Goal: Task Accomplishment & Management: Use online tool/utility

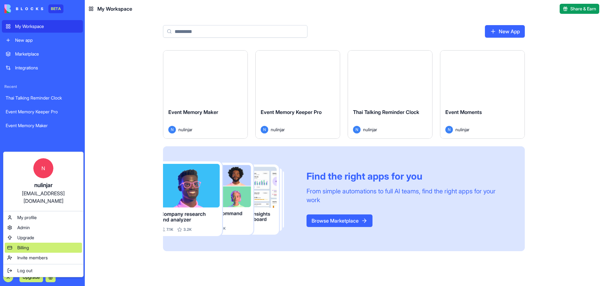
click at [36, 243] on div "Billing" at bounding box center [43, 248] width 77 height 10
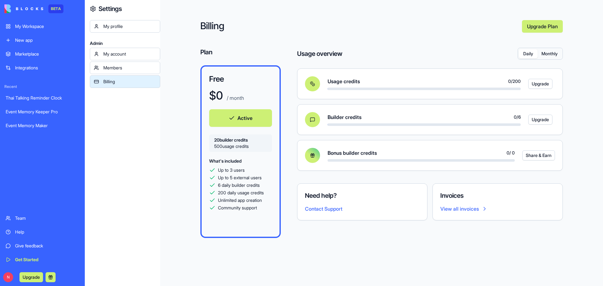
click at [547, 54] on button "Monthly" at bounding box center [549, 53] width 24 height 9
click at [524, 54] on button "Daily" at bounding box center [527, 53] width 19 height 9
click at [546, 54] on button "Monthly" at bounding box center [549, 53] width 24 height 9
click at [39, 28] on div "My Workspace" at bounding box center [47, 26] width 64 height 6
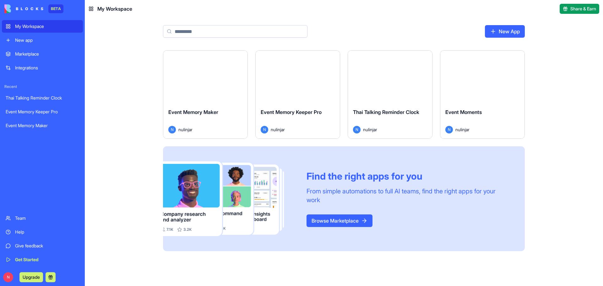
click at [205, 98] on div "Launch" at bounding box center [205, 77] width 84 height 53
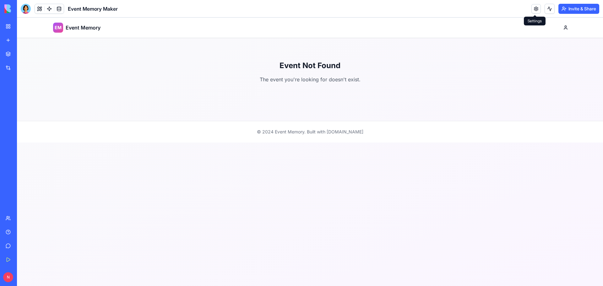
click at [535, 9] on link at bounding box center [535, 8] width 9 height 9
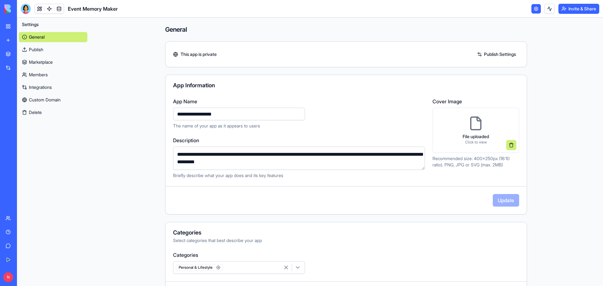
click at [495, 54] on link "Publish Settings" at bounding box center [496, 54] width 45 height 10
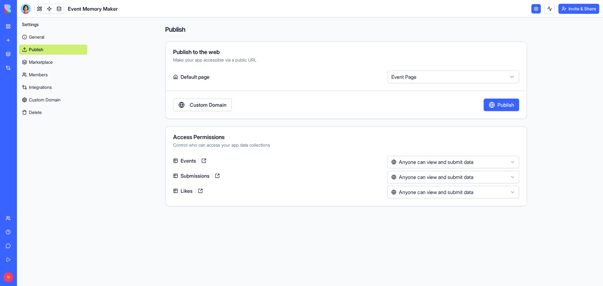
click at [205, 161] on link at bounding box center [204, 161] width 10 height 10
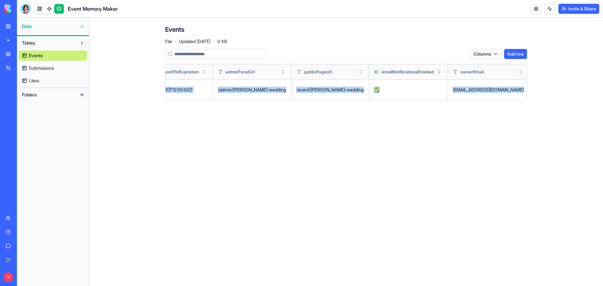
scroll to position [0, 794]
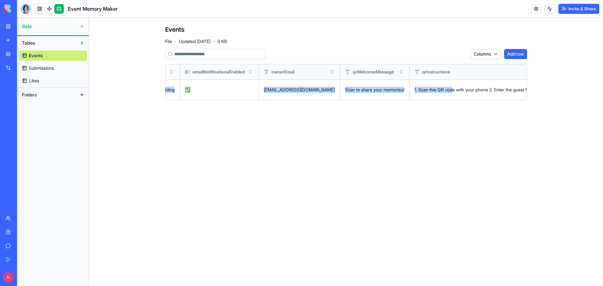
drag, startPoint x: 493, startPoint y: 92, endPoint x: 547, endPoint y: 87, distance: 53.8
click at [547, 87] on main "Events File · Updated [DATE] · 0 KB Columns Add row title welcomeText bannerIma…" at bounding box center [345, 152] width 513 height 268
click at [492, 88] on div "1. Scan this QR code with your phone 2. Enter the guest PIN: LOVE2025 3. Share …" at bounding box center [521, 90] width 215 height 6
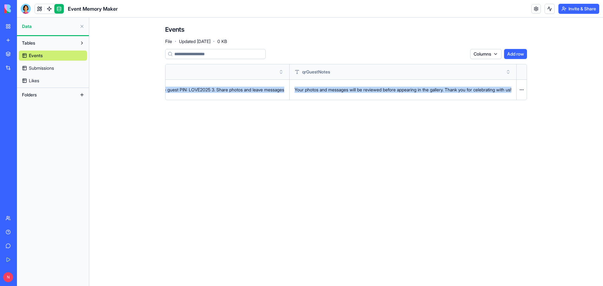
drag, startPoint x: 493, startPoint y: 90, endPoint x: 539, endPoint y: 86, distance: 46.3
click at [539, 86] on div "Events File · Updated [DATE] · 0 KB Columns Add row title welcomeText bannerIma…" at bounding box center [346, 65] width 402 height 95
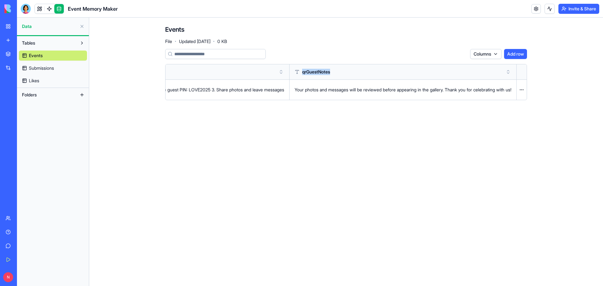
click at [524, 132] on main "Events File · Updated [DATE] · 0 KB Columns Add row title welcomeText bannerIma…" at bounding box center [345, 152] width 513 height 268
click at [54, 67] on span "Submissions" at bounding box center [41, 68] width 25 height 6
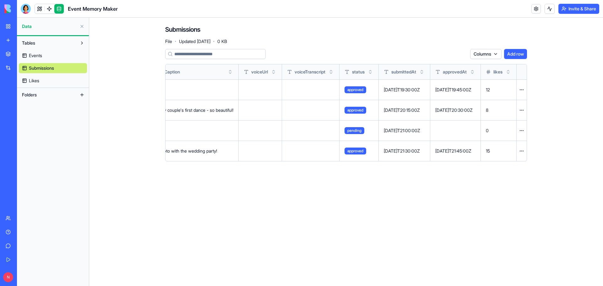
drag, startPoint x: 412, startPoint y: 150, endPoint x: 548, endPoint y: 139, distance: 136.9
click at [548, 139] on main "Submissions File · Updated [DATE] · 0 KB Columns Add row eventId guestName subm…" at bounding box center [345, 152] width 513 height 268
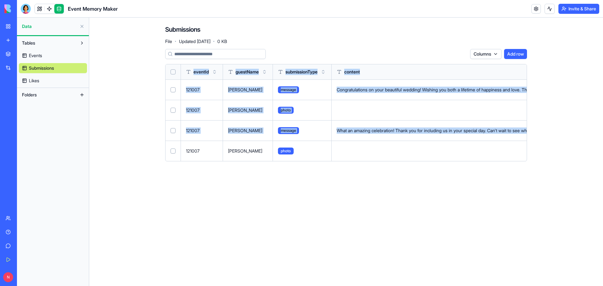
drag, startPoint x: 279, startPoint y: 134, endPoint x: 149, endPoint y: 140, distance: 130.1
click at [149, 140] on div "Submissions File · Updated Sep 25, 2025 · 0 KB Columns Add row eventId guestNam…" at bounding box center [346, 96] width 402 height 156
click at [121, 144] on main "Submissions File · Updated Sep 25, 2025 · 0 KB Columns Add row eventId guestNam…" at bounding box center [345, 152] width 513 height 268
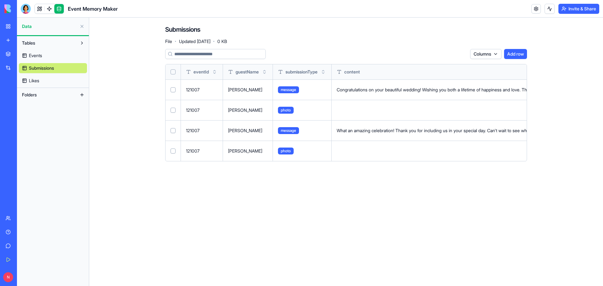
click at [31, 80] on span "Likes" at bounding box center [34, 81] width 10 height 6
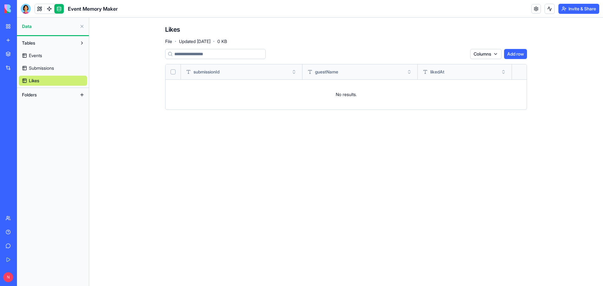
click at [42, 69] on span "Submissions" at bounding box center [41, 68] width 25 height 6
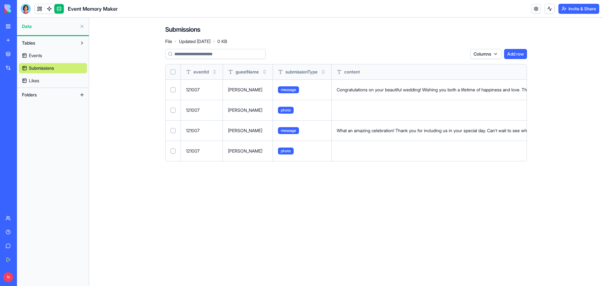
click at [43, 58] on link "Events" at bounding box center [53, 56] width 68 height 10
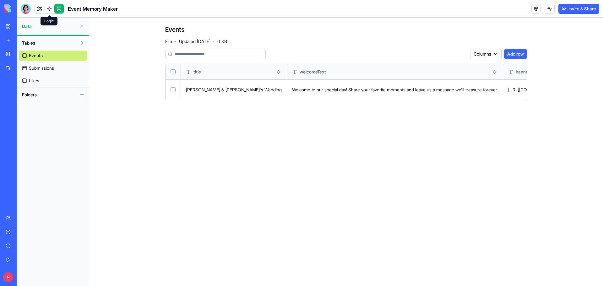
click at [49, 9] on link at bounding box center [49, 8] width 9 height 9
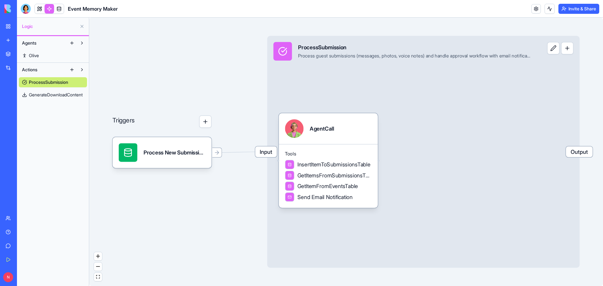
click at [550, 49] on button at bounding box center [553, 48] width 12 height 12
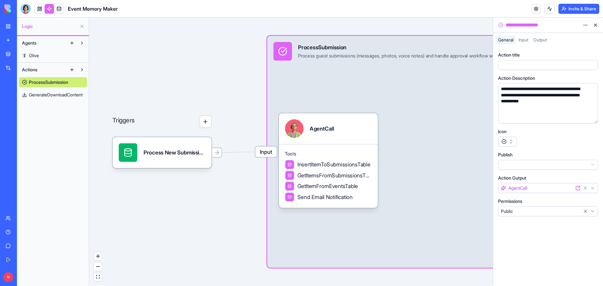
click at [511, 140] on button "button" at bounding box center [507, 142] width 19 height 10
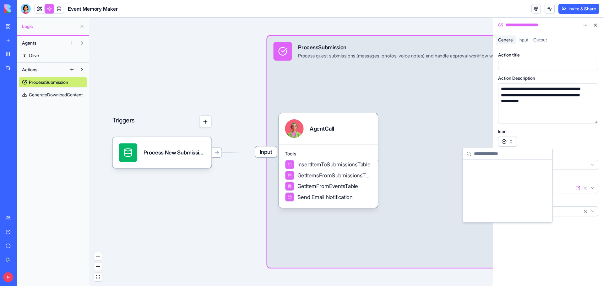
scroll to position [4269, 0]
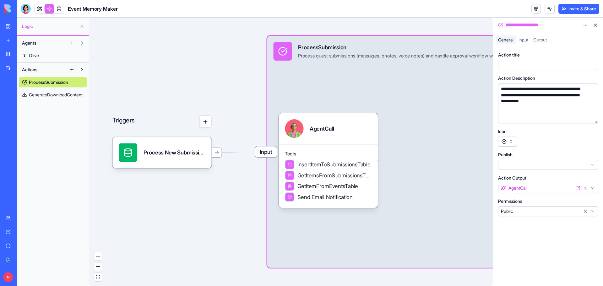
click at [561, 137] on div at bounding box center [548, 142] width 100 height 10
click at [591, 165] on html "**********" at bounding box center [301, 143] width 603 height 286
click at [568, 144] on html "**********" at bounding box center [301, 143] width 603 height 286
click at [83, 25] on button at bounding box center [82, 26] width 10 height 10
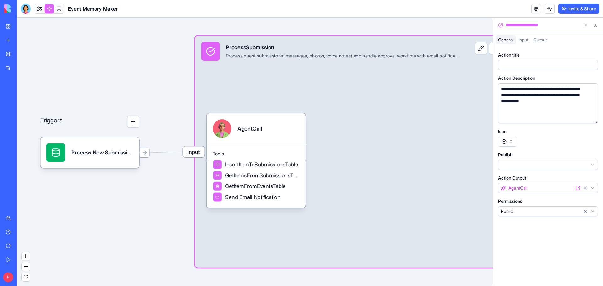
click at [10, 27] on link "My Workspace" at bounding box center [14, 26] width 25 height 13
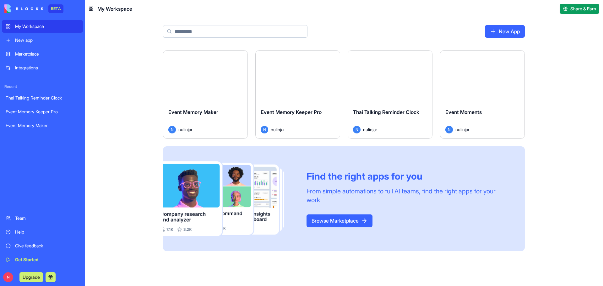
click at [34, 27] on div "My Workspace" at bounding box center [47, 26] width 64 height 6
click at [395, 90] on div "Launch" at bounding box center [390, 77] width 84 height 53
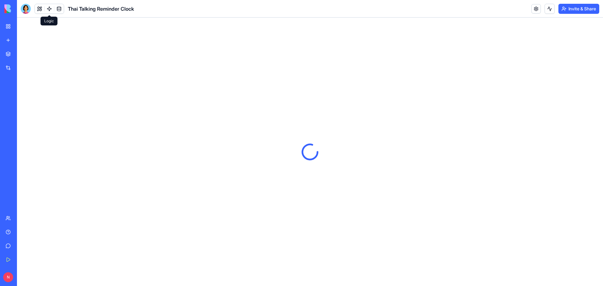
click at [47, 10] on link at bounding box center [49, 8] width 9 height 9
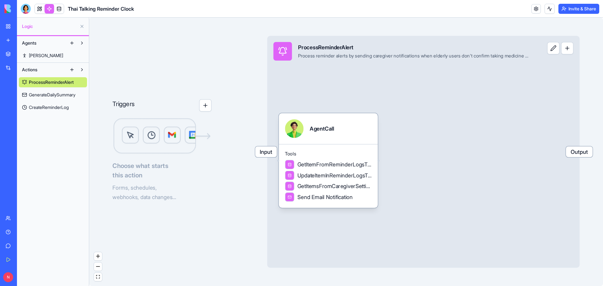
click at [152, 150] on img at bounding box center [161, 136] width 99 height 37
click at [207, 109] on button "button" at bounding box center [205, 105] width 12 height 12
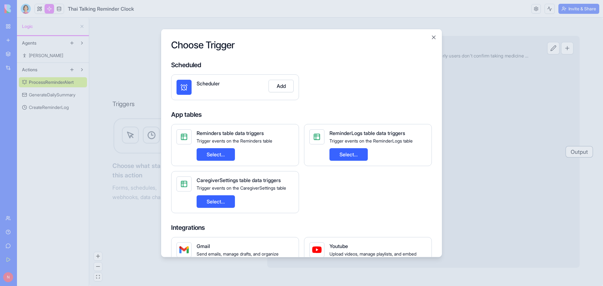
click at [281, 85] on button "Add" at bounding box center [280, 85] width 25 height 13
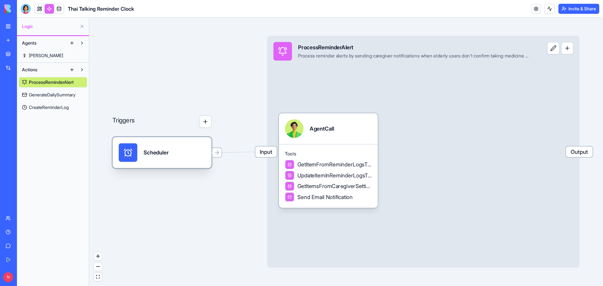
click at [172, 150] on div "Scheduler" at bounding box center [162, 152] width 87 height 19
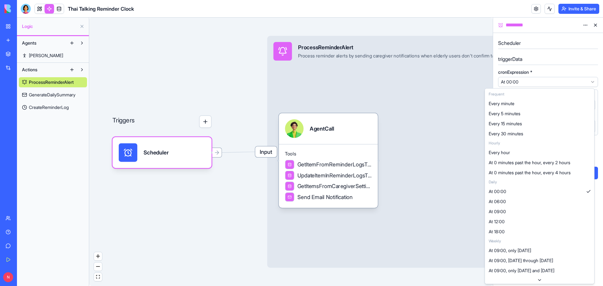
click at [593, 81] on html "**********" at bounding box center [301, 143] width 603 height 286
click at [571, 70] on html "**********" at bounding box center [301, 143] width 603 height 286
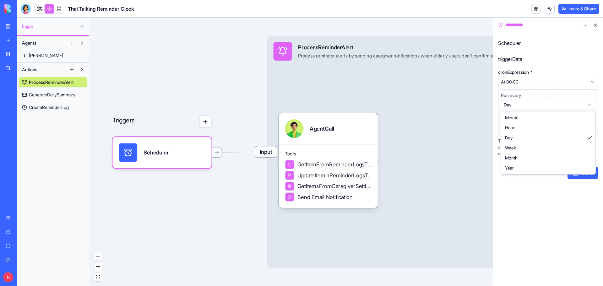
click at [588, 105] on html "**********" at bounding box center [301, 143] width 603 height 286
click at [595, 73] on icon at bounding box center [595, 72] width 5 height 5
click at [507, 73] on span "cronExpression" at bounding box center [513, 72] width 31 height 4
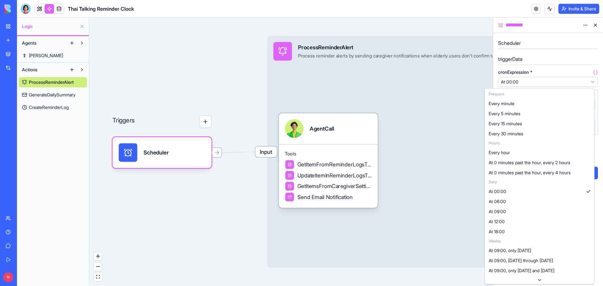
click at [554, 80] on html "**********" at bounding box center [301, 143] width 603 height 286
click at [553, 68] on html "**********" at bounding box center [301, 143] width 603 height 286
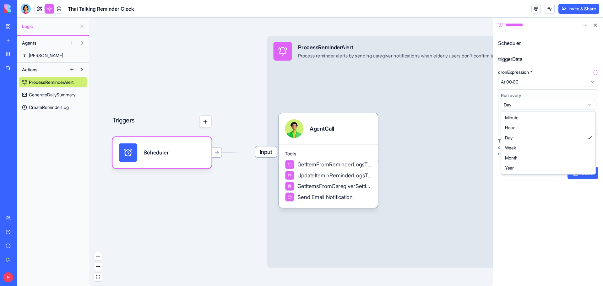
click at [589, 105] on html "**********" at bounding box center [301, 143] width 603 height 286
click at [587, 94] on html "**********" at bounding box center [301, 143] width 603 height 286
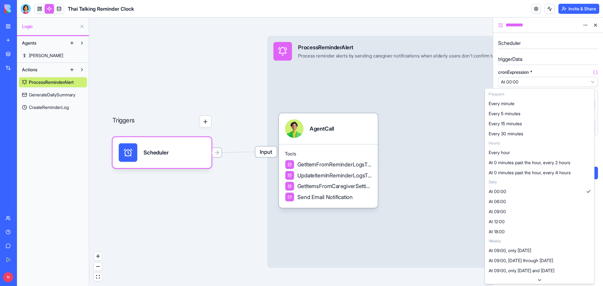
click at [592, 81] on html "**********" at bounding box center [301, 143] width 603 height 286
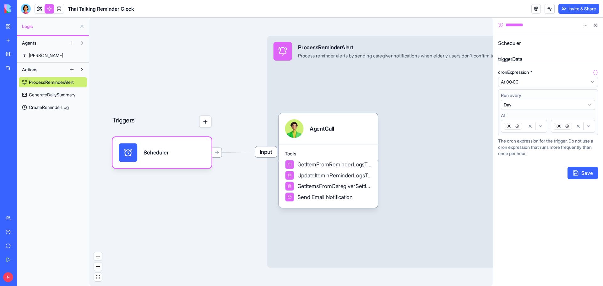
click at [566, 73] on html "**********" at bounding box center [301, 143] width 603 height 286
click at [518, 83] on html "**********" at bounding box center [301, 143] width 603 height 286
click at [558, 68] on html "**********" at bounding box center [301, 143] width 603 height 286
click at [64, 94] on span "GenerateDailySummary" at bounding box center [52, 95] width 46 height 6
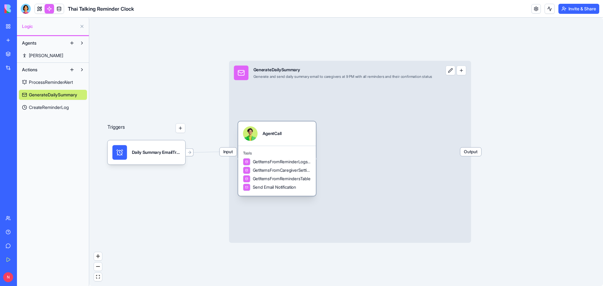
click at [277, 164] on span "GetItemsFromReminderLogsTable" at bounding box center [282, 162] width 58 height 6
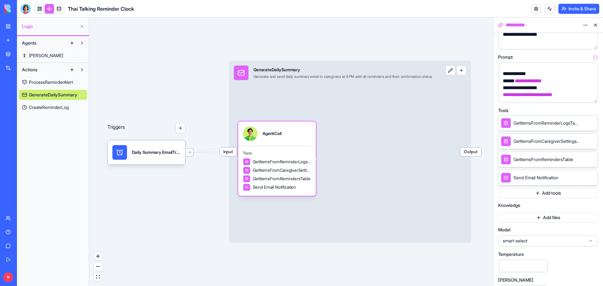
scroll to position [63, 0]
click at [583, 123] on icon at bounding box center [583, 122] width 5 height 5
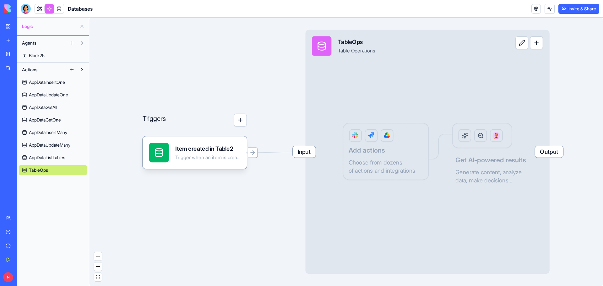
click at [583, 121] on div "Triggers Item created in Table2 Trigger when an item is created in the Table2 t…" at bounding box center [345, 152] width 513 height 268
click at [51, 155] on span "AppDataListTables" at bounding box center [47, 157] width 36 height 6
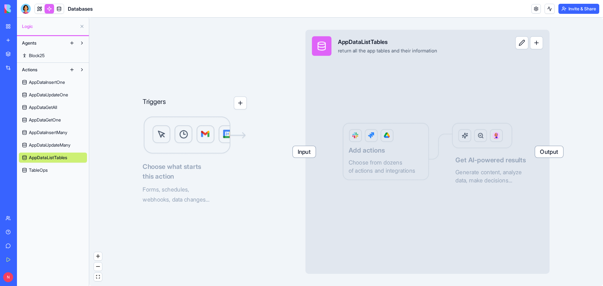
click at [52, 145] on span "AppDataUpdateMany" at bounding box center [49, 145] width 41 height 6
click at [54, 130] on span "AppDataInsertMany" at bounding box center [48, 132] width 38 height 6
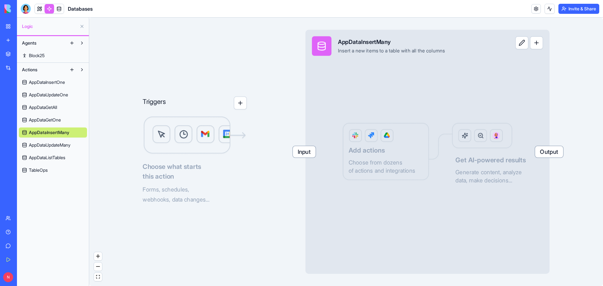
click at [54, 118] on span "AppDataGetOne" at bounding box center [45, 120] width 32 height 6
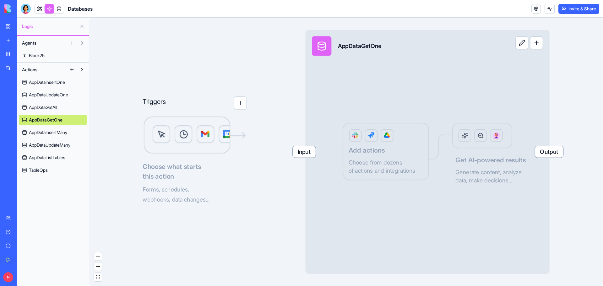
click at [50, 108] on span "AppDataGetAll" at bounding box center [43, 107] width 28 height 6
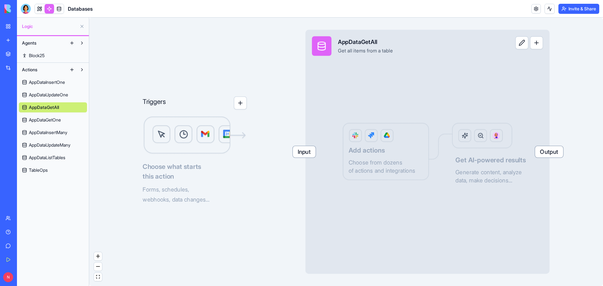
click at [51, 94] on span "AppDataUpdateOne" at bounding box center [48, 95] width 39 height 6
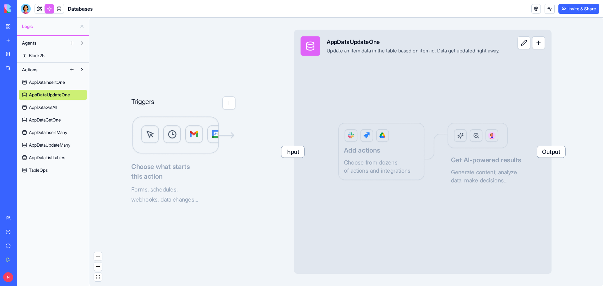
click at [51, 81] on span "AppDataInsertOne" at bounding box center [47, 82] width 36 height 6
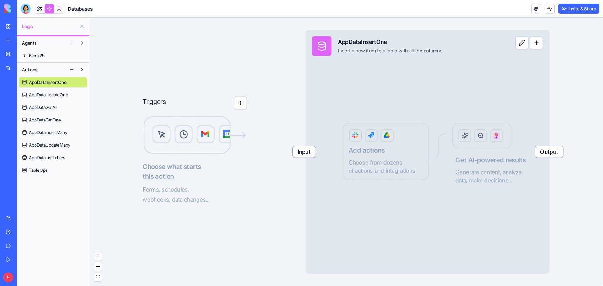
click at [33, 53] on span "Block25" at bounding box center [37, 55] width 16 height 6
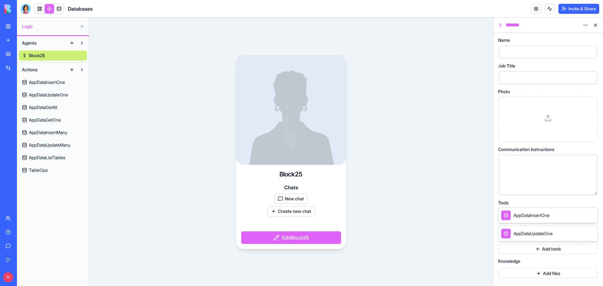
click at [40, 6] on link at bounding box center [39, 8] width 9 height 9
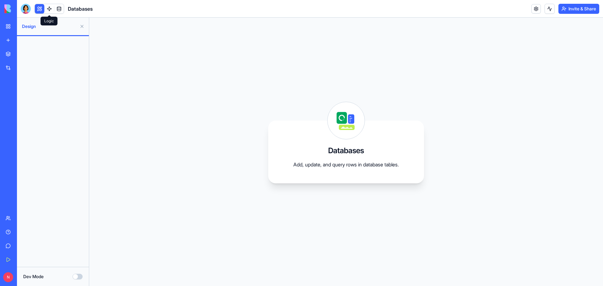
click at [49, 10] on link at bounding box center [49, 8] width 9 height 9
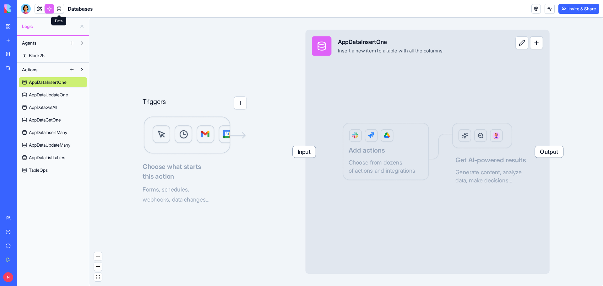
click at [61, 9] on link at bounding box center [58, 8] width 9 height 9
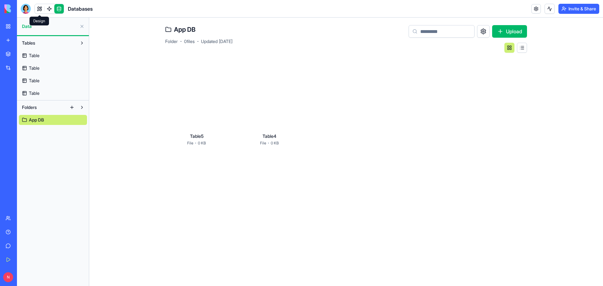
click at [40, 8] on link at bounding box center [39, 8] width 9 height 9
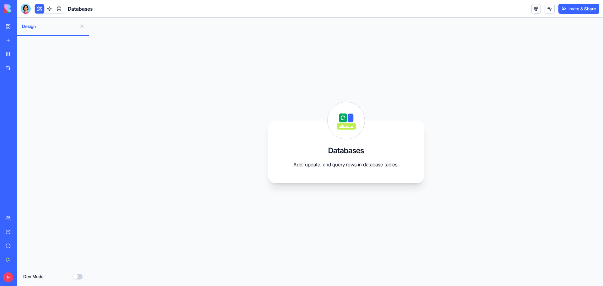
click at [38, 8] on button at bounding box center [39, 8] width 9 height 9
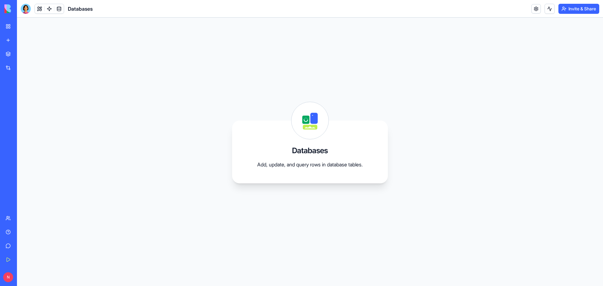
click at [7, 26] on link "My Workspace" at bounding box center [14, 26] width 25 height 13
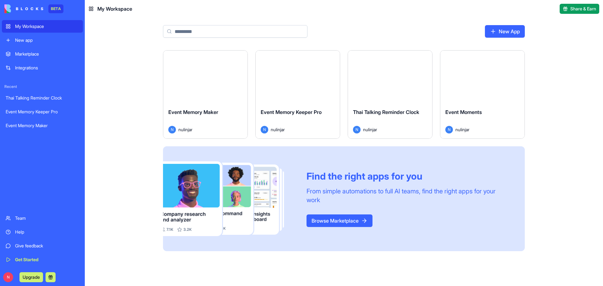
click at [389, 76] on button "Launch" at bounding box center [389, 77] width 47 height 13
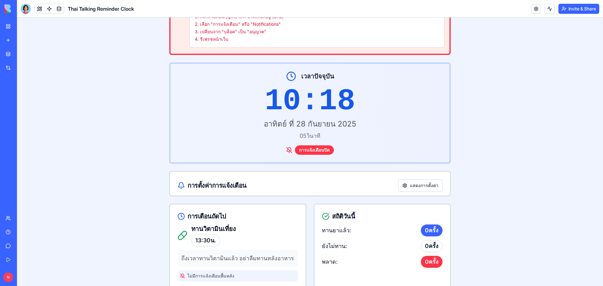
scroll to position [63, 0]
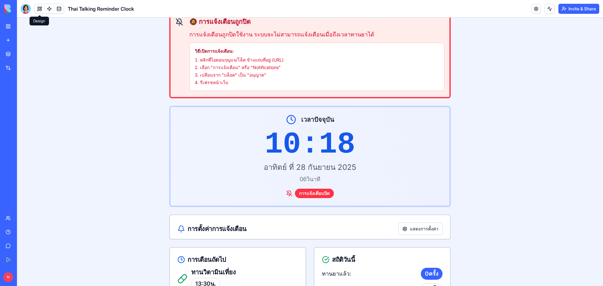
click at [40, 8] on button at bounding box center [39, 8] width 9 height 9
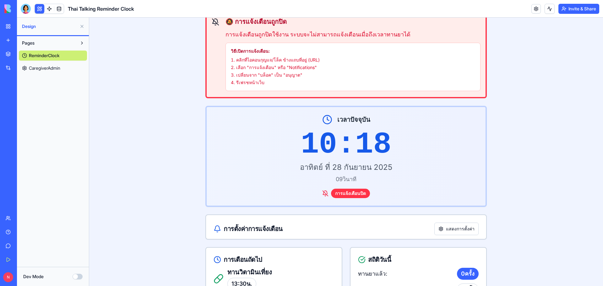
click at [46, 55] on span "ReminderClock" at bounding box center [44, 55] width 30 height 6
click at [48, 69] on span "CaregiverAdmin" at bounding box center [44, 68] width 31 height 6
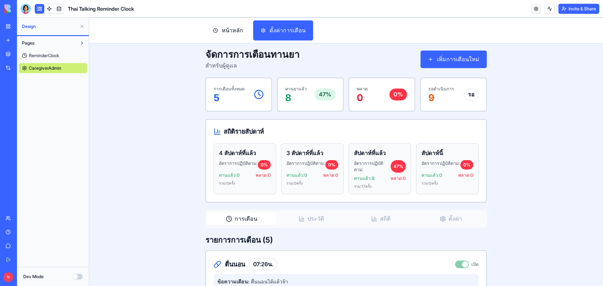
scroll to position [63, 0]
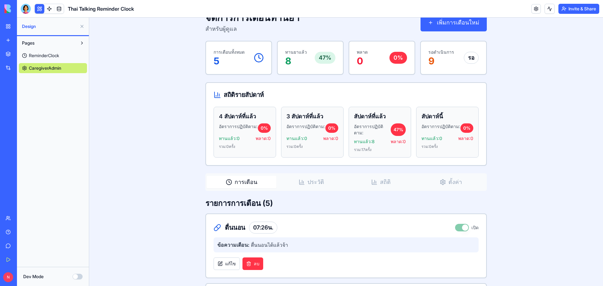
click at [45, 54] on span "ReminderClock" at bounding box center [44, 55] width 30 height 6
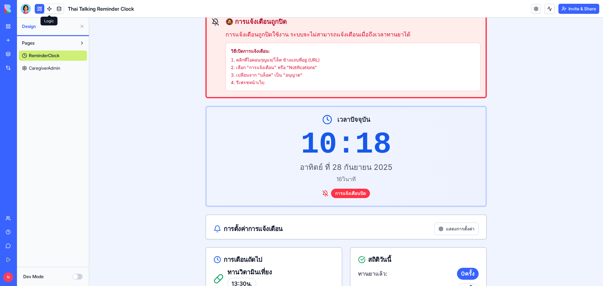
click at [48, 6] on link at bounding box center [49, 8] width 9 height 9
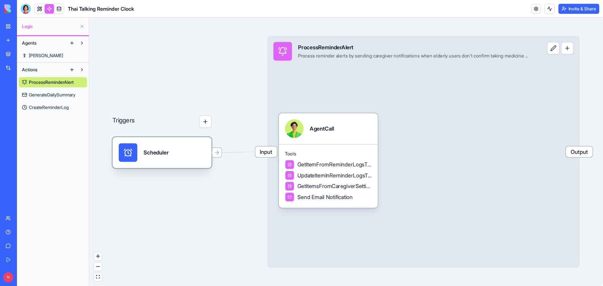
click at [188, 155] on div "Scheduler" at bounding box center [162, 152] width 87 height 19
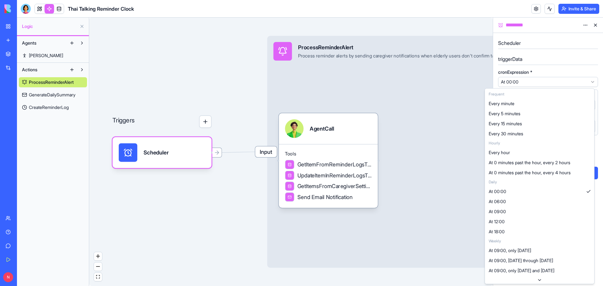
click at [511, 82] on html "**********" at bounding box center [301, 143] width 603 height 286
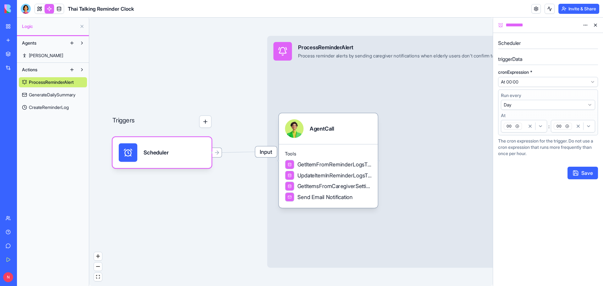
click at [201, 97] on div "Triggers" at bounding box center [161, 129] width 99 height 77
click at [206, 122] on button "button" at bounding box center [205, 121] width 12 height 12
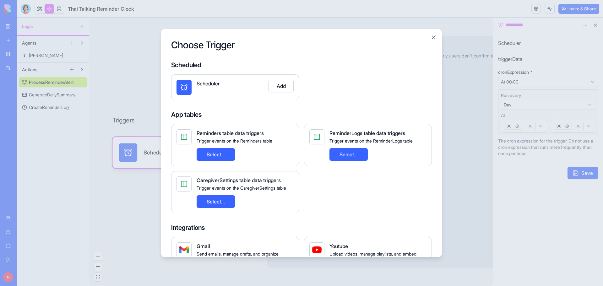
click at [225, 202] on button "Select..." at bounding box center [215, 201] width 38 height 13
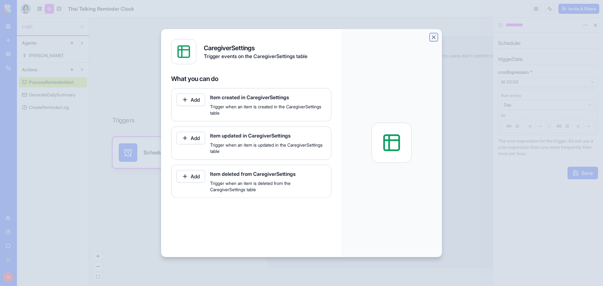
click at [433, 36] on button "Close" at bounding box center [433, 37] width 6 height 6
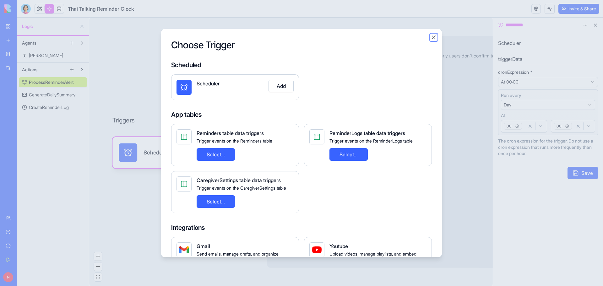
click at [435, 37] on button "Close" at bounding box center [433, 37] width 6 height 6
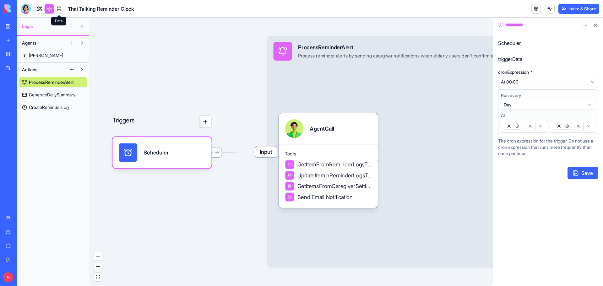
click at [61, 8] on link at bounding box center [58, 8] width 9 height 9
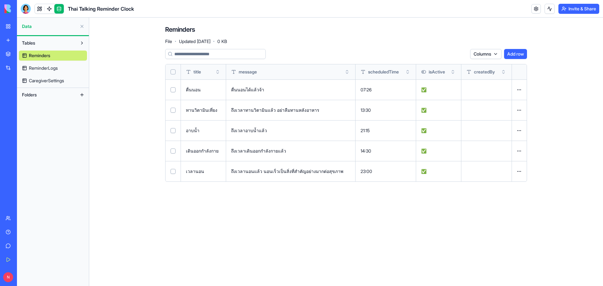
click at [54, 67] on span "ReminderLogs" at bounding box center [43, 68] width 29 height 6
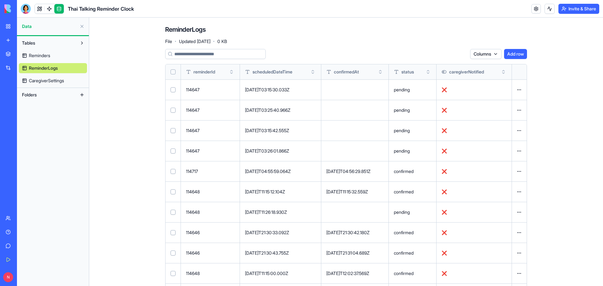
click at [50, 78] on span "CaregiverSettings" at bounding box center [46, 81] width 35 height 6
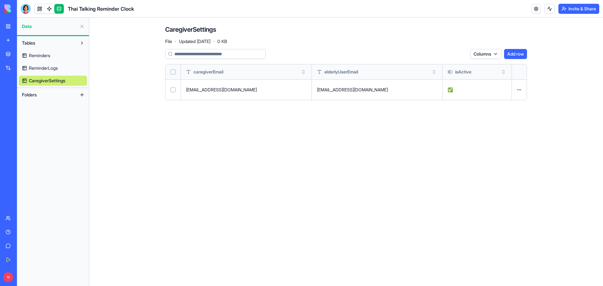
click at [44, 56] on span "Reminders" at bounding box center [39, 55] width 21 height 6
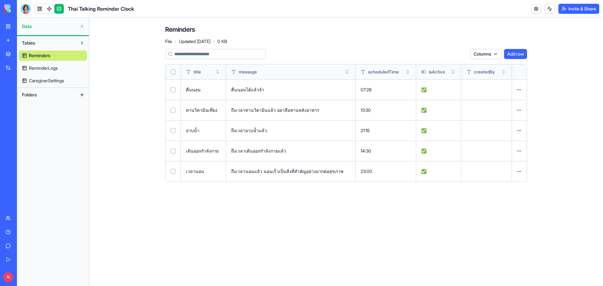
click at [56, 68] on span "ReminderLogs" at bounding box center [43, 68] width 29 height 6
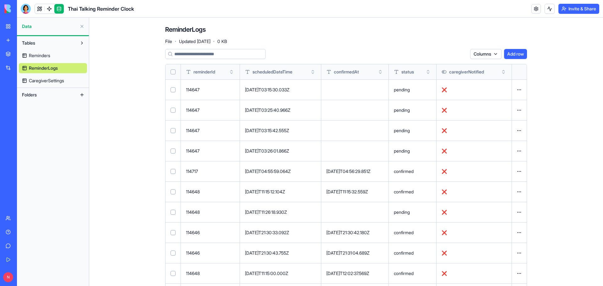
click at [56, 80] on span "CaregiverSettings" at bounding box center [46, 81] width 35 height 6
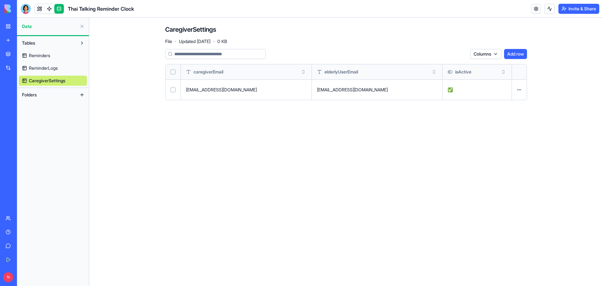
click at [39, 53] on span "Reminders" at bounding box center [39, 55] width 21 height 6
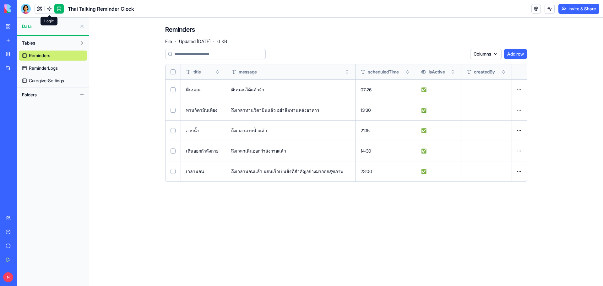
click at [48, 8] on link at bounding box center [49, 8] width 9 height 9
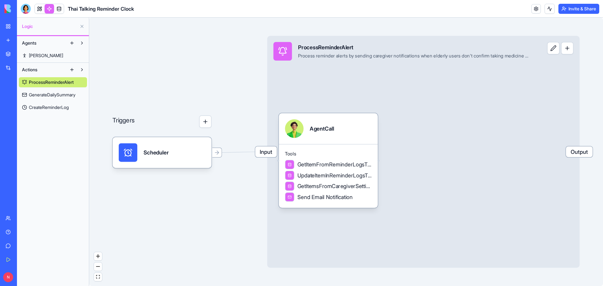
click at [206, 122] on button "button" at bounding box center [205, 121] width 12 height 12
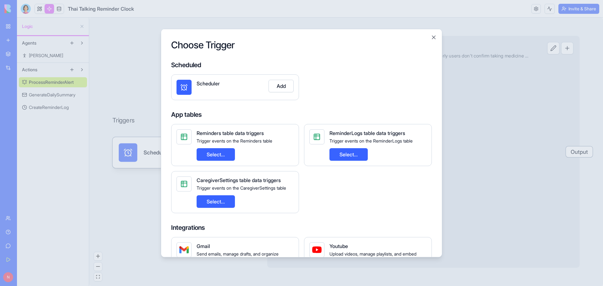
click at [223, 156] on button "Select..." at bounding box center [215, 154] width 38 height 13
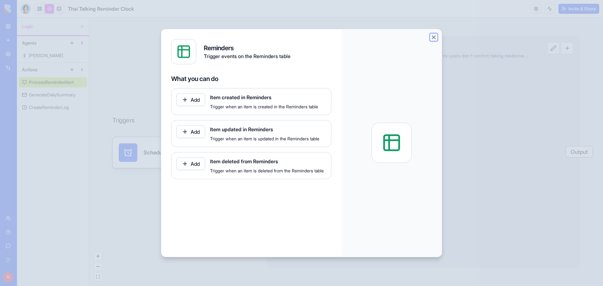
click at [435, 37] on button "Close" at bounding box center [433, 37] width 6 height 6
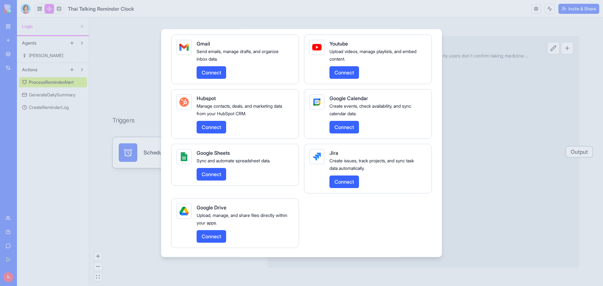
scroll to position [203, 0]
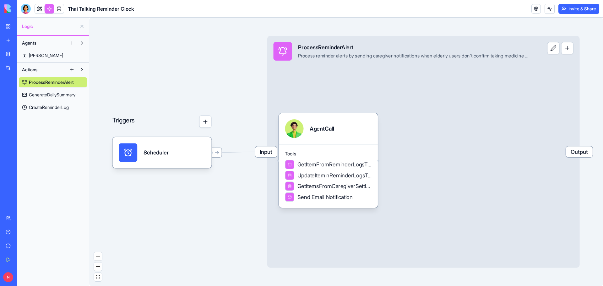
click at [215, 232] on div "Triggers Scheduler Input ProcessReminderAlert Process reminder alerts by sendin…" at bounding box center [345, 152] width 513 height 268
click at [159, 158] on div "Scheduler" at bounding box center [155, 152] width 25 height 19
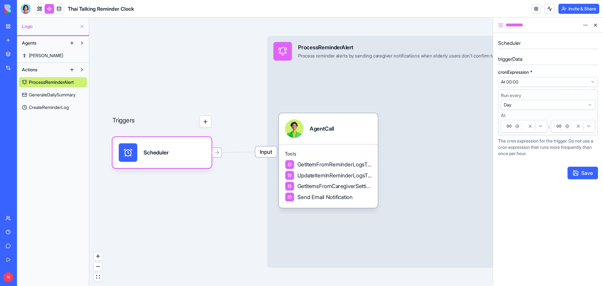
click at [168, 196] on div "Triggers Scheduler Input ProcessReminderAlert Process reminder alerts by sendin…" at bounding box center [290, 152] width 403 height 268
click at [64, 94] on span "GenerateDailySummary" at bounding box center [52, 95] width 46 height 6
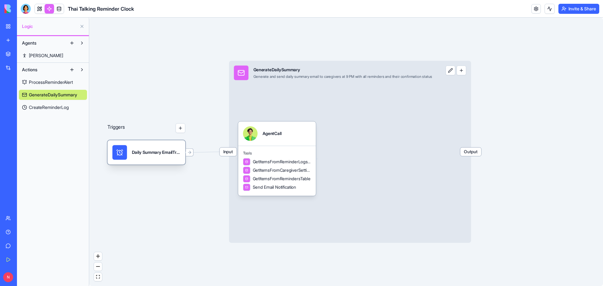
click at [129, 155] on div "Daily Summary EmailTrigger" at bounding box center [146, 152] width 68 height 14
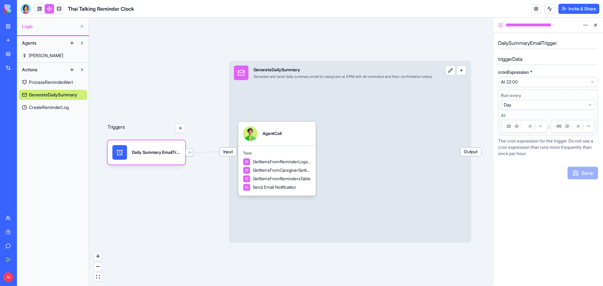
click at [561, 43] on h5 "DailySummaryEmailTrigger" at bounding box center [548, 43] width 100 height 8
click at [180, 129] on button "button" at bounding box center [180, 128] width 10 height 10
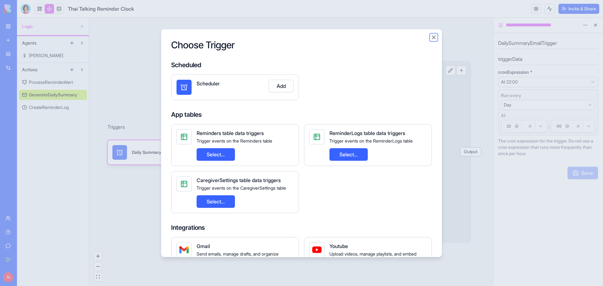
click at [433, 37] on button "Close" at bounding box center [433, 37] width 6 height 6
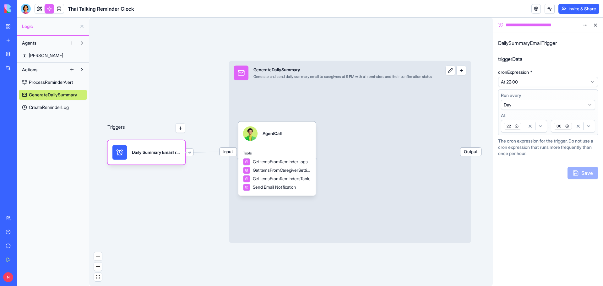
click at [63, 81] on span "ProcessReminderAlert" at bounding box center [51, 82] width 44 height 6
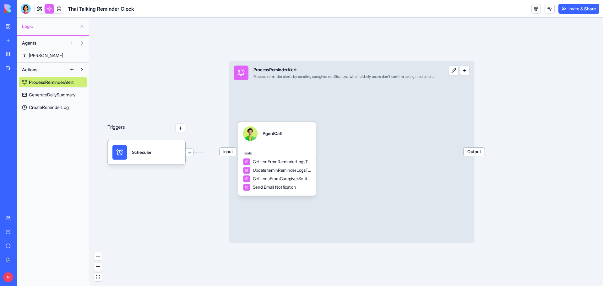
click at [179, 129] on button "button" at bounding box center [180, 128] width 10 height 10
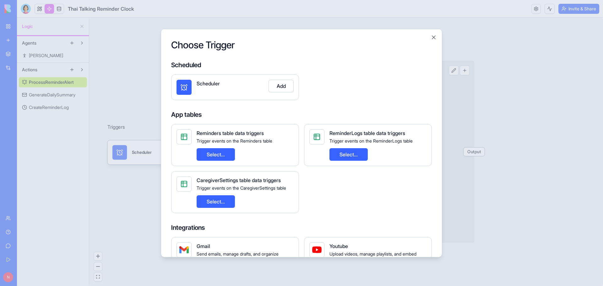
click at [346, 155] on button "Select..." at bounding box center [348, 154] width 38 height 13
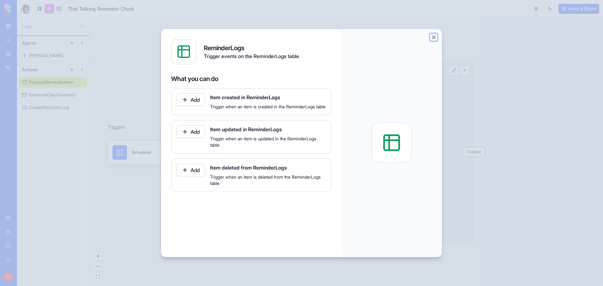
click at [434, 37] on button "Close" at bounding box center [433, 37] width 6 height 6
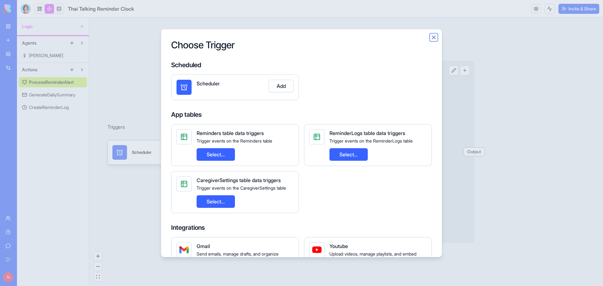
click at [432, 38] on button "Close" at bounding box center [433, 37] width 6 height 6
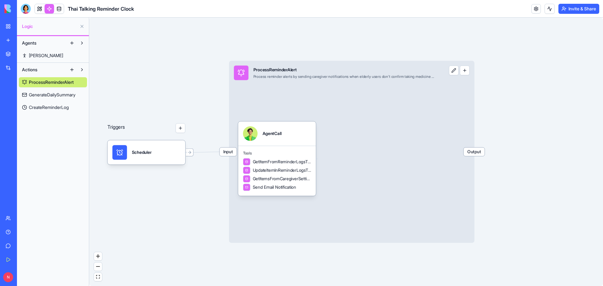
click at [162, 45] on div "Triggers Scheduler Input ProcessReminderAlert Process reminder alerts by sendin…" at bounding box center [345, 152] width 513 height 268
click at [59, 8] on link at bounding box center [58, 8] width 9 height 9
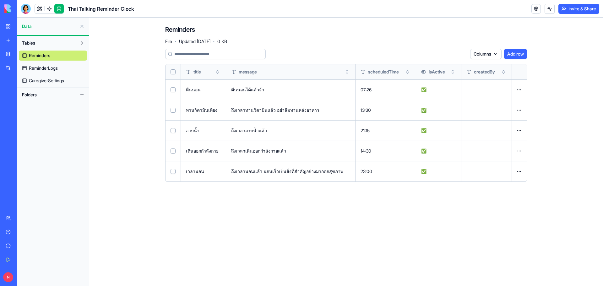
click at [44, 69] on span "ReminderLogs" at bounding box center [43, 68] width 29 height 6
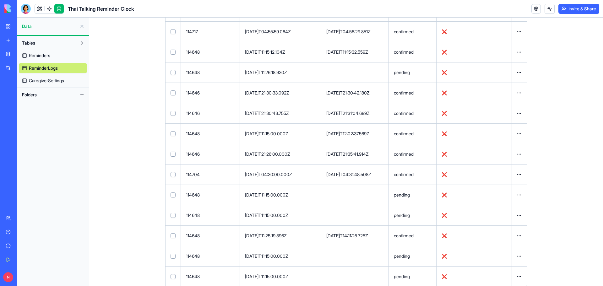
scroll to position [153, 0]
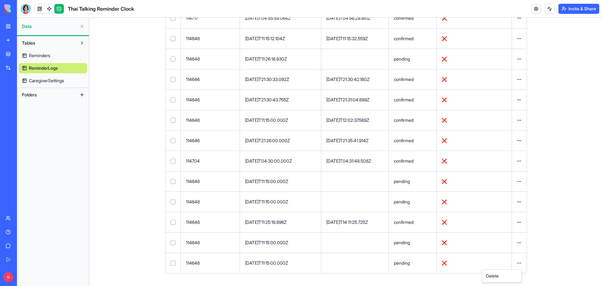
click at [518, 263] on html "BETA My Workspace New app Marketplace Integrations Recent Thai Talking Reminder…" at bounding box center [301, 143] width 603 height 286
click at [493, 275] on div "Delete" at bounding box center [501, 276] width 37 height 10
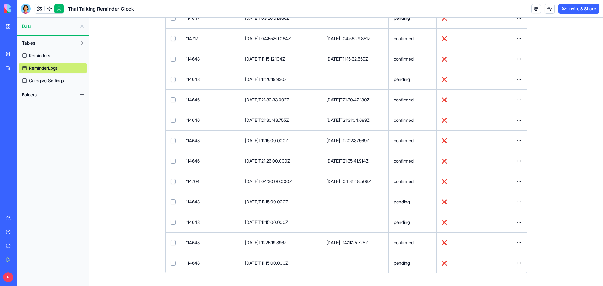
click at [518, 262] on html "BETA My Workspace New app Marketplace Integrations Recent Thai Talking Reminder…" at bounding box center [301, 143] width 603 height 286
click at [502, 273] on div "Delete" at bounding box center [501, 276] width 37 height 10
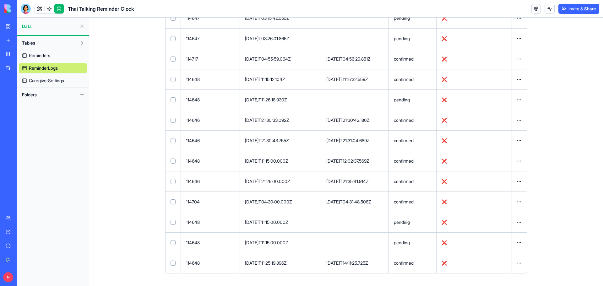
scroll to position [18, 0]
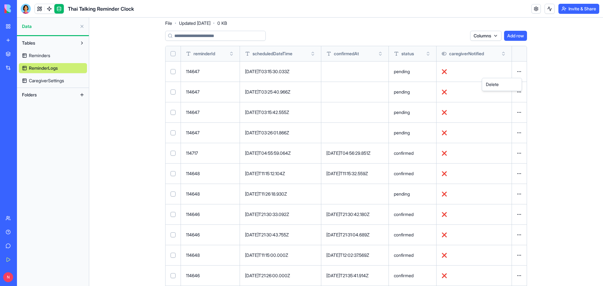
click at [518, 71] on html "BETA My Workspace New app Marketplace Integrations Recent Thai Talking Reminder…" at bounding box center [301, 143] width 603 height 286
click at [487, 82] on div "Delete" at bounding box center [501, 84] width 37 height 10
click at [515, 70] on html "BETA My Workspace New app Marketplace Integrations Recent Thai Talking Reminder…" at bounding box center [301, 143] width 603 height 286
click at [498, 85] on div "Delete" at bounding box center [501, 84] width 37 height 10
click at [517, 71] on html "BETA My Workspace New app Marketplace Integrations Recent Thai Talking Reminder…" at bounding box center [301, 143] width 603 height 286
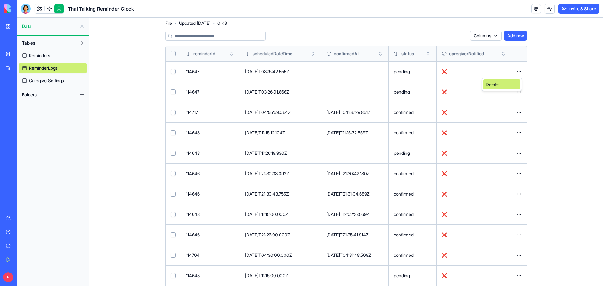
click at [498, 85] on div "Delete" at bounding box center [501, 84] width 37 height 10
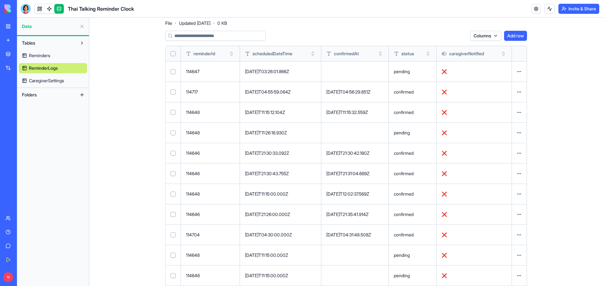
click at [519, 71] on html "BETA My Workspace New app Marketplace Integrations Recent Thai Talking Reminder…" at bounding box center [301, 143] width 603 height 286
click at [497, 85] on div "Delete" at bounding box center [501, 84] width 37 height 10
click at [516, 56] on th at bounding box center [518, 53] width 15 height 15
click at [518, 71] on html "BETA My Workspace New app Marketplace Integrations Recent Thai Talking Reminder…" at bounding box center [301, 143] width 603 height 286
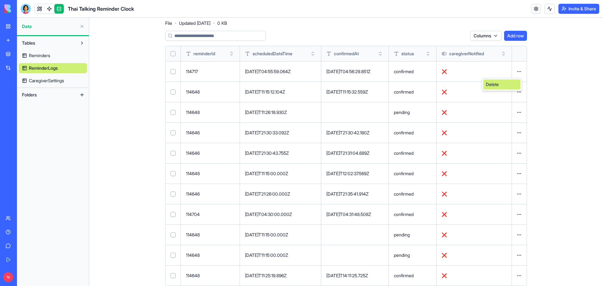
click at [500, 85] on div "Delete" at bounding box center [501, 84] width 37 height 10
click at [516, 72] on html "BETA My Workspace New app Marketplace Integrations Recent Thai Talking Reminder…" at bounding box center [301, 143] width 603 height 286
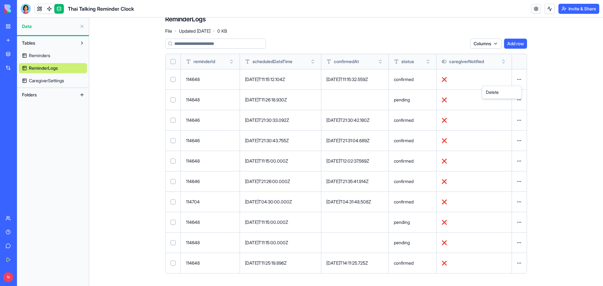
scroll to position [10, 0]
click at [498, 93] on div "Delete" at bounding box center [501, 92] width 37 height 10
click at [515, 80] on html "BETA My Workspace New app Marketplace Integrations Recent Thai Talking Reminder…" at bounding box center [301, 143] width 603 height 286
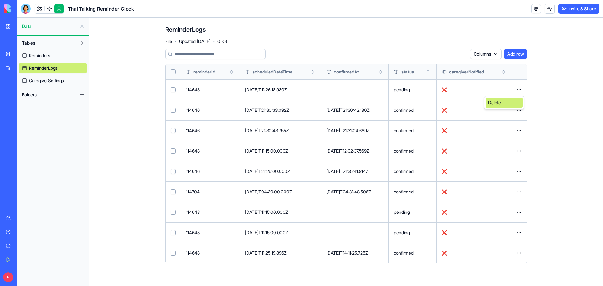
click at [496, 101] on div "Delete" at bounding box center [503, 103] width 37 height 10
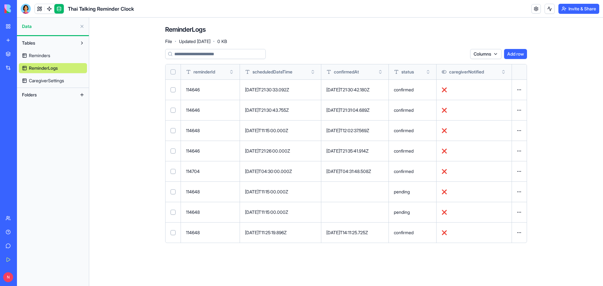
click at [518, 88] on html "BETA My Workspace New app Marketplace Integrations Recent Thai Talking Reminder…" at bounding box center [301, 143] width 603 height 286
click at [499, 100] on div "Delete" at bounding box center [503, 103] width 37 height 10
click at [520, 91] on html "BETA My Workspace New app Marketplace Integrations Recent Thai Talking Reminder…" at bounding box center [301, 143] width 603 height 286
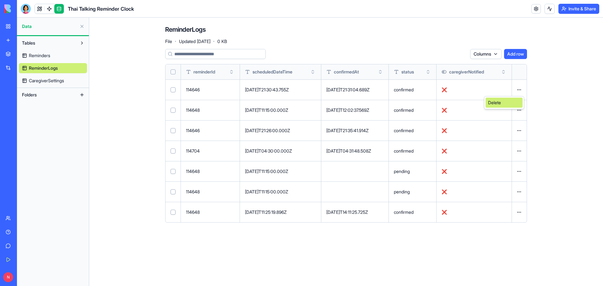
click at [501, 101] on div "Delete" at bounding box center [503, 103] width 37 height 10
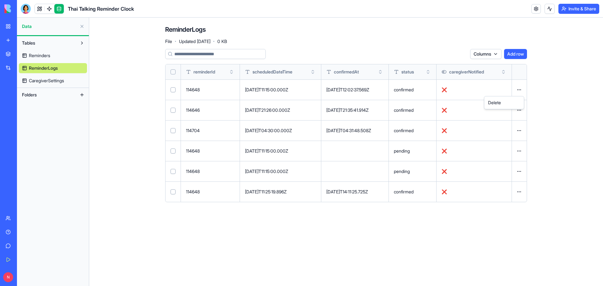
click at [522, 89] on html "BETA My Workspace New app Marketplace Integrations Recent Thai Talking Reminder…" at bounding box center [301, 143] width 603 height 286
click at [495, 103] on div "Delete" at bounding box center [503, 103] width 37 height 10
click at [518, 91] on html "BETA My Workspace New app Marketplace Integrations Recent Thai Talking Reminder…" at bounding box center [301, 143] width 603 height 286
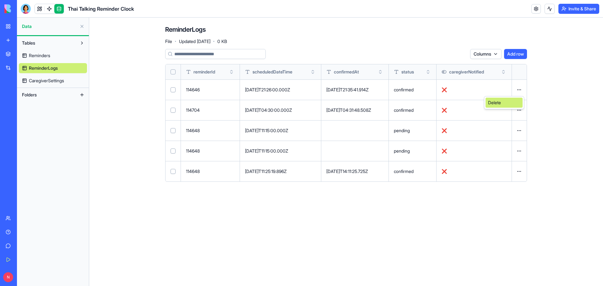
click at [499, 100] on div "Delete" at bounding box center [503, 103] width 37 height 10
click at [518, 90] on html "BETA My Workspace New app Marketplace Integrations Recent Thai Talking Reminder…" at bounding box center [301, 143] width 603 height 286
click at [499, 102] on div "Delete" at bounding box center [503, 103] width 37 height 10
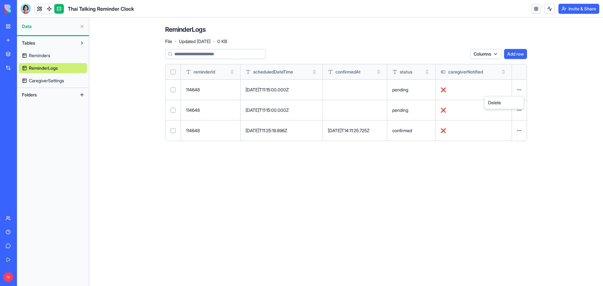
click at [518, 89] on html "BETA My Workspace New app Marketplace Integrations Recent Thai Talking Reminder…" at bounding box center [301, 143] width 603 height 286
click at [502, 101] on div "Delete" at bounding box center [503, 103] width 37 height 10
click at [519, 91] on html "BETA My Workspace New app Marketplace Integrations Recent Thai Talking Reminder…" at bounding box center [301, 143] width 603 height 286
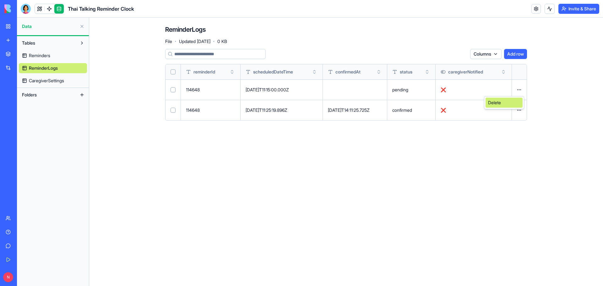
click at [498, 102] on div "Delete" at bounding box center [503, 103] width 37 height 10
click at [518, 89] on html "BETA My Workspace New app Marketplace Integrations Recent Thai Talking Reminder…" at bounding box center [301, 143] width 603 height 286
click at [497, 105] on div "Delete" at bounding box center [503, 103] width 37 height 10
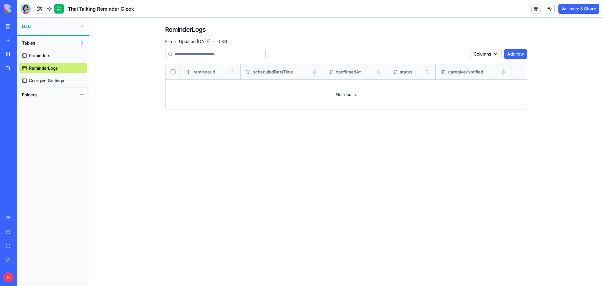
click at [410, 138] on main "ReminderLogs File · Updated Sep 25, 2025 · 0 KB Columns Add row reminderId sche…" at bounding box center [345, 152] width 513 height 268
click at [45, 53] on span "Reminders" at bounding box center [39, 55] width 21 height 6
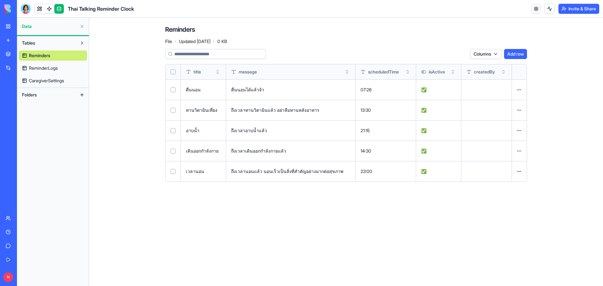
click at [514, 52] on button "Add row" at bounding box center [515, 54] width 23 height 10
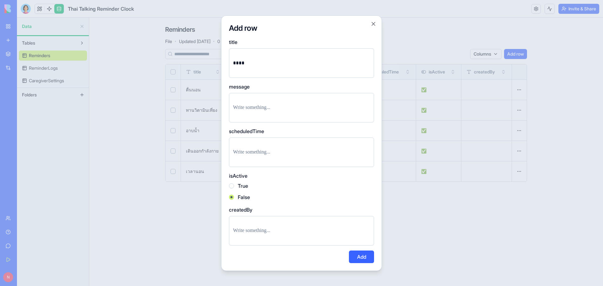
click at [282, 102] on div at bounding box center [301, 108] width 145 height 30
click at [276, 106] on p at bounding box center [301, 107] width 137 height 9
click at [269, 147] on div at bounding box center [301, 152] width 145 height 30
click at [243, 144] on div at bounding box center [301, 152] width 145 height 30
click at [245, 151] on p at bounding box center [301, 152] width 137 height 9
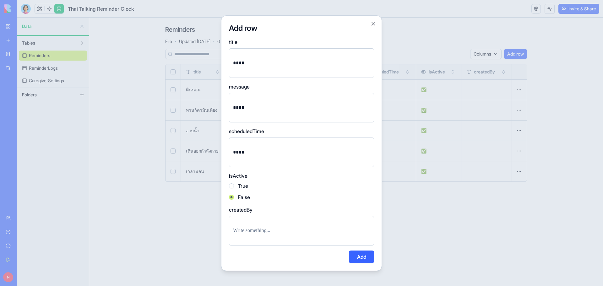
click at [234, 184] on div "True" at bounding box center [301, 186] width 145 height 8
click at [232, 185] on button "True" at bounding box center [231, 185] width 5 height 5
click at [248, 153] on p "****" at bounding box center [301, 152] width 137 height 9
drag, startPoint x: 248, startPoint y: 153, endPoint x: 228, endPoint y: 151, distance: 19.9
click at [228, 151] on div "Add row title **** message **** scheduledTime **** Edit with AI Paragraph isAct…" at bounding box center [301, 142] width 161 height 255
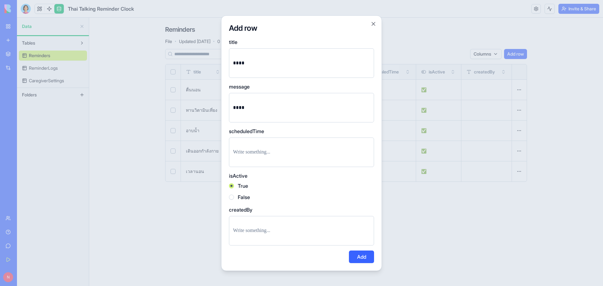
click at [359, 257] on button "Add" at bounding box center [361, 256] width 25 height 13
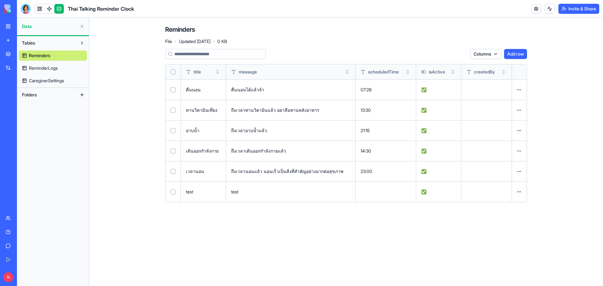
click at [0, 0] on button at bounding box center [0, 0] width 0 height 0
click at [374, 190] on td at bounding box center [385, 191] width 61 height 20
click at [0, 0] on button at bounding box center [0, 0] width 0 height 0
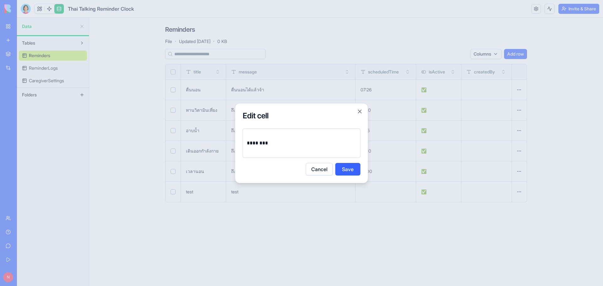
click at [350, 168] on button "Save" at bounding box center [347, 169] width 25 height 13
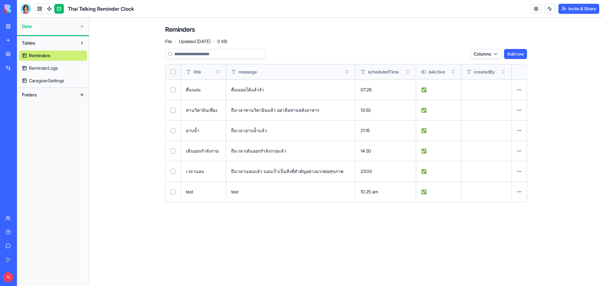
click at [0, 0] on button at bounding box center [0, 0] width 0 height 0
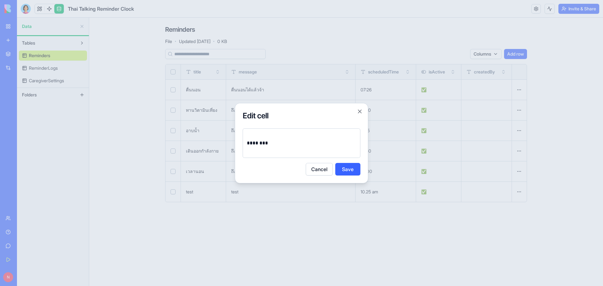
click at [268, 142] on p "********" at bounding box center [302, 143] width 110 height 9
click at [349, 168] on button "Save" at bounding box center [347, 169] width 25 height 13
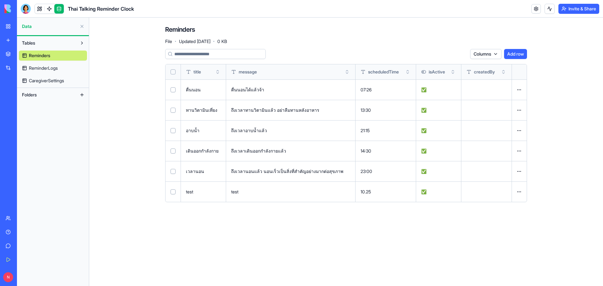
click at [389, 234] on main "Reminders File · Updated Sep 25, 2025 · 0 KB Columns Add row title message sche…" at bounding box center [345, 152] width 513 height 268
click at [45, 8] on link at bounding box center [49, 8] width 9 height 9
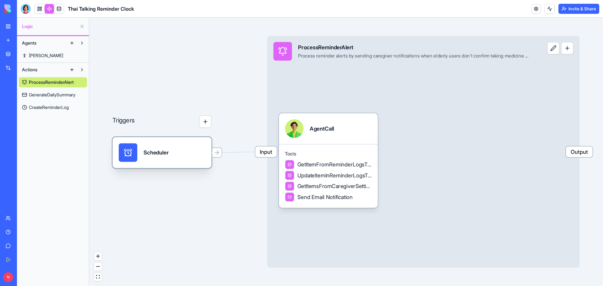
click at [175, 154] on div "Scheduler" at bounding box center [162, 152] width 87 height 19
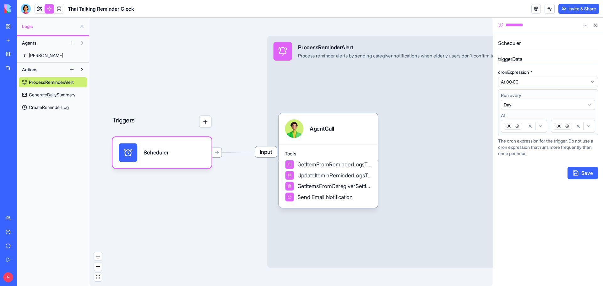
click at [206, 123] on button "button" at bounding box center [205, 121] width 12 height 12
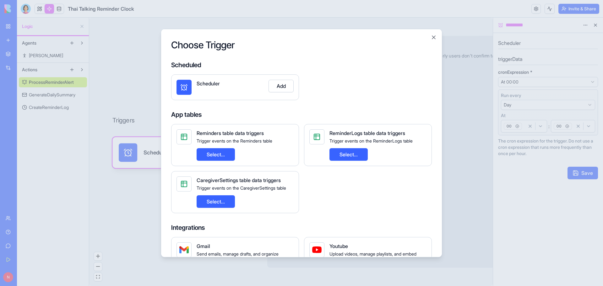
click at [349, 155] on button "Select..." at bounding box center [348, 154] width 38 height 13
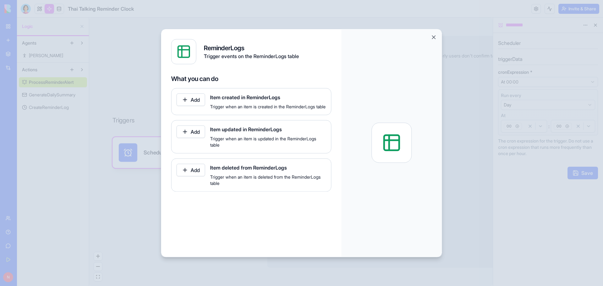
click at [190, 100] on button "Add" at bounding box center [190, 99] width 29 height 13
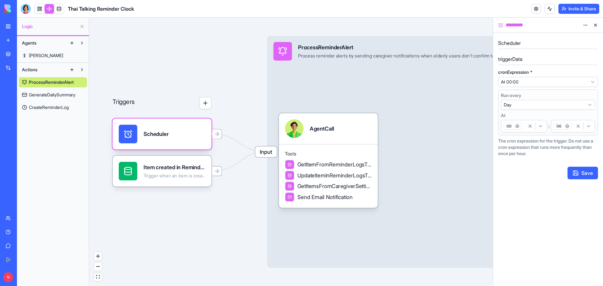
drag, startPoint x: 177, startPoint y: 139, endPoint x: 191, endPoint y: 125, distance: 20.0
click at [191, 125] on div "Scheduler" at bounding box center [162, 134] width 87 height 19
click at [219, 137] on icon at bounding box center [217, 134] width 6 height 6
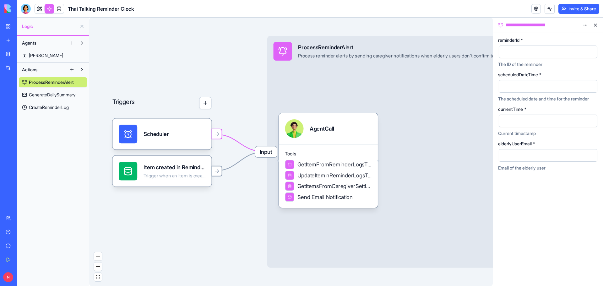
click at [217, 175] on div at bounding box center [217, 171] width 11 height 11
click at [136, 133] on div at bounding box center [128, 134] width 19 height 19
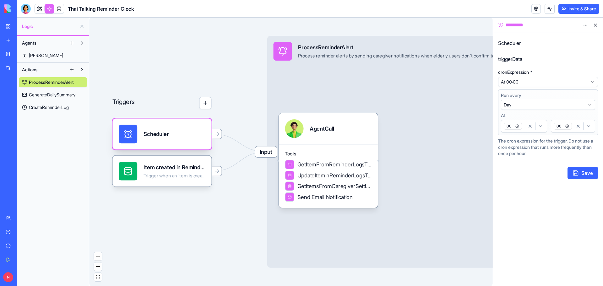
drag, startPoint x: 136, startPoint y: 133, endPoint x: 129, endPoint y: 132, distance: 7.6
click at [129, 132] on circle at bounding box center [128, 134] width 6 height 6
click at [163, 168] on div "Item created in ReminderLogs" at bounding box center [174, 167] width 62 height 8
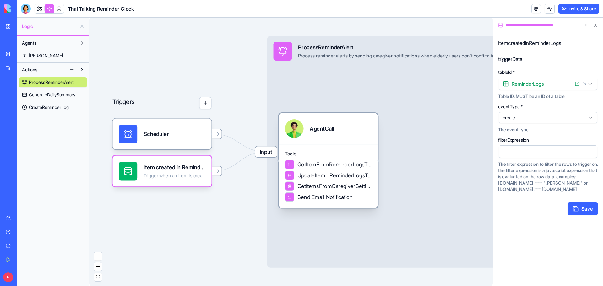
click at [291, 167] on icon at bounding box center [289, 164] width 4 height 9
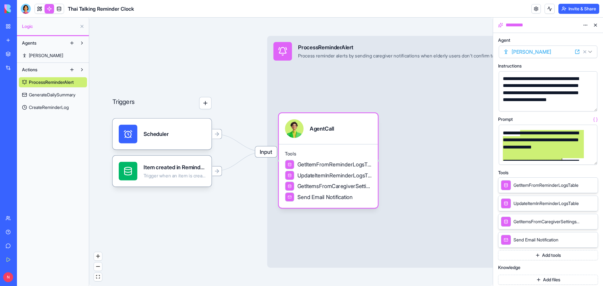
scroll to position [25, 0]
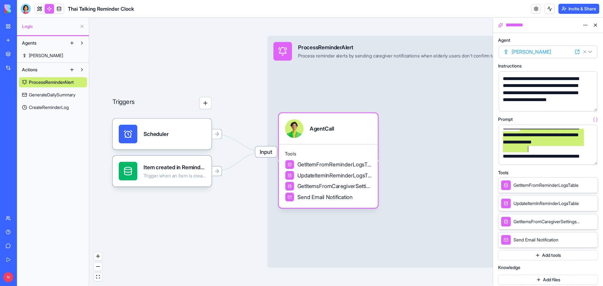
drag, startPoint x: 520, startPoint y: 155, endPoint x: 561, endPoint y: 151, distance: 41.3
click at [561, 151] on div "**********" at bounding box center [542, 139] width 83 height 28
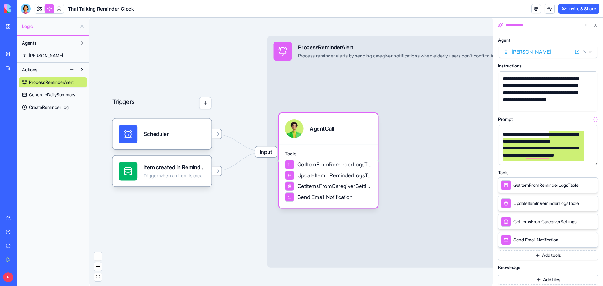
scroll to position [56, 0]
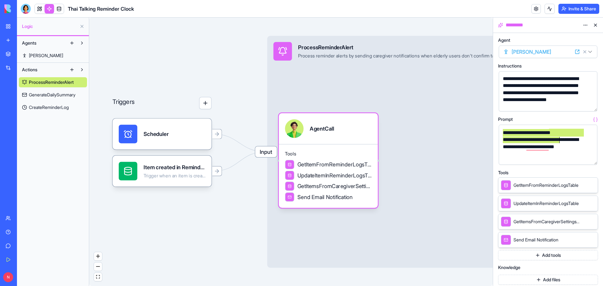
drag, startPoint x: 550, startPoint y: 158, endPoint x: 560, endPoint y: 138, distance: 22.0
click at [560, 138] on div "**********" at bounding box center [542, 217] width 83 height 288
click at [569, 142] on div "**********" at bounding box center [542, 146] width 83 height 21
click at [583, 240] on icon at bounding box center [583, 239] width 5 height 5
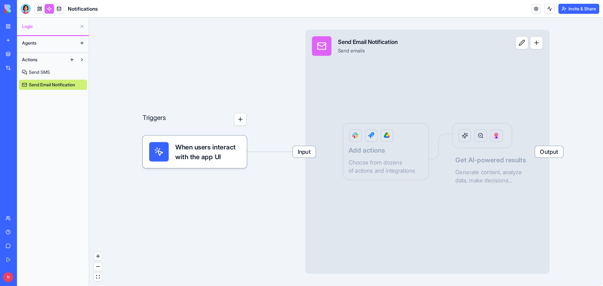
click at [50, 4] on link at bounding box center [49, 8] width 9 height 9
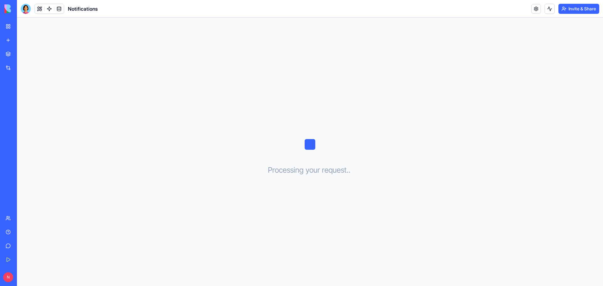
click at [11, 24] on link "My Workspace" at bounding box center [14, 26] width 25 height 13
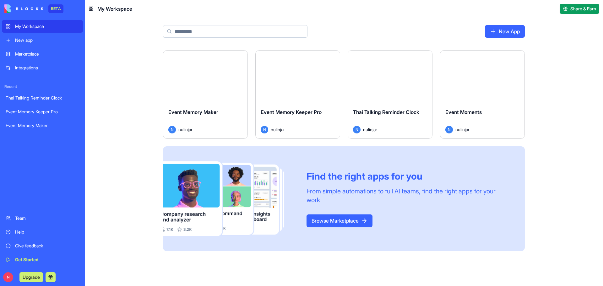
click at [393, 80] on button "Launch" at bounding box center [389, 77] width 47 height 13
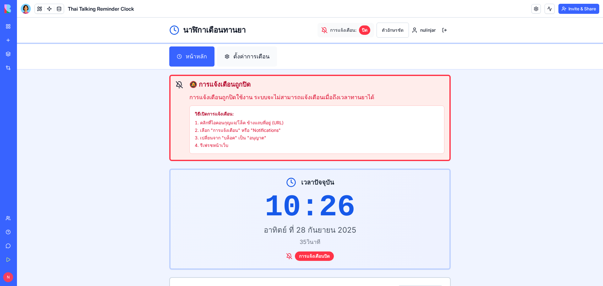
click at [243, 54] on button "ตั้งค่าการเตือน" at bounding box center [247, 56] width 60 height 20
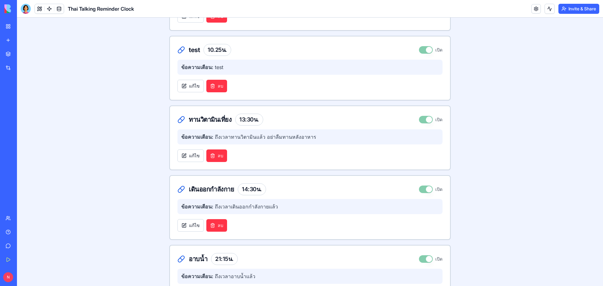
scroll to position [309, 0]
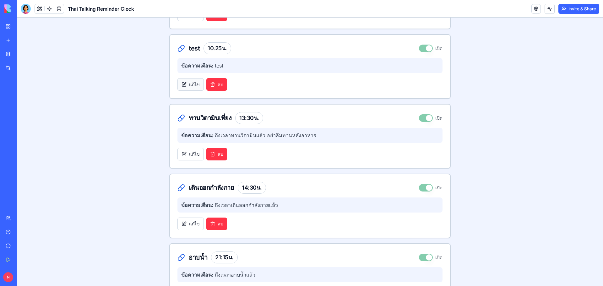
click at [187, 83] on button "แก้ไข" at bounding box center [190, 84] width 26 height 13
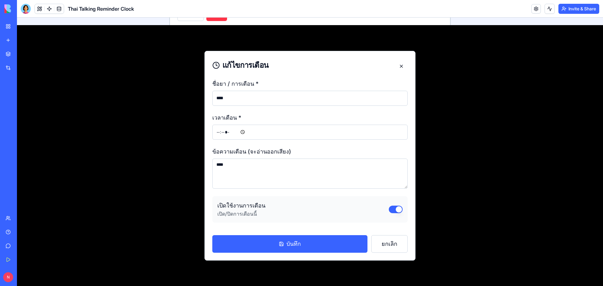
click at [272, 135] on input "เวลาเตือน *" at bounding box center [309, 132] width 195 height 15
type input "*****"
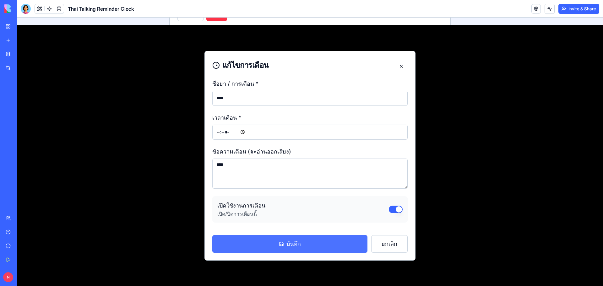
click at [319, 245] on button "บันทึก" at bounding box center [289, 244] width 155 height 18
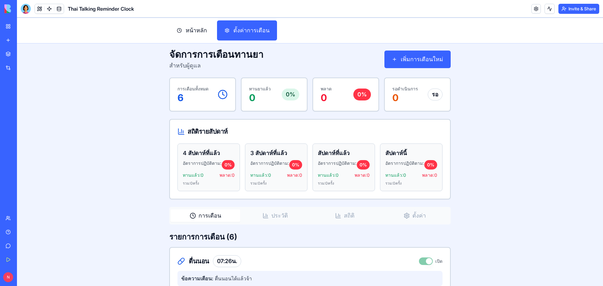
scroll to position [0, 0]
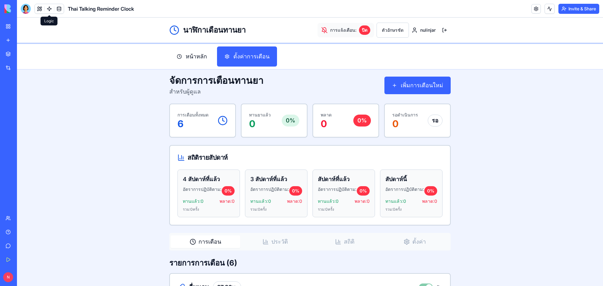
click at [51, 9] on link at bounding box center [49, 8] width 9 height 9
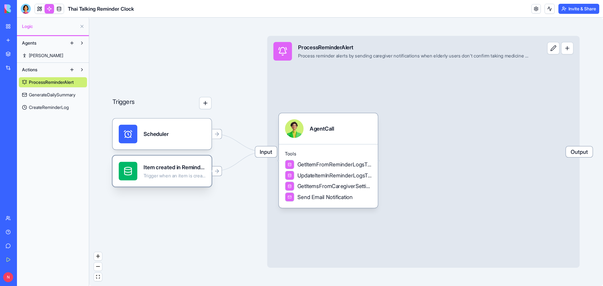
drag, startPoint x: 196, startPoint y: 177, endPoint x: 177, endPoint y: 175, distance: 19.5
click at [177, 175] on div "Trigger when an item is created in the ReminderLogs table" at bounding box center [174, 176] width 62 height 6
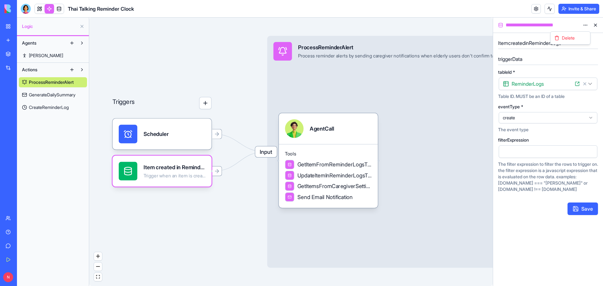
click at [586, 25] on html "**********" at bounding box center [301, 143] width 603 height 286
click at [563, 38] on span "Delete" at bounding box center [567, 38] width 13 height 6
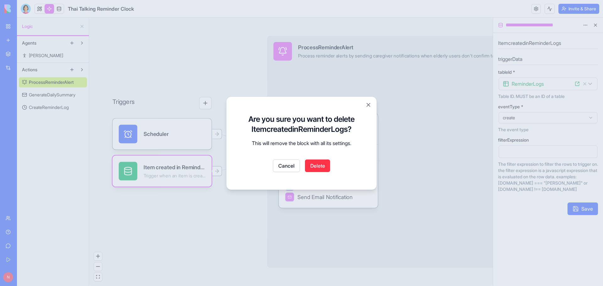
click at [320, 165] on button "Delete" at bounding box center [317, 165] width 25 height 13
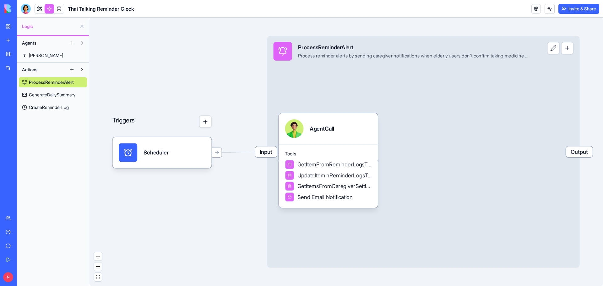
click at [177, 159] on div "Scheduler" at bounding box center [162, 152] width 87 height 19
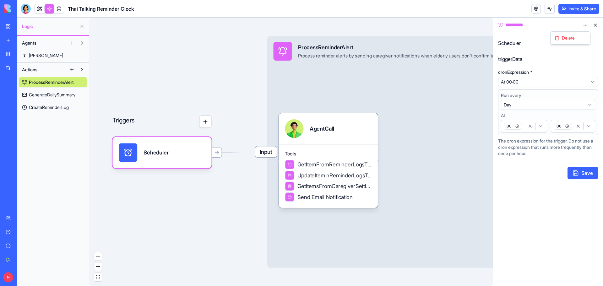
click at [585, 25] on html "**********" at bounding box center [301, 143] width 603 height 286
click at [577, 40] on div "Delete" at bounding box center [569, 38] width 37 height 10
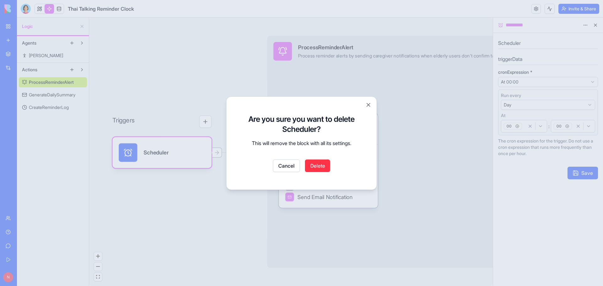
click at [323, 165] on button "Delete" at bounding box center [317, 165] width 25 height 13
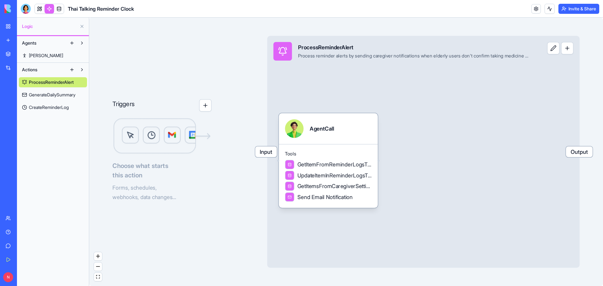
click at [61, 95] on span "GenerateDailySummary" at bounding box center [52, 95] width 46 height 6
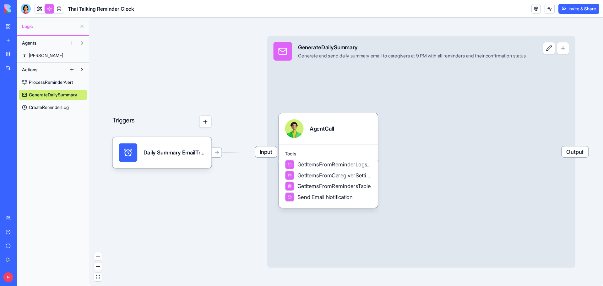
click at [58, 104] on link "CreateReminderLog" at bounding box center [53, 107] width 68 height 10
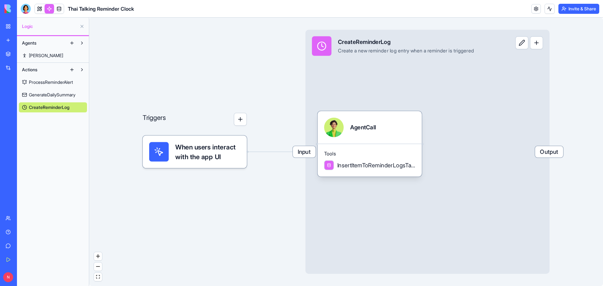
click at [203, 155] on span "When users interact with the app UI" at bounding box center [207, 151] width 65 height 19
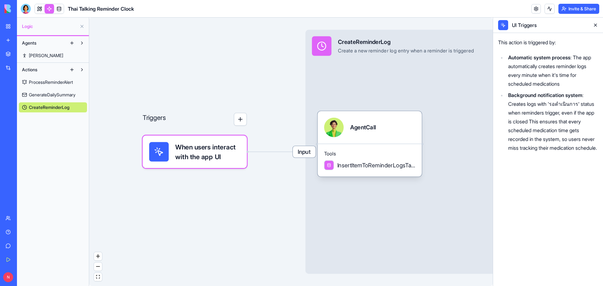
click at [62, 80] on span "ProcessReminderAlert" at bounding box center [51, 82] width 44 height 6
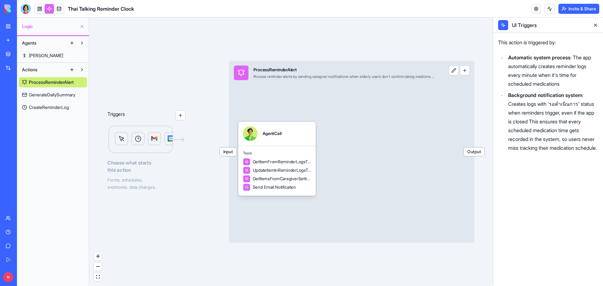
click at [58, 95] on span "GenerateDailySummary" at bounding box center [52, 95] width 46 height 6
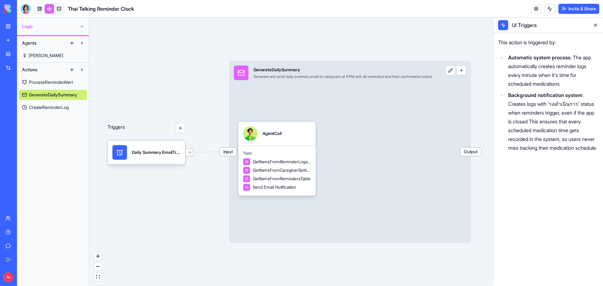
click at [57, 81] on span "ProcessReminderAlert" at bounding box center [51, 82] width 44 height 6
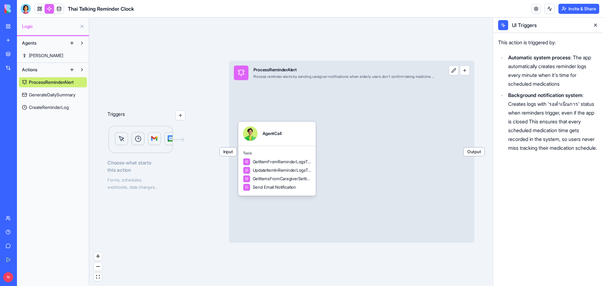
click at [139, 139] on img at bounding box center [146, 139] width 78 height 29
click at [285, 153] on span "Tools" at bounding box center [277, 153] width 68 height 5
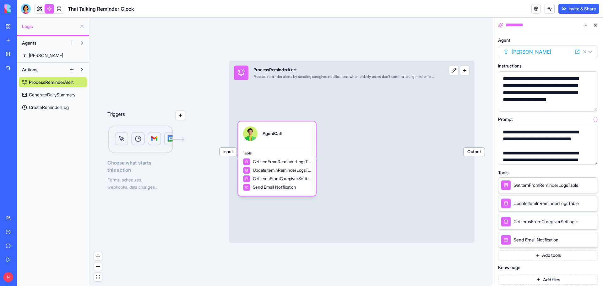
click at [63, 94] on span "GenerateDailySummary" at bounding box center [52, 95] width 46 height 6
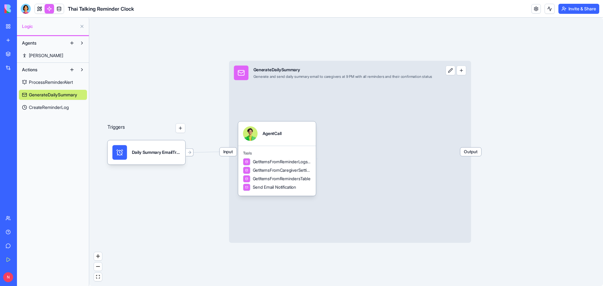
click at [56, 106] on span "CreateReminderLog" at bounding box center [49, 107] width 40 height 6
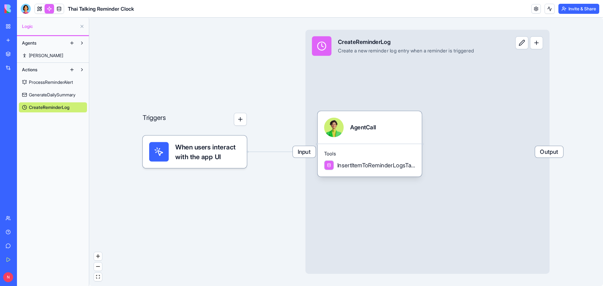
click at [54, 82] on span "ProcessReminderAlert" at bounding box center [51, 82] width 44 height 6
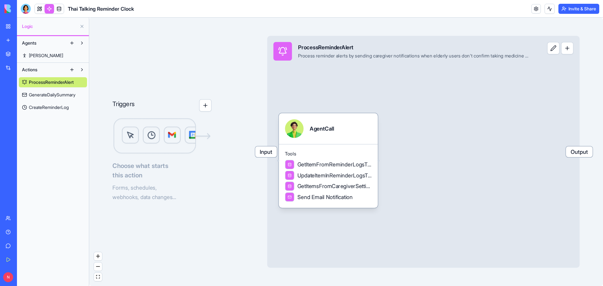
click at [49, 8] on link at bounding box center [49, 8] width 9 height 9
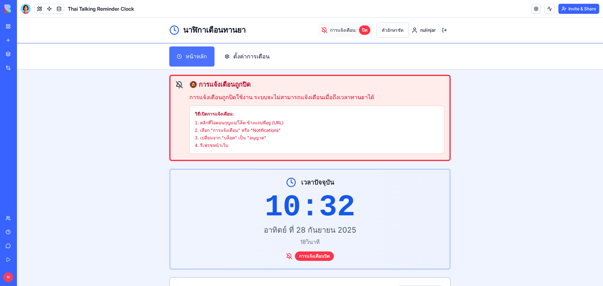
click at [189, 58] on button "หน้าหลัก" at bounding box center [191, 56] width 45 height 20
click at [49, 10] on link at bounding box center [49, 8] width 9 height 9
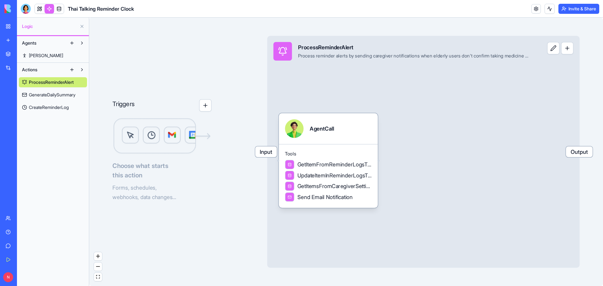
click at [52, 105] on span "CreateReminderLog" at bounding box center [49, 107] width 40 height 6
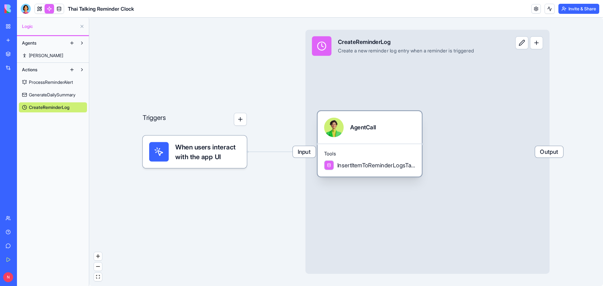
click at [387, 169] on span "InsertItemToReminderLogsTable" at bounding box center [376, 165] width 78 height 8
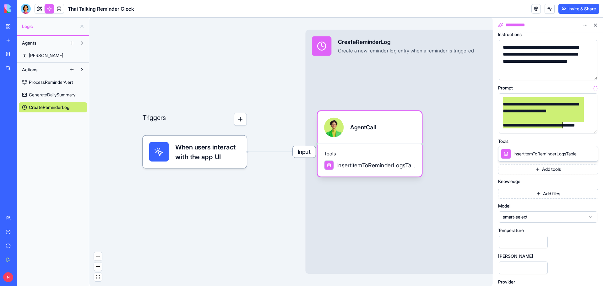
scroll to position [23, 0]
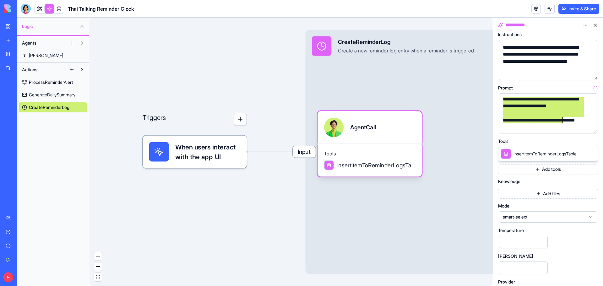
drag, startPoint x: 553, startPoint y: 109, endPoint x: 566, endPoint y: 118, distance: 15.8
click at [566, 118] on div "**********" at bounding box center [542, 190] width 83 height 231
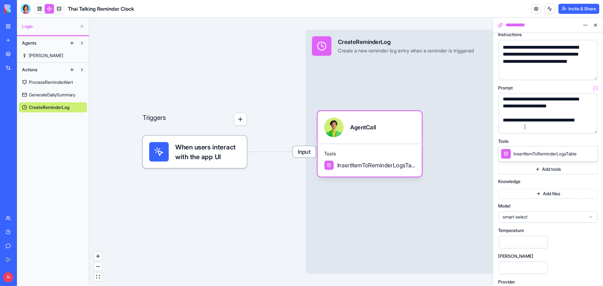
click at [553, 129] on div "**********" at bounding box center [542, 124] width 83 height 14
click at [593, 126] on button "button" at bounding box center [591, 127] width 10 height 10
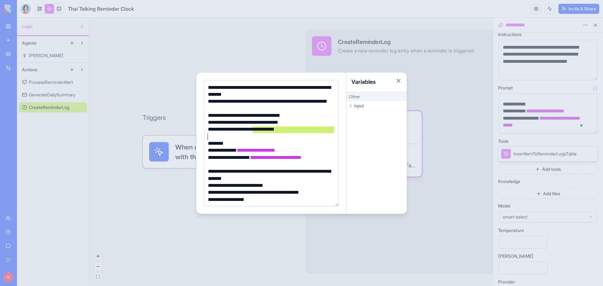
drag, startPoint x: 254, startPoint y: 131, endPoint x: 298, endPoint y: 133, distance: 45.0
click at [298, 133] on div "**********" at bounding box center [270, 168] width 128 height 168
click at [298, 133] on div "To enrich screen reader interactions, please activate Accessibility in Grammarl…" at bounding box center [270, 136] width 128 height 7
click at [398, 80] on button "Close" at bounding box center [398, 81] width 6 height 6
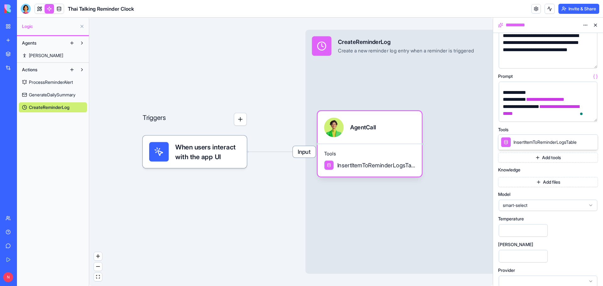
scroll to position [50, 0]
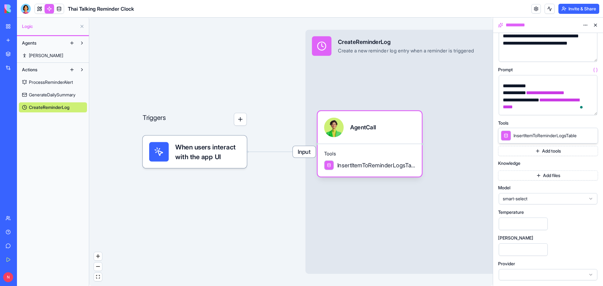
click at [591, 273] on icon at bounding box center [590, 274] width 5 height 5
click at [583, 225] on div "**********" at bounding box center [548, 134] width 100 height 293
click at [591, 275] on icon at bounding box center [590, 274] width 5 height 5
click at [591, 274] on icon at bounding box center [590, 274] width 5 height 5
click at [590, 275] on icon at bounding box center [590, 274] width 5 height 5
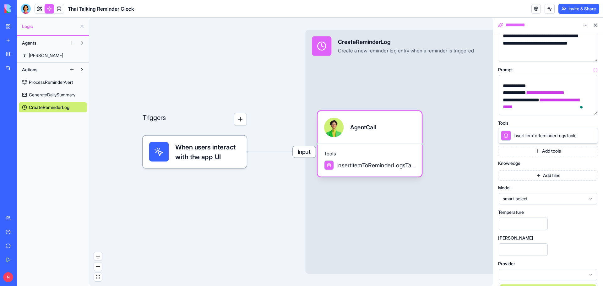
click at [583, 219] on div "**********" at bounding box center [548, 134] width 100 height 293
click at [541, 221] on input "***" at bounding box center [522, 224] width 49 height 13
click at [541, 221] on input "*" at bounding box center [522, 224] width 49 height 13
click at [592, 234] on div "**********" at bounding box center [548, 134] width 100 height 293
type input "***"
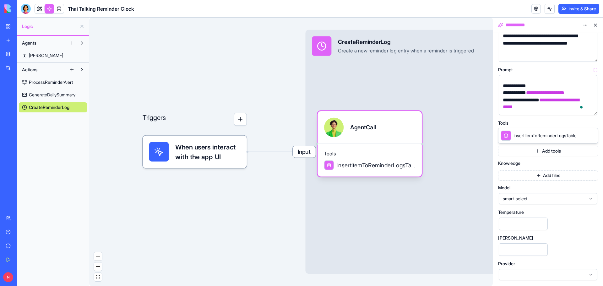
click at [541, 226] on input "***" at bounding box center [522, 224] width 49 height 13
click at [584, 229] on div "Temperature ***" at bounding box center [548, 220] width 100 height 21
click at [590, 198] on icon at bounding box center [590, 198] width 5 height 5
click at [599, 185] on div "**********" at bounding box center [548, 159] width 110 height 253
click at [581, 229] on div "Temperature ***" at bounding box center [548, 220] width 100 height 21
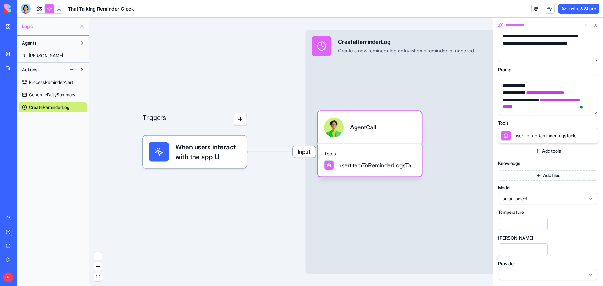
click at [590, 108] on button "button" at bounding box center [591, 109] width 10 height 10
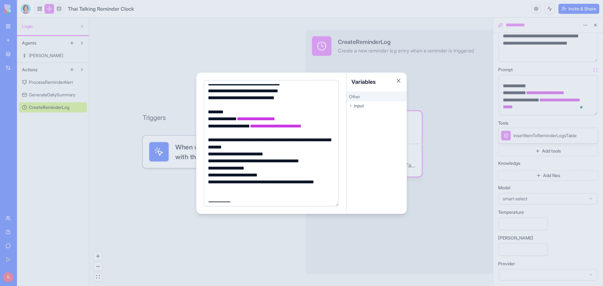
scroll to position [51, 0]
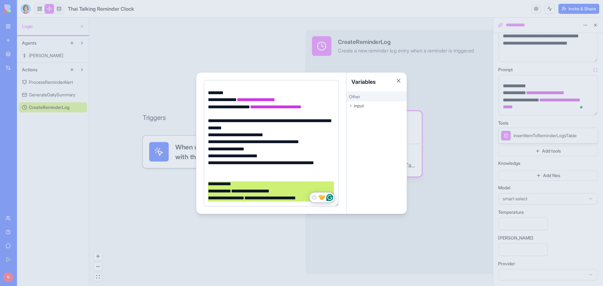
drag, startPoint x: 209, startPoint y: 185, endPoint x: 330, endPoint y: 199, distance: 122.2
click at [330, 199] on html "**********" at bounding box center [301, 143] width 603 height 286
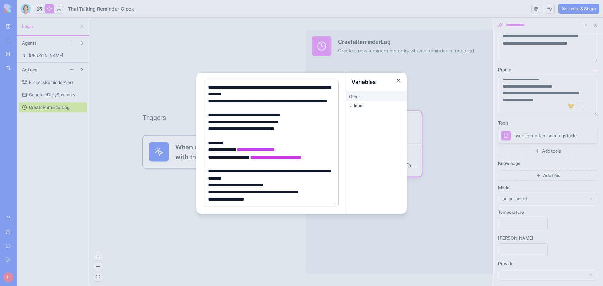
scroll to position [0, 0]
click at [400, 81] on button "Close" at bounding box center [398, 81] width 6 height 6
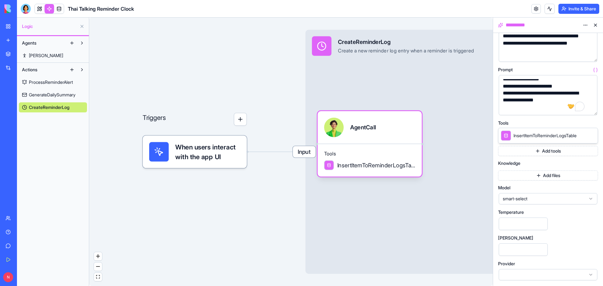
click at [208, 151] on span "When users interact with the app UI" at bounding box center [207, 151] width 65 height 19
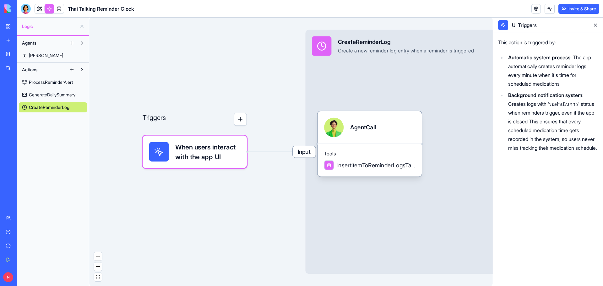
click at [240, 214] on div "Triggers When users interact with the app UI Input CreateReminderLog Create a n…" at bounding box center [290, 152] width 403 height 268
click at [240, 121] on button "button" at bounding box center [240, 119] width 13 height 13
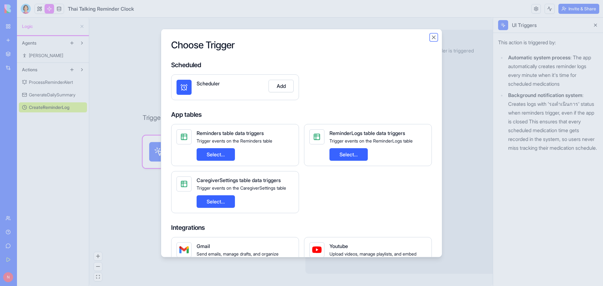
click at [434, 36] on button "Close" at bounding box center [433, 37] width 6 height 6
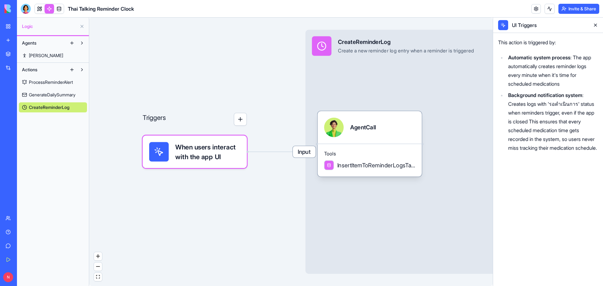
click at [53, 81] on span "ProcessReminderAlert" at bounding box center [51, 82] width 44 height 6
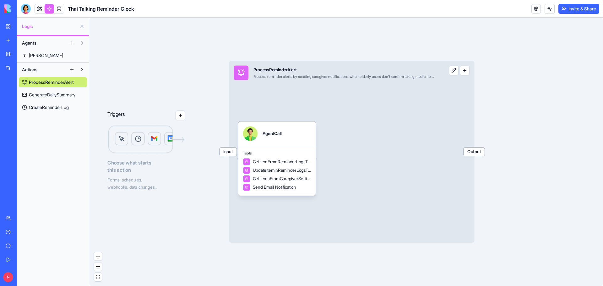
click at [162, 146] on img at bounding box center [146, 139] width 78 height 29
click at [180, 116] on button "button" at bounding box center [180, 115] width 10 height 10
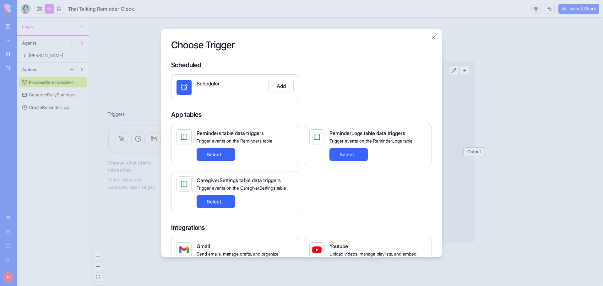
click at [206, 199] on button "Select..." at bounding box center [215, 201] width 38 height 13
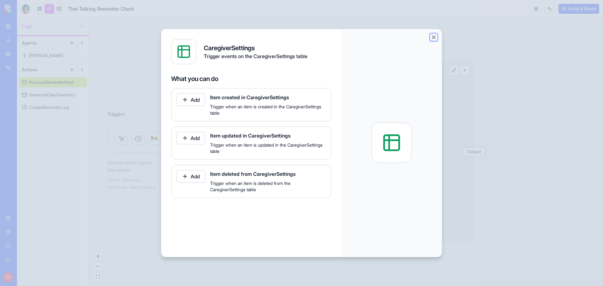
click at [436, 36] on button "Close" at bounding box center [433, 37] width 6 height 6
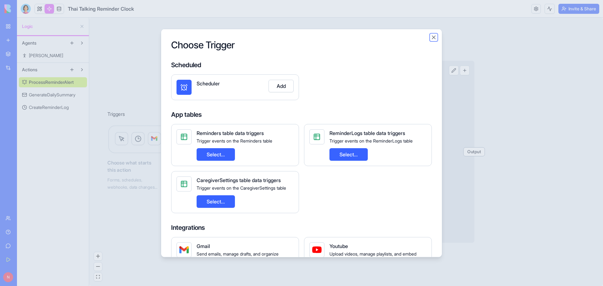
click at [431, 35] on button "Close" at bounding box center [433, 37] width 6 height 6
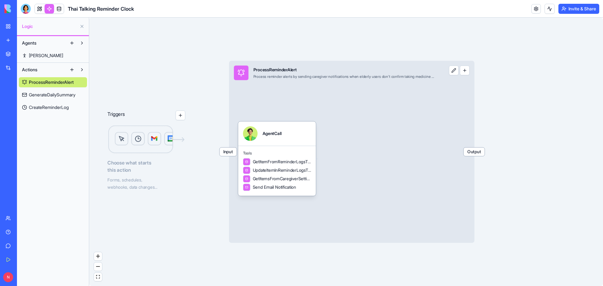
click at [183, 71] on div "Triggers Choose what starts this action Forms, schedules, webhooks, data change…" at bounding box center [345, 152] width 513 height 268
click at [226, 154] on span "Input" at bounding box center [227, 152] width 17 height 8
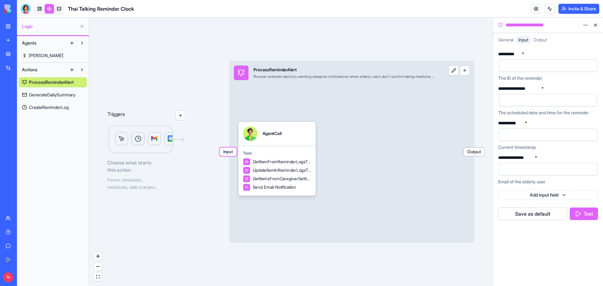
click at [506, 39] on span "General" at bounding box center [505, 39] width 15 height 5
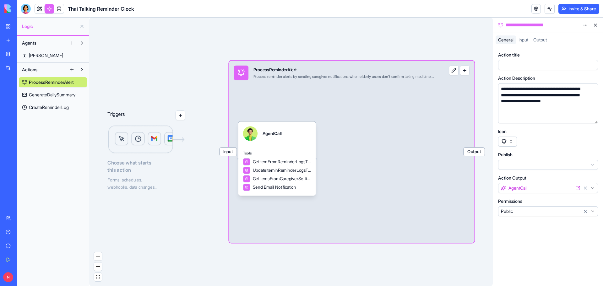
click at [428, 35] on div "Triggers Choose what starts this action Forms, schedules, webhooks, data change…" at bounding box center [290, 152] width 403 height 268
click at [47, 10] on link at bounding box center [49, 8] width 9 height 9
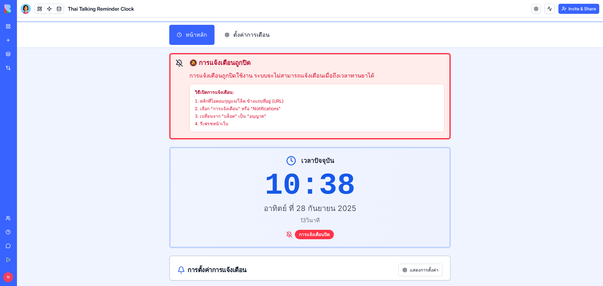
scroll to position [31, 0]
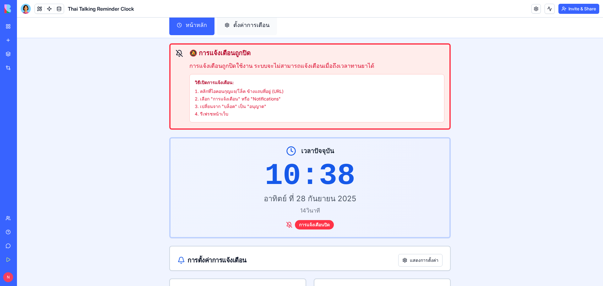
click at [251, 23] on button "ตั้งค่าการเตือน" at bounding box center [247, 25] width 60 height 20
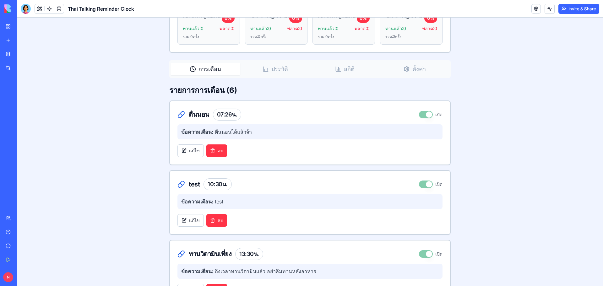
scroll to position [220, 0]
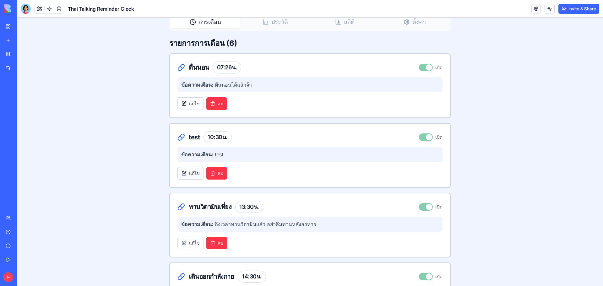
click at [195, 174] on button "แก้ไข" at bounding box center [190, 173] width 26 height 13
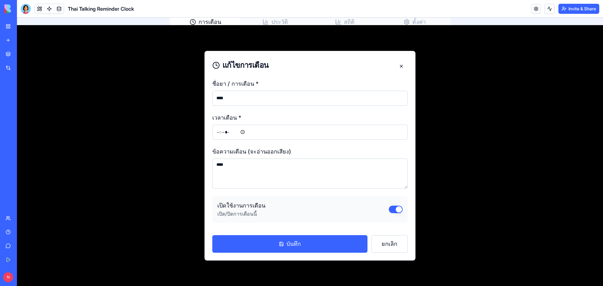
click at [225, 131] on input "*****" at bounding box center [309, 132] width 195 height 15
type input "*****"
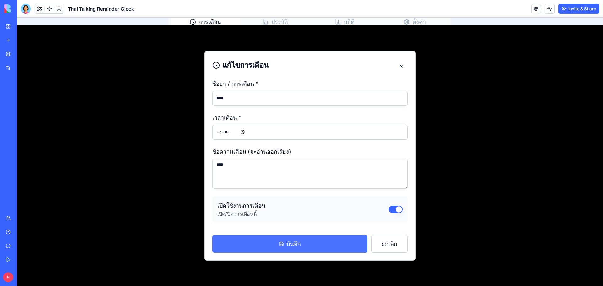
click at [292, 244] on button "บันทึก" at bounding box center [289, 244] width 155 height 18
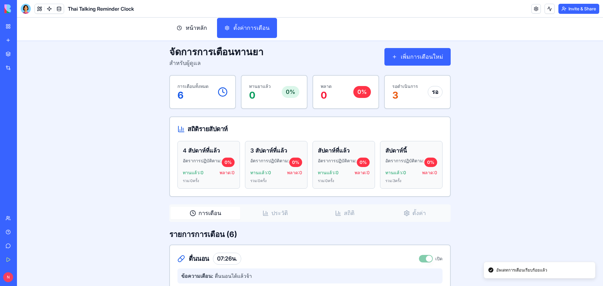
scroll to position [0, 0]
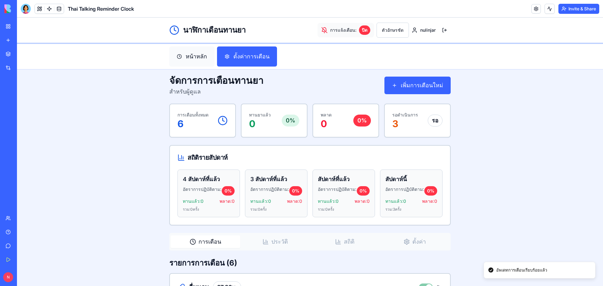
click at [198, 58] on button "หน้าหลัก" at bounding box center [191, 56] width 45 height 20
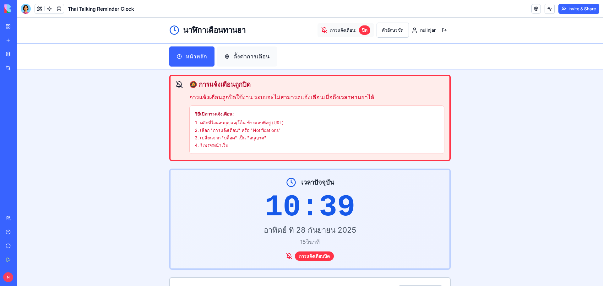
click at [239, 53] on button "ตั้งค่าการเตือน" at bounding box center [247, 56] width 60 height 20
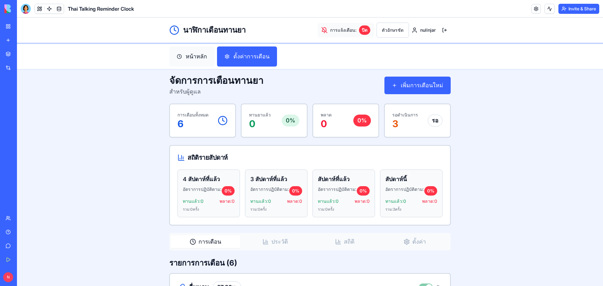
click at [193, 59] on button "หน้าหลัก" at bounding box center [191, 56] width 45 height 20
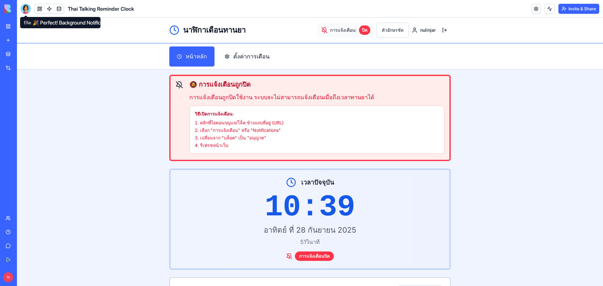
click at [27, 10] on div at bounding box center [26, 9] width 10 height 10
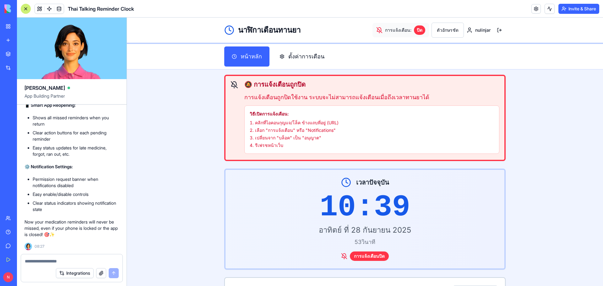
click at [6, 24] on link "My Workspace" at bounding box center [14, 26] width 25 height 13
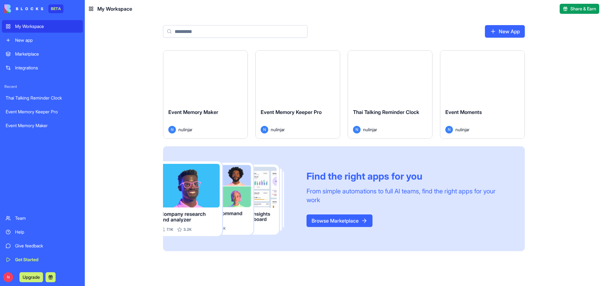
click at [39, 25] on div "My Workspace" at bounding box center [47, 26] width 64 height 6
click at [470, 76] on button "Launch" at bounding box center [482, 77] width 47 height 13
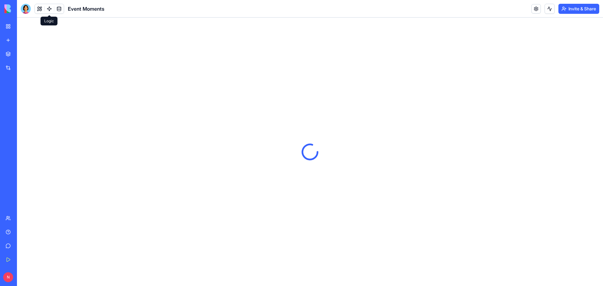
click at [50, 10] on link at bounding box center [49, 8] width 9 height 9
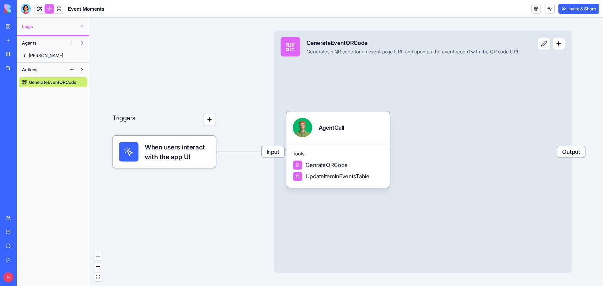
click at [34, 55] on span "Ryan" at bounding box center [46, 55] width 34 height 6
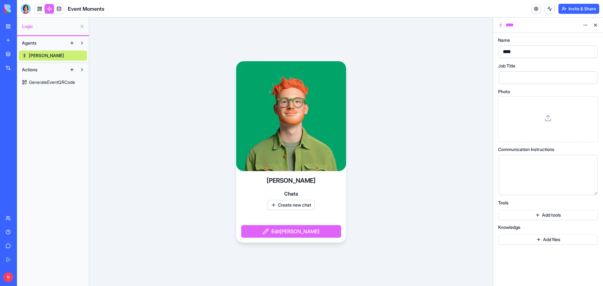
click at [46, 82] on span "GenerateEventQRCode" at bounding box center [52, 82] width 46 height 6
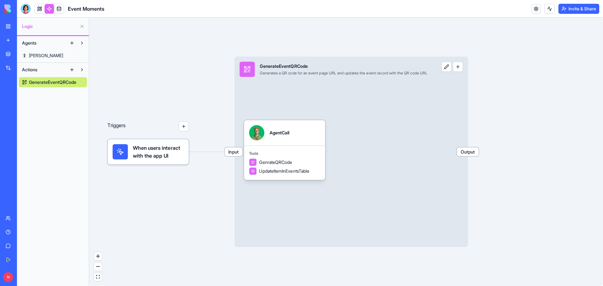
click at [161, 148] on span "When users interact with the app UI" at bounding box center [158, 151] width 51 height 15
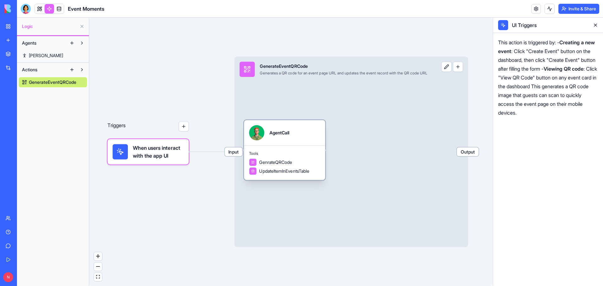
click at [286, 172] on span "UpdateItemInEventsTable" at bounding box center [284, 171] width 50 height 6
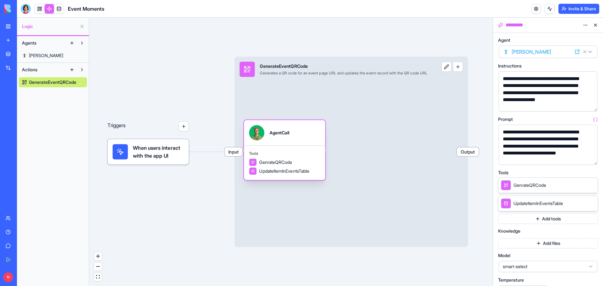
click at [284, 163] on span "GenrateQRCode" at bounding box center [275, 162] width 33 height 6
click at [591, 105] on button "button" at bounding box center [591, 105] width 10 height 10
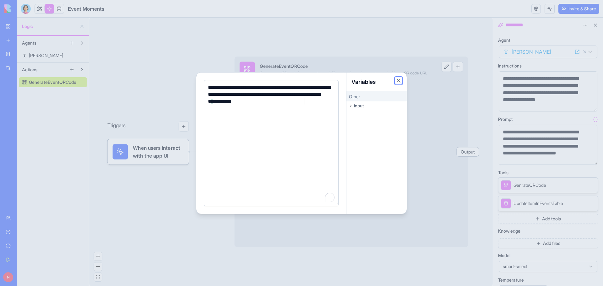
click at [399, 81] on button "Close" at bounding box center [398, 81] width 6 height 6
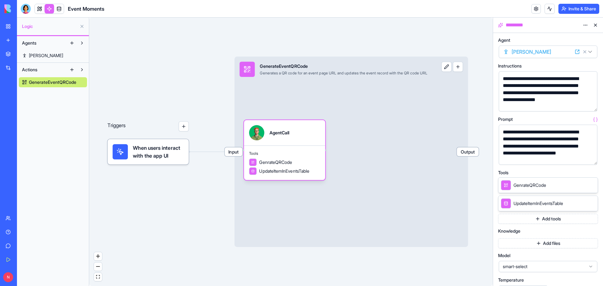
click at [589, 159] on button "button" at bounding box center [591, 158] width 10 height 10
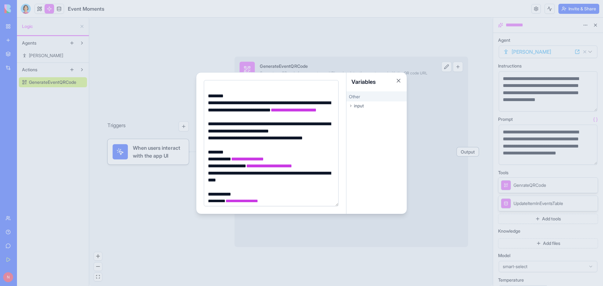
scroll to position [30, 0]
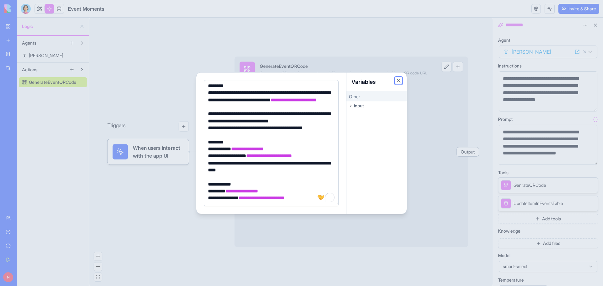
click at [400, 80] on button "Close" at bounding box center [398, 81] width 6 height 6
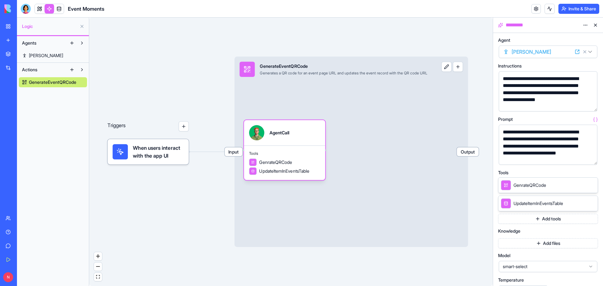
click at [182, 226] on div "Triggers When users interact with the app UI Input GenerateEventQRCode Generate…" at bounding box center [290, 152] width 403 height 268
click at [37, 9] on link at bounding box center [39, 8] width 9 height 9
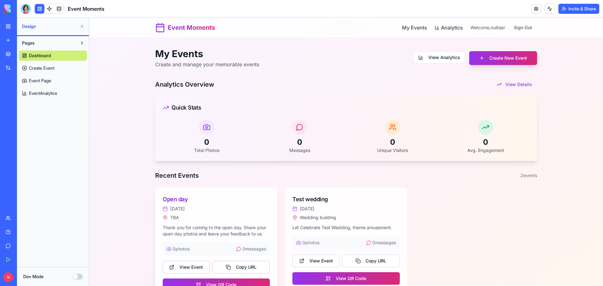
scroll to position [31, 0]
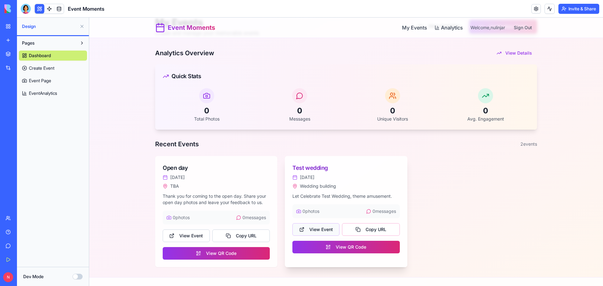
click at [319, 231] on button "View Event" at bounding box center [315, 229] width 47 height 13
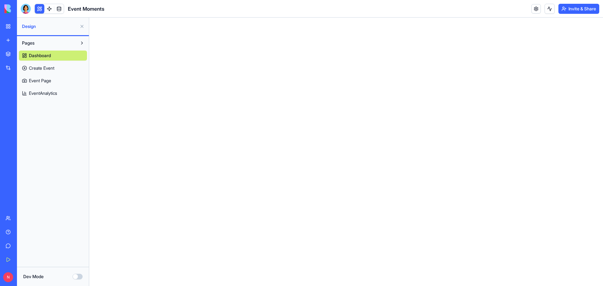
scroll to position [0, 0]
click at [35, 81] on span "Event Page" at bounding box center [40, 81] width 22 height 6
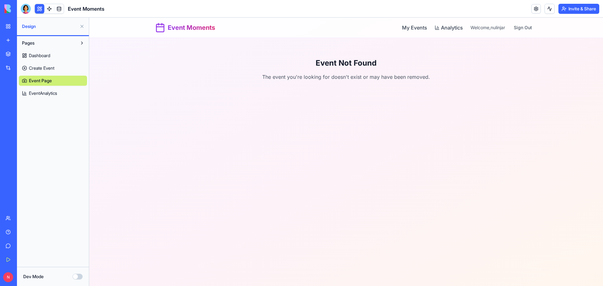
click at [47, 56] on span "Dashboard" at bounding box center [39, 55] width 21 height 6
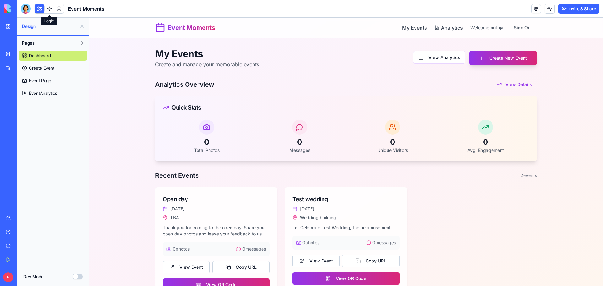
click at [50, 10] on link at bounding box center [49, 8] width 9 height 9
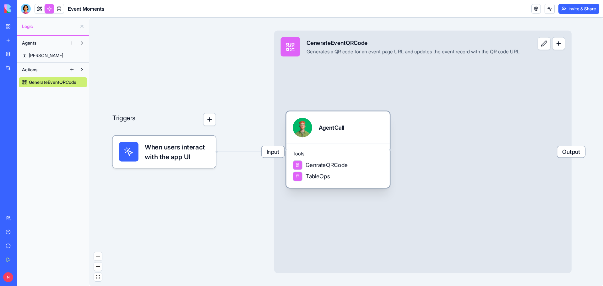
click at [322, 167] on span "GenrateQRCode" at bounding box center [326, 165] width 42 height 8
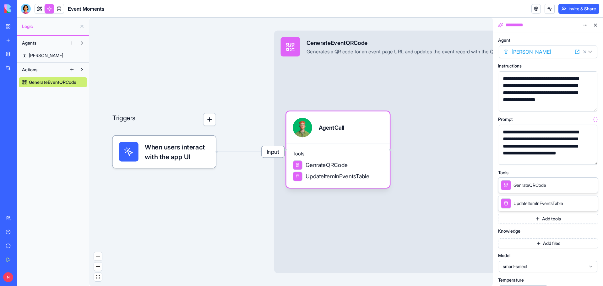
click at [590, 158] on button "button" at bounding box center [591, 158] width 10 height 10
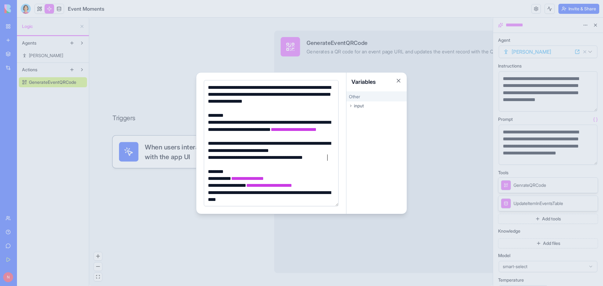
click at [329, 157] on div "**********" at bounding box center [270, 157] width 128 height 7
click at [214, 122] on div "**********" at bounding box center [270, 129] width 128 height 21
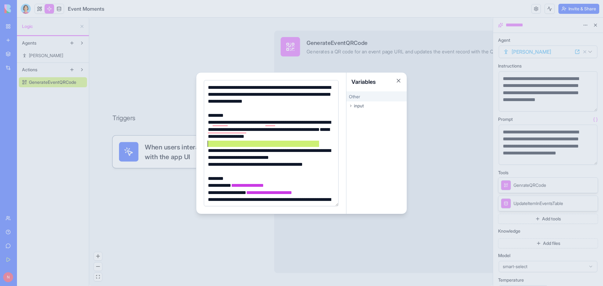
drag, startPoint x: 321, startPoint y: 145, endPoint x: 209, endPoint y: 146, distance: 112.7
click at [209, 146] on div "**********" at bounding box center [270, 133] width 128 height 28
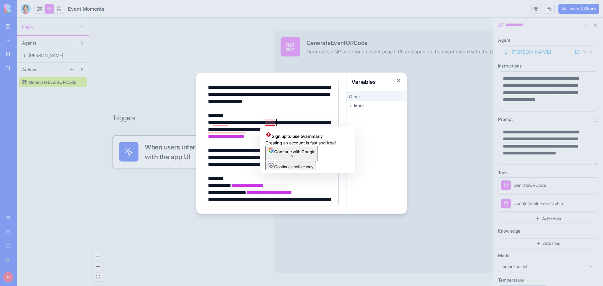
click at [277, 122] on div "**********" at bounding box center [270, 133] width 128 height 28
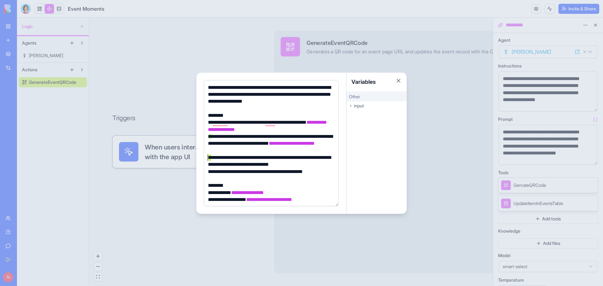
click at [208, 158] on div "**********" at bounding box center [270, 161] width 128 height 14
drag, startPoint x: 212, startPoint y: 171, endPoint x: 208, endPoint y: 174, distance: 4.1
click at [208, 174] on div "**********" at bounding box center [270, 171] width 128 height 7
drag, startPoint x: 218, startPoint y: 145, endPoint x: 208, endPoint y: 145, distance: 9.4
click at [208, 145] on div "**********" at bounding box center [270, 143] width 128 height 21
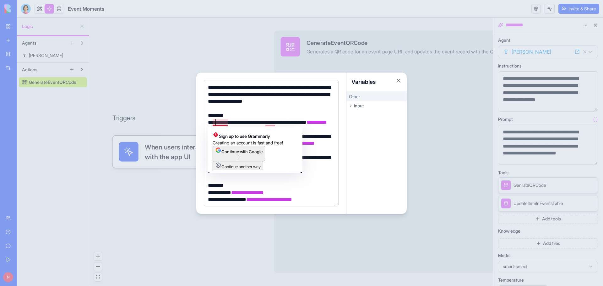
click at [215, 121] on div "**********" at bounding box center [270, 126] width 128 height 14
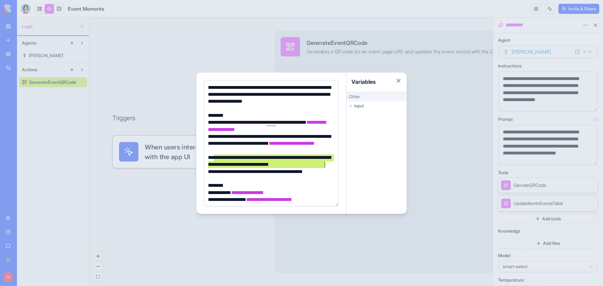
drag, startPoint x: 214, startPoint y: 160, endPoint x: 325, endPoint y: 164, distance: 110.9
click at [325, 164] on div "**********" at bounding box center [270, 161] width 128 height 14
click at [283, 168] on div "**********" at bounding box center [270, 161] width 128 height 14
drag, startPoint x: 215, startPoint y: 158, endPoint x: 258, endPoint y: 166, distance: 43.7
click at [258, 166] on div "**********" at bounding box center [270, 161] width 128 height 14
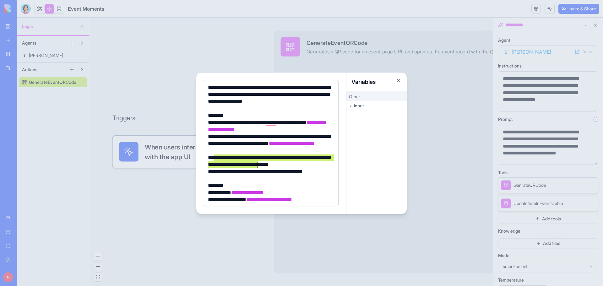
copy div "**********"
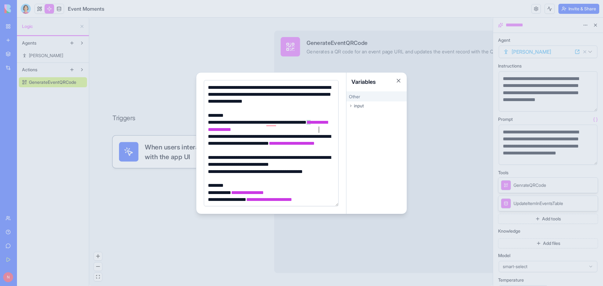
click at [324, 130] on div "**********" at bounding box center [270, 126] width 128 height 14
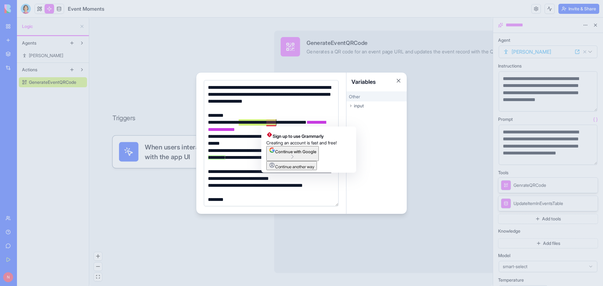
drag, startPoint x: 239, startPoint y: 123, endPoint x: 276, endPoint y: 123, distance: 36.7
click at [276, 123] on div "**********" at bounding box center [270, 126] width 128 height 14
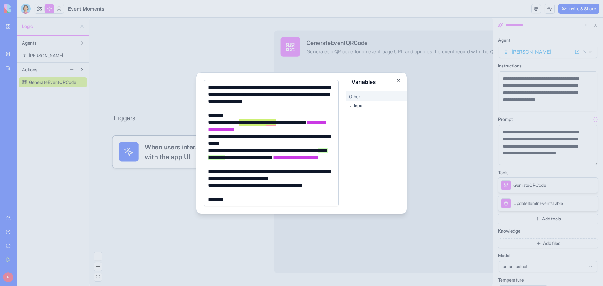
copy div "**********"
click at [265, 142] on div "**********" at bounding box center [270, 140] width 128 height 14
click at [260, 144] on div "**********" at bounding box center [270, 140] width 128 height 14
click at [243, 138] on div "**********" at bounding box center [270, 140] width 128 height 14
click at [208, 151] on div "**********" at bounding box center [270, 157] width 128 height 21
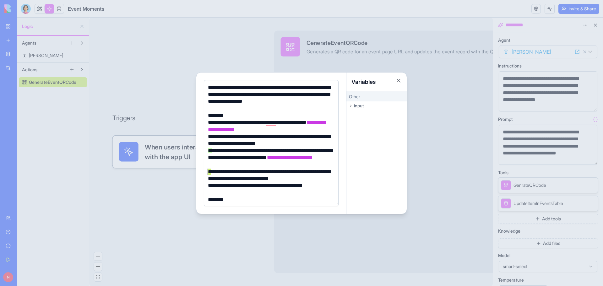
drag, startPoint x: 210, startPoint y: 172, endPoint x: 204, endPoint y: 172, distance: 6.0
click at [204, 172] on div "**********" at bounding box center [271, 143] width 135 height 126
drag, startPoint x: 211, startPoint y: 186, endPoint x: 208, endPoint y: 187, distance: 3.2
click at [208, 187] on div "**********" at bounding box center [270, 185] width 128 height 7
click at [269, 194] on div "To enrich screen reader interactions, please activate Accessibility in Grammarl…" at bounding box center [270, 192] width 128 height 7
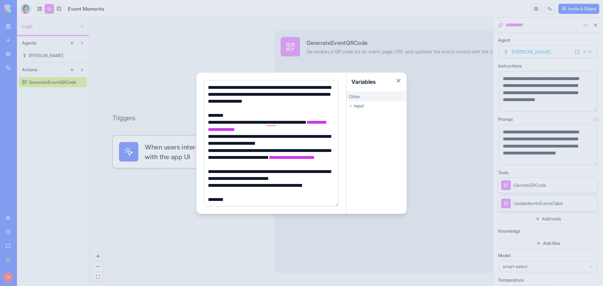
click at [537, 98] on div at bounding box center [301, 143] width 603 height 286
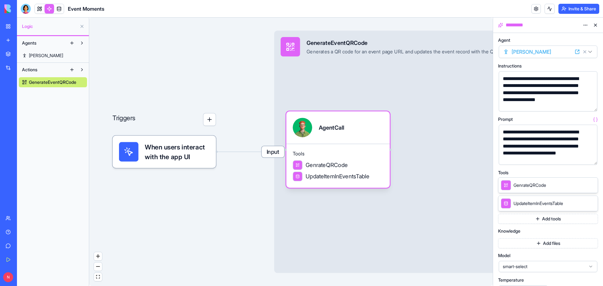
click at [589, 106] on button "button" at bounding box center [591, 105] width 10 height 10
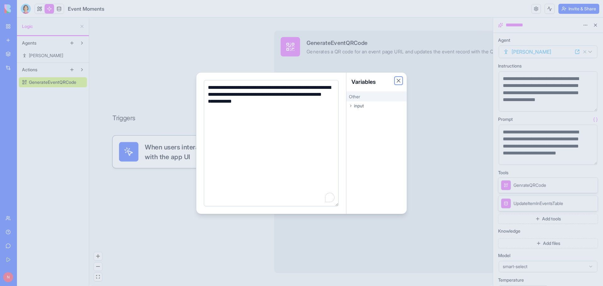
click at [400, 81] on button "Close" at bounding box center [398, 81] width 6 height 6
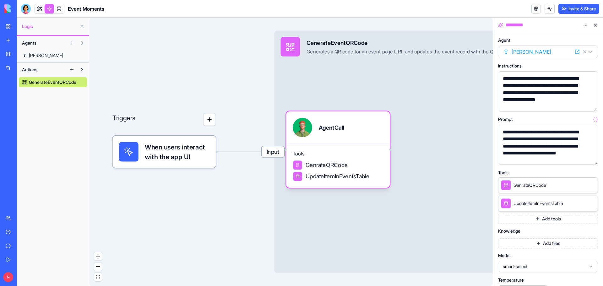
click at [587, 160] on button "button" at bounding box center [591, 158] width 10 height 10
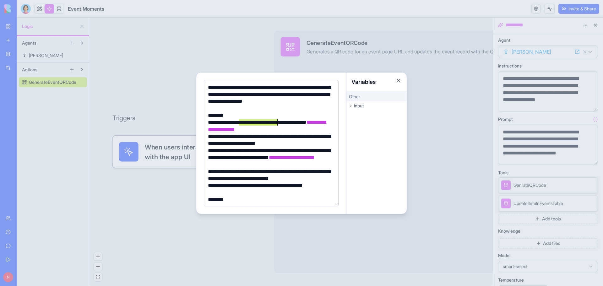
drag, startPoint x: 240, startPoint y: 123, endPoint x: 278, endPoint y: 122, distance: 38.0
click at [278, 122] on div "**********" at bounding box center [270, 126] width 128 height 14
copy div "**********"
click at [235, 89] on div "**********" at bounding box center [270, 94] width 128 height 21
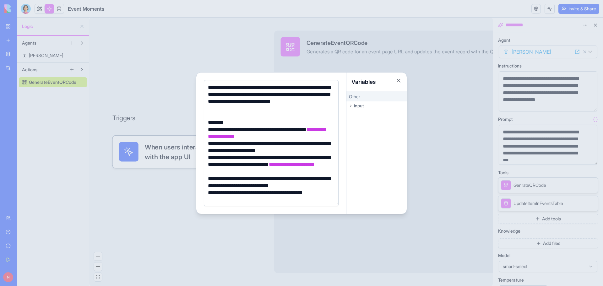
click at [237, 88] on div "**********" at bounding box center [270, 98] width 128 height 28
click at [274, 89] on div "**********" at bounding box center [270, 98] width 128 height 28
click at [273, 112] on div "**********" at bounding box center [270, 98] width 128 height 28
drag, startPoint x: 234, startPoint y: 88, endPoint x: 271, endPoint y: 88, distance: 36.4
click at [271, 88] on div "**********" at bounding box center [270, 98] width 128 height 28
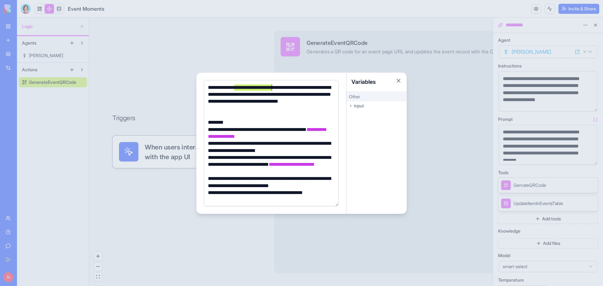
copy div "**********"
click at [292, 95] on div "**********" at bounding box center [270, 98] width 128 height 28
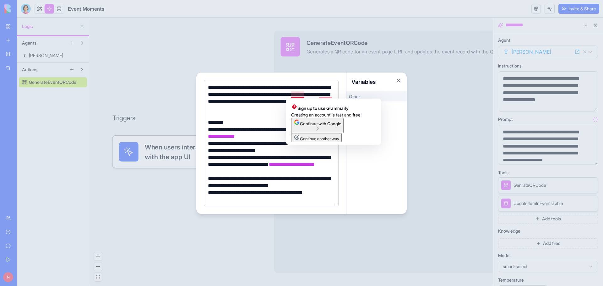
click at [292, 96] on div "**********" at bounding box center [270, 98] width 128 height 28
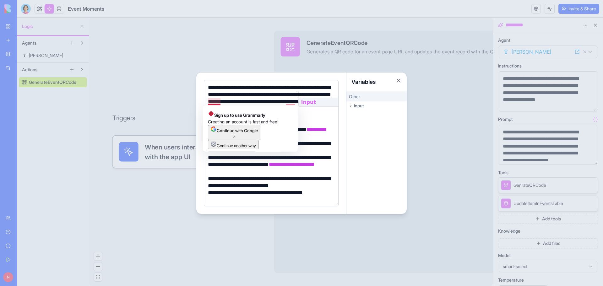
click at [218, 102] on div "**********" at bounding box center [270, 98] width 128 height 28
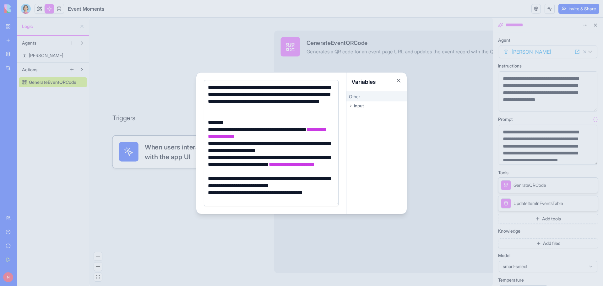
click at [327, 121] on div "********" at bounding box center [270, 122] width 128 height 7
drag, startPoint x: 300, startPoint y: 95, endPoint x: 218, endPoint y: 103, distance: 83.2
click at [218, 103] on div "**********" at bounding box center [270, 98] width 128 height 28
click at [294, 110] on div "**********" at bounding box center [270, 98] width 128 height 28
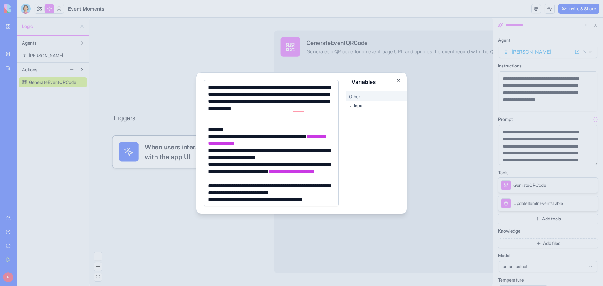
click at [332, 126] on div "********" at bounding box center [270, 129] width 128 height 7
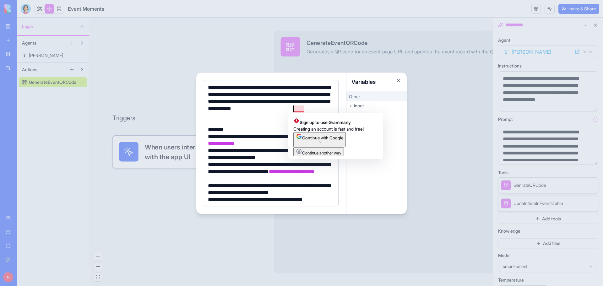
click at [294, 107] on div "**********" at bounding box center [270, 101] width 128 height 35
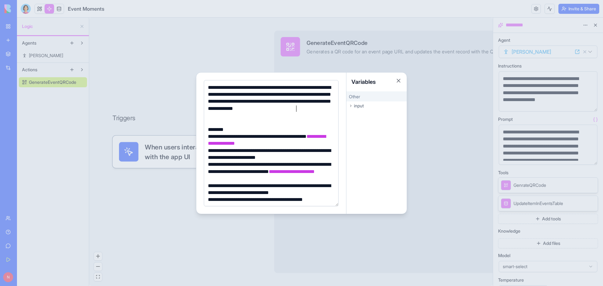
click at [295, 120] on div "To enrich screen reader interactions, please activate Accessibility in Grammarl…" at bounding box center [270, 122] width 128 height 7
drag, startPoint x: 299, startPoint y: 94, endPoint x: 218, endPoint y: 104, distance: 81.5
click at [218, 104] on div "**********" at bounding box center [270, 101] width 128 height 35
click at [540, 89] on div at bounding box center [301, 143] width 603 height 286
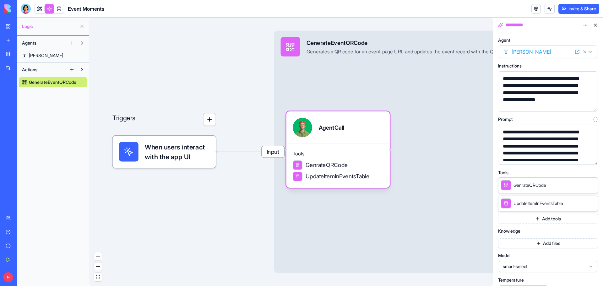
click at [540, 89] on div "**********" at bounding box center [542, 92] width 83 height 35
click at [591, 105] on button "button" at bounding box center [591, 105] width 10 height 10
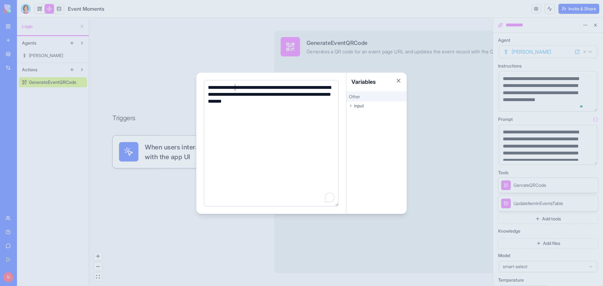
click at [236, 88] on div "**********" at bounding box center [270, 94] width 128 height 21
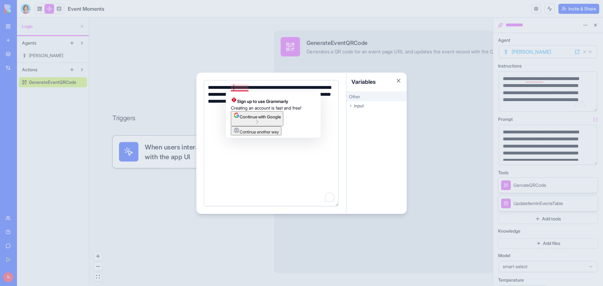
click at [234, 90] on div "**********" at bounding box center [270, 98] width 128 height 28
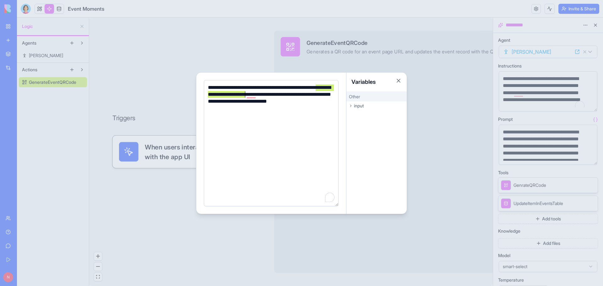
drag, startPoint x: 315, startPoint y: 88, endPoint x: 245, endPoint y: 94, distance: 70.9
click at [245, 94] on div "**********" at bounding box center [270, 98] width 128 height 28
click at [440, 142] on div at bounding box center [301, 143] width 603 height 286
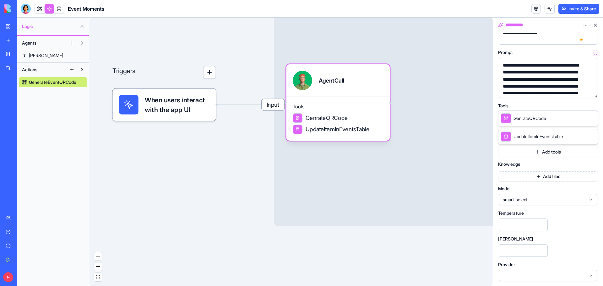
scroll to position [68, 0]
click at [583, 117] on icon at bounding box center [583, 117] width 5 height 5
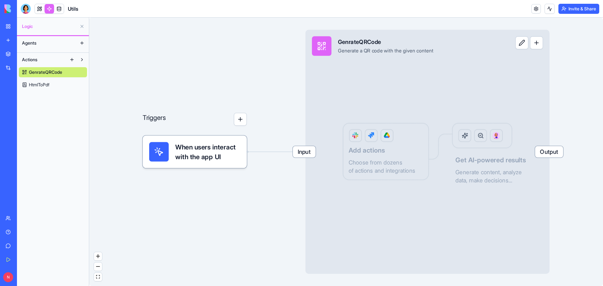
click at [519, 48] on button at bounding box center [521, 42] width 13 height 13
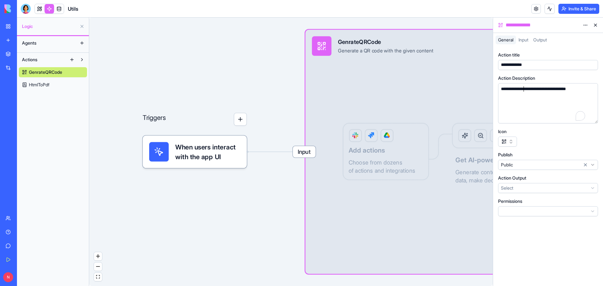
click at [523, 89] on div "**********" at bounding box center [542, 92] width 86 height 12
click at [437, 83] on div "Input GenrateQRCode Generate a QR code with the given content Output Add action…" at bounding box center [427, 152] width 244 height 244
click at [594, 24] on button at bounding box center [595, 25] width 10 height 10
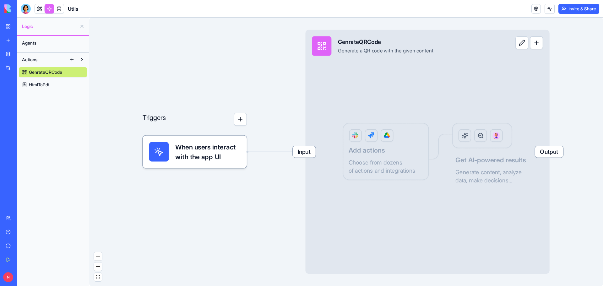
click at [378, 165] on div "Input GenrateQRCode Generate a QR code with the given content Output Add action…" at bounding box center [427, 152] width 244 height 244
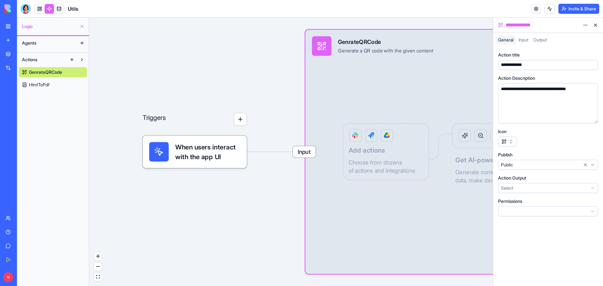
click at [525, 40] on span "Input" at bounding box center [523, 39] width 10 height 5
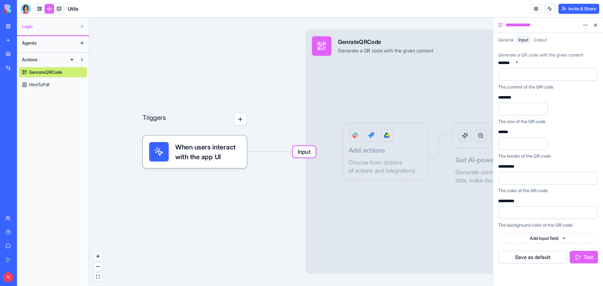
click at [546, 38] on span "Output" at bounding box center [539, 39] width 13 height 5
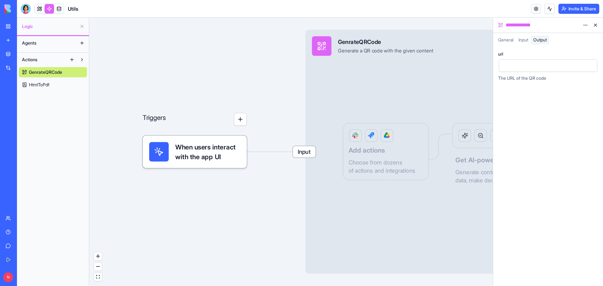
click at [527, 39] on span "Input" at bounding box center [523, 39] width 10 height 5
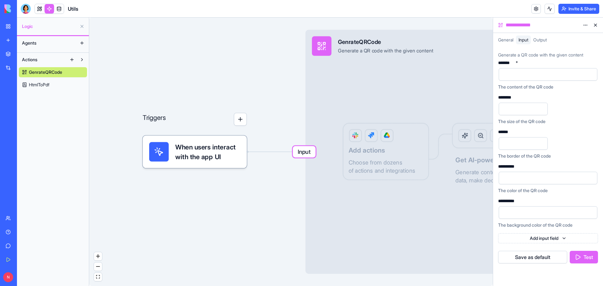
click at [510, 39] on span "General" at bounding box center [505, 39] width 15 height 5
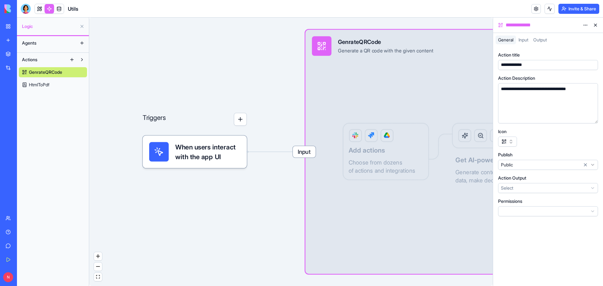
click at [461, 91] on div "Input GenrateQRCode Generate a QR code with the given content Output Add action…" at bounding box center [427, 152] width 244 height 244
click at [526, 41] on span "Input" at bounding box center [523, 39] width 10 height 5
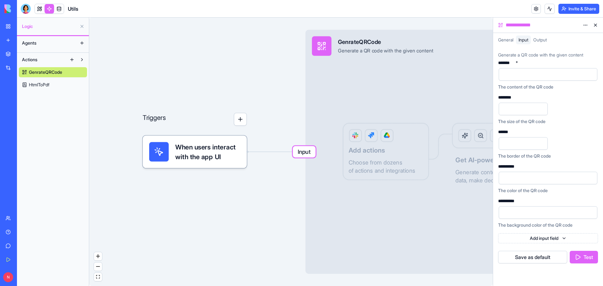
click at [539, 41] on span "Output" at bounding box center [539, 39] width 13 height 5
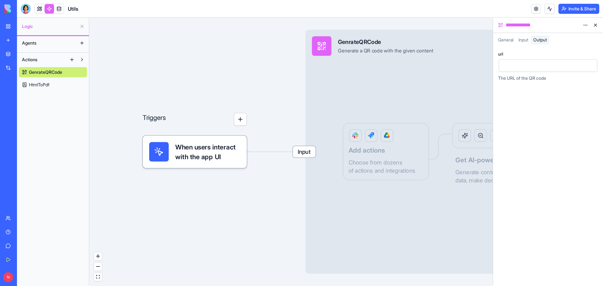
click at [509, 40] on span "General" at bounding box center [505, 39] width 15 height 5
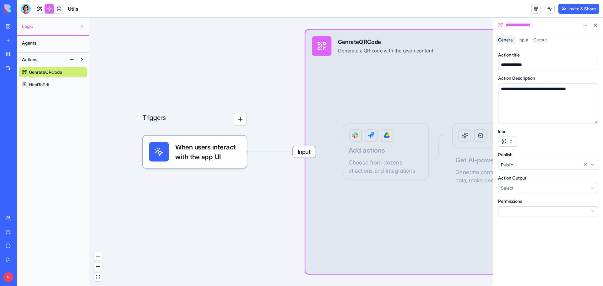
click at [446, 75] on div "Input GenrateQRCode Generate a QR code with the given content Output Add action…" at bounding box center [427, 152] width 244 height 244
click at [594, 25] on button at bounding box center [595, 25] width 10 height 10
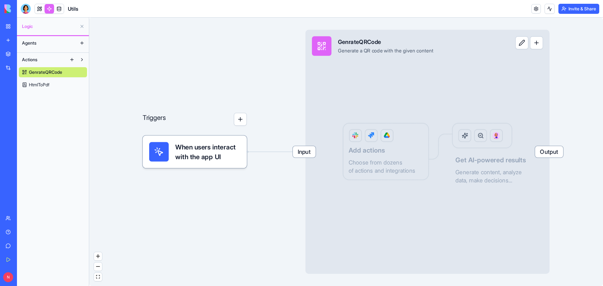
click at [540, 46] on button "button" at bounding box center [536, 42] width 13 height 13
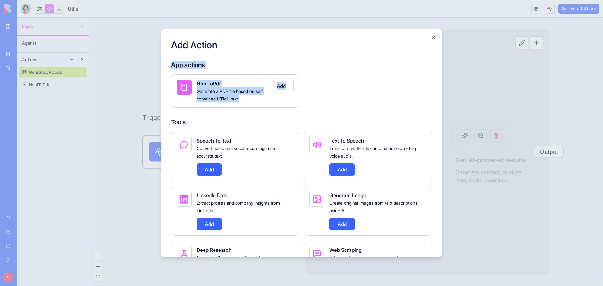
drag, startPoint x: 354, startPoint y: 38, endPoint x: 420, endPoint y: 60, distance: 68.7
click at [394, 81] on div "Add Action App actions HtmlToPdf Generate a PDF file based on self contained HT…" at bounding box center [301, 143] width 281 height 229
click at [432, 35] on button "Close" at bounding box center [433, 37] width 6 height 6
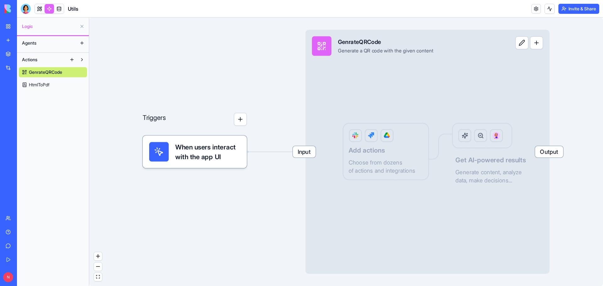
click at [540, 46] on button "button" at bounding box center [536, 42] width 13 height 13
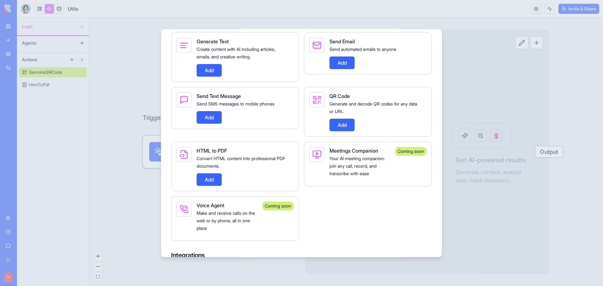
scroll to position [282, 0]
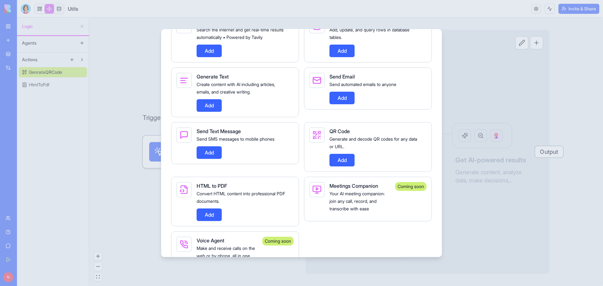
click at [541, 92] on div at bounding box center [301, 143] width 603 height 286
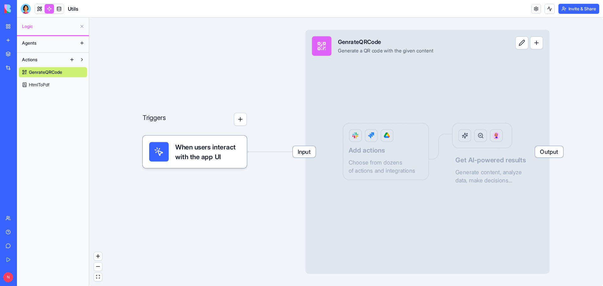
click at [586, 89] on div "Triggers When users interact with the app UI Input GenrateQRCode Generate a QR …" at bounding box center [345, 152] width 513 height 268
click at [222, 73] on div "Triggers When users interact with the app UI Input GenrateQRCode Generate a QR …" at bounding box center [345, 152] width 513 height 268
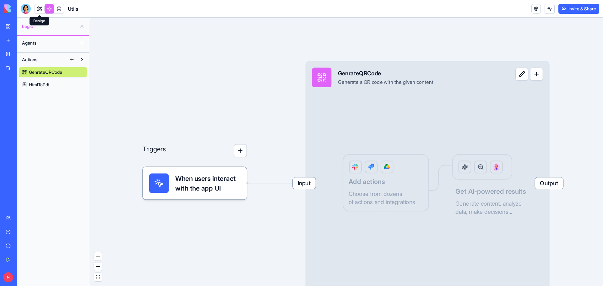
click at [38, 9] on link at bounding box center [39, 8] width 9 height 9
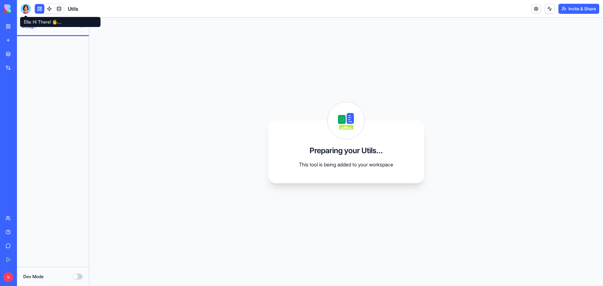
click at [26, 8] on div at bounding box center [26, 9] width 10 height 10
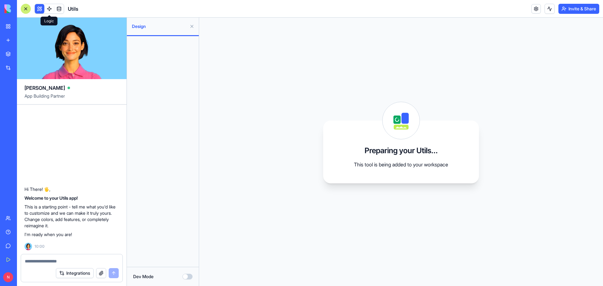
click at [51, 6] on link at bounding box center [49, 8] width 9 height 9
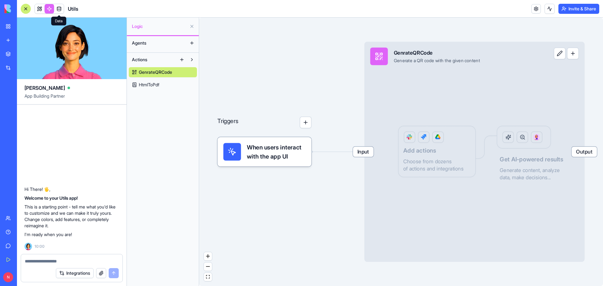
click at [57, 9] on link at bounding box center [58, 8] width 9 height 9
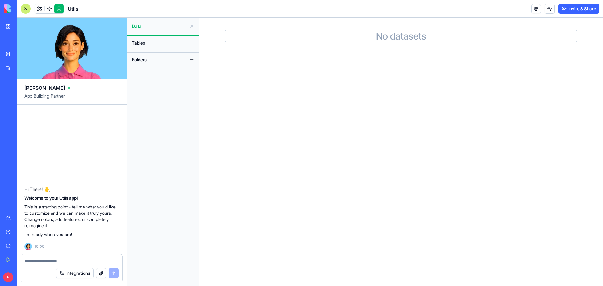
click at [59, 10] on link at bounding box center [58, 8] width 9 height 9
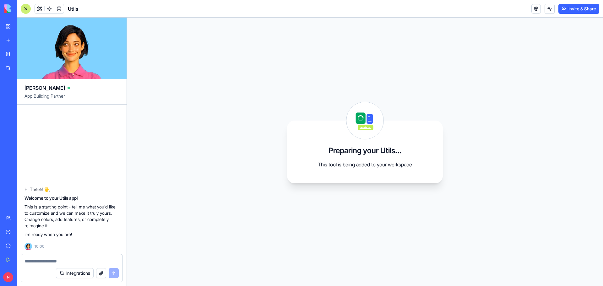
click at [27, 9] on div at bounding box center [26, 9] width 10 height 10
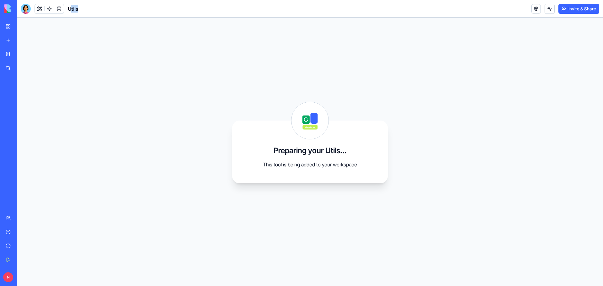
drag, startPoint x: 70, startPoint y: 10, endPoint x: 83, endPoint y: 10, distance: 12.9
click at [83, 10] on header "Utils Invite & Share" at bounding box center [310, 9] width 586 height 18
click at [148, 108] on div "Preparing your Utils... This tool is being added to your workspace" at bounding box center [310, 152] width 586 height 268
click at [23, 24] on div "My Workspace" at bounding box center [19, 26] width 8 height 6
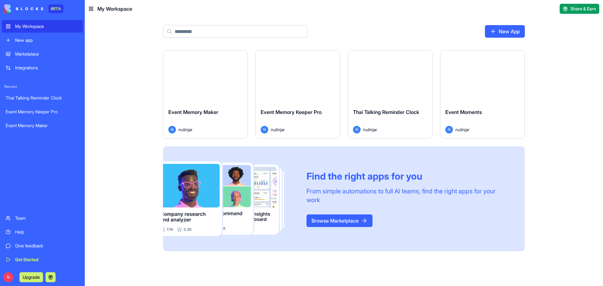
click at [498, 74] on button "Launch" at bounding box center [482, 77] width 47 height 13
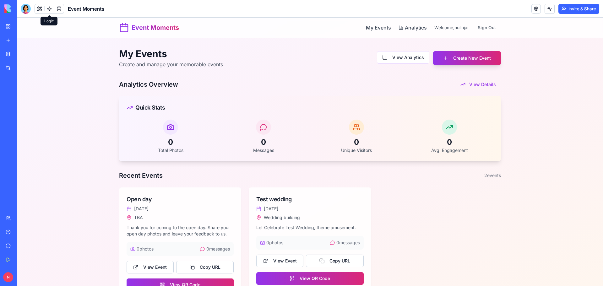
click at [49, 9] on link at bounding box center [49, 8] width 9 height 9
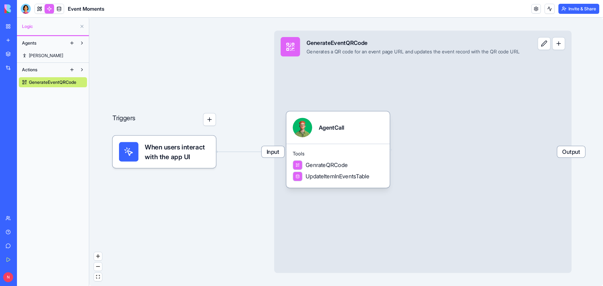
click at [48, 8] on link at bounding box center [49, 8] width 9 height 9
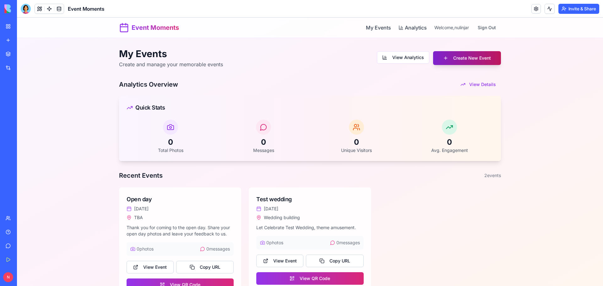
click at [444, 59] on button "Create New Event" at bounding box center [467, 58] width 68 height 14
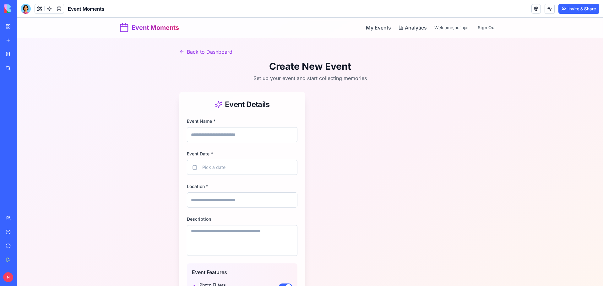
click at [229, 138] on input "Event Name *" at bounding box center [242, 134] width 110 height 15
type input "*"
type input "**********"
click at [211, 164] on button "Pick a date" at bounding box center [242, 167] width 110 height 15
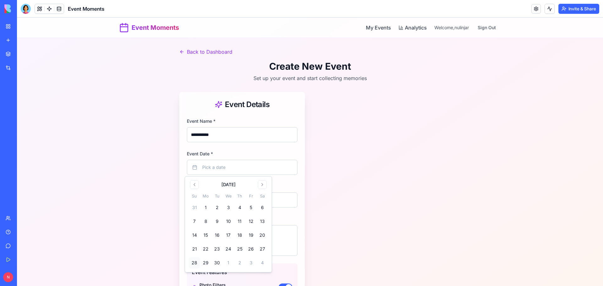
click at [195, 264] on button "28" at bounding box center [194, 262] width 11 height 11
click at [298, 185] on div "**********" at bounding box center [242, 241] width 126 height 249
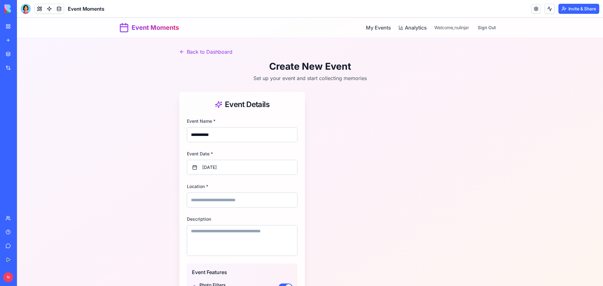
click at [271, 203] on input "Location *" at bounding box center [242, 199] width 110 height 15
type input "****"
click at [234, 237] on textarea "Description" at bounding box center [242, 240] width 110 height 31
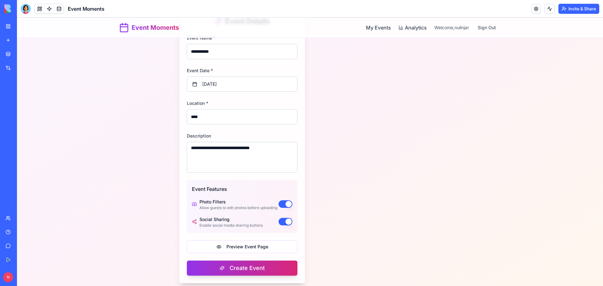
scroll to position [94, 0]
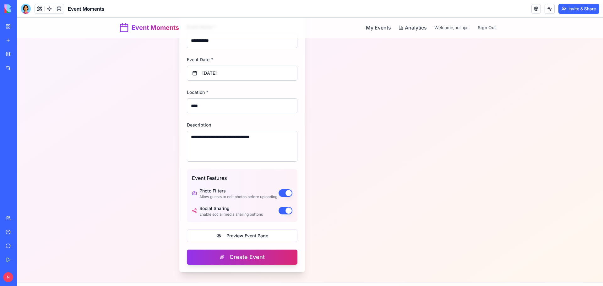
type textarea "**********"
drag, startPoint x: 277, startPoint y: 216, endPoint x: 254, endPoint y: 205, distance: 25.6
click at [239, 201] on div "Event Features Photo Filters Allow guests to edit photos before uploading Socia…" at bounding box center [242, 195] width 110 height 53
click at [281, 214] on button "button" at bounding box center [285, 211] width 14 height 8
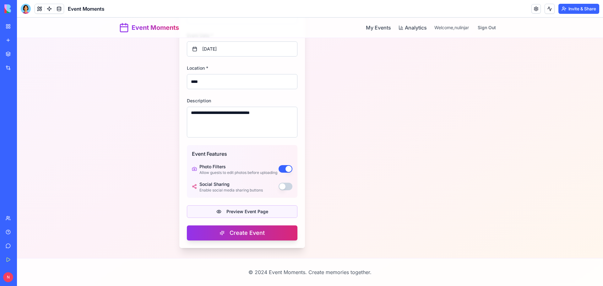
click at [251, 212] on button "Preview Event Page" at bounding box center [242, 211] width 110 height 13
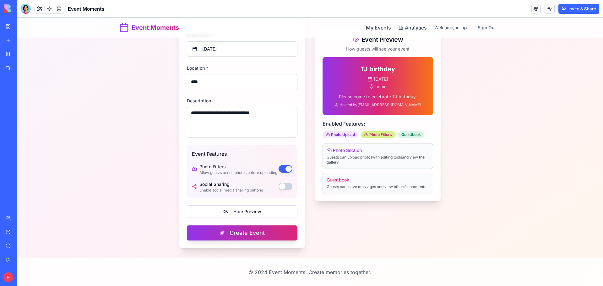
click at [379, 135] on div "Photo Filters" at bounding box center [378, 134] width 35 height 7
click at [405, 136] on div "Guestbook" at bounding box center [411, 134] width 26 height 7
click at [345, 135] on div "Photo Upload" at bounding box center [340, 134] width 36 height 7
click at [377, 162] on p "Guests can upload photos with editing tools and view the gallery" at bounding box center [377, 160] width 102 height 10
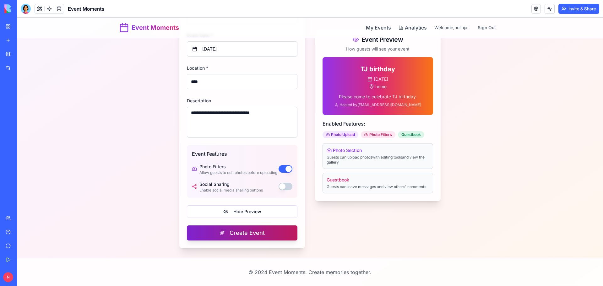
click at [243, 233] on button "Create Event" at bounding box center [242, 232] width 110 height 15
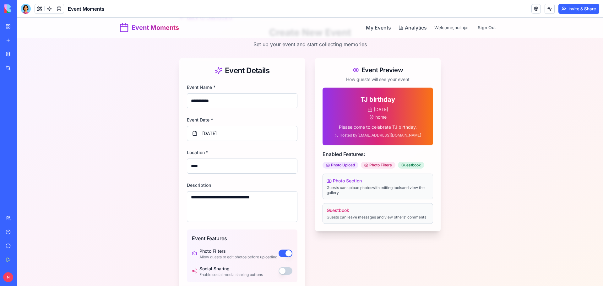
scroll to position [0, 0]
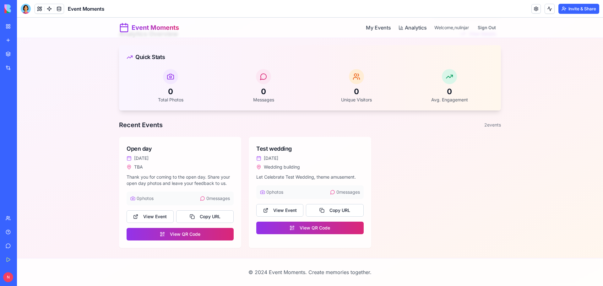
scroll to position [51, 0]
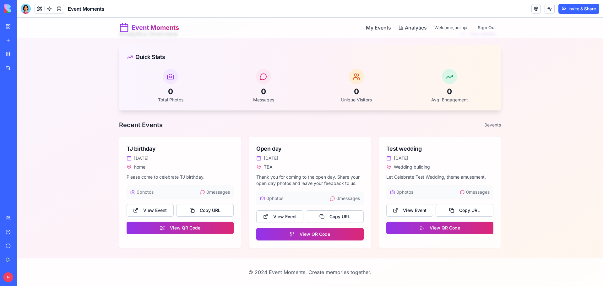
click at [153, 211] on button "View Event" at bounding box center [149, 210] width 47 height 13
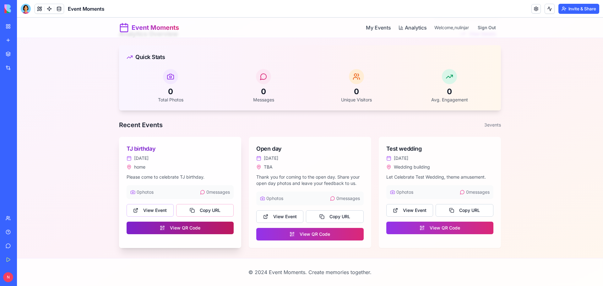
click at [205, 229] on button "View QR Code" at bounding box center [179, 228] width 107 height 13
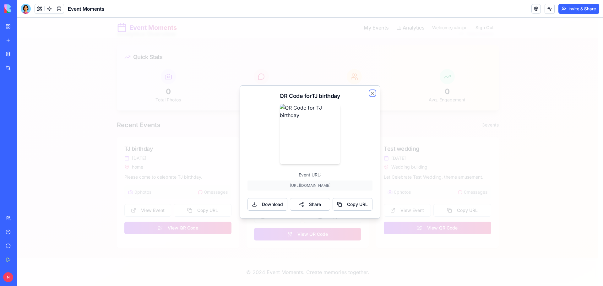
drag, startPoint x: 372, startPoint y: 91, endPoint x: 374, endPoint y: 110, distance: 19.2
click at [374, 109] on div "QR Code for TJ birthday Event URL: https://68cf32ad5fdcefaf48600e08.blocks-app.…" at bounding box center [309, 151] width 141 height 133
click at [343, 208] on button "Copy URL" at bounding box center [352, 204] width 40 height 13
click at [374, 91] on icon "button" at bounding box center [372, 93] width 5 height 5
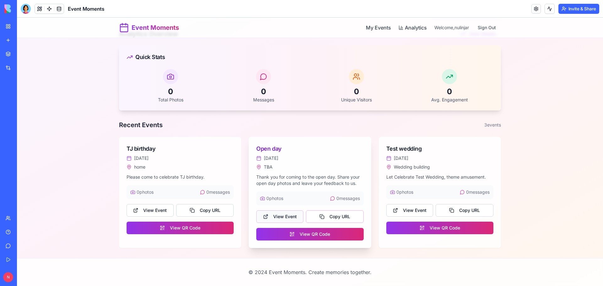
click at [275, 218] on button "View Event" at bounding box center [279, 216] width 47 height 13
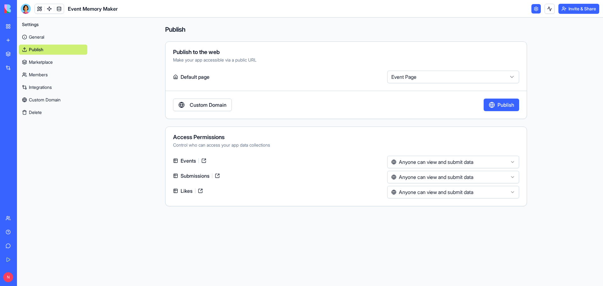
click at [28, 9] on div at bounding box center [26, 9] width 10 height 10
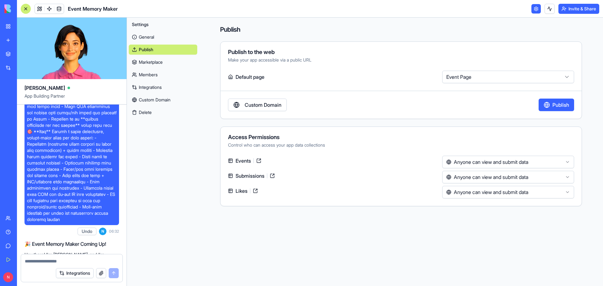
scroll to position [482, 0]
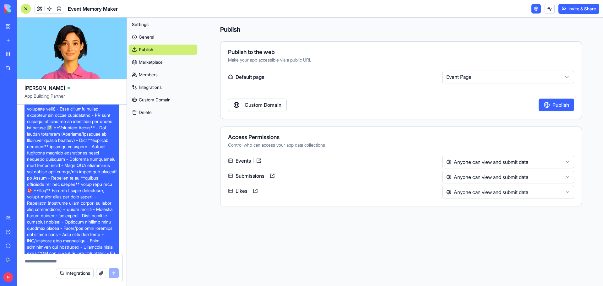
click at [7, 27] on link "My Workspace" at bounding box center [14, 26] width 25 height 13
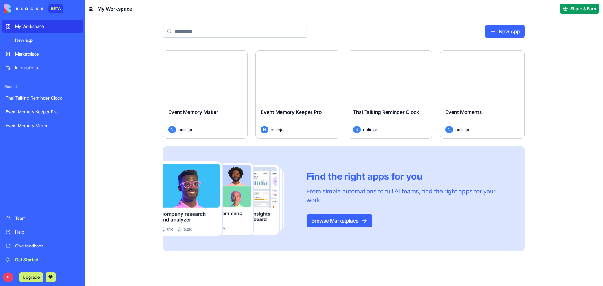
click at [304, 79] on button "Launch" at bounding box center [297, 77] width 47 height 13
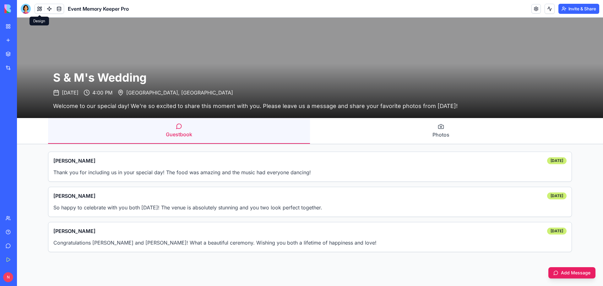
click at [39, 11] on button at bounding box center [39, 8] width 9 height 9
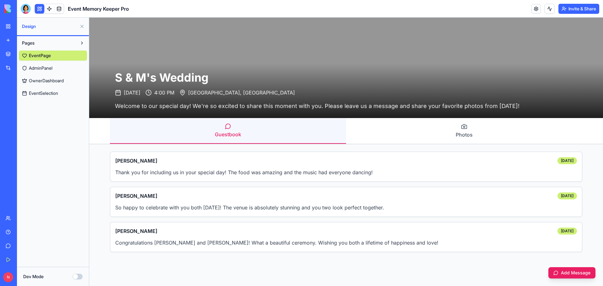
click at [47, 69] on span "AdminPanel" at bounding box center [41, 68] width 24 height 6
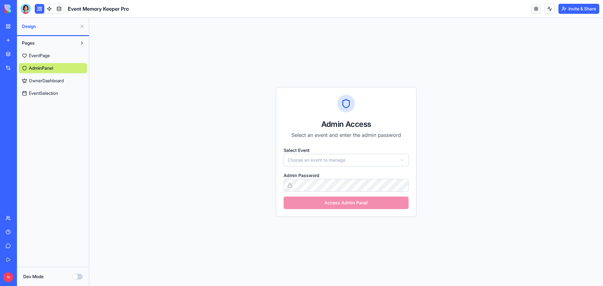
click at [51, 80] on span "OwnerDashboard" at bounding box center [46, 81] width 35 height 6
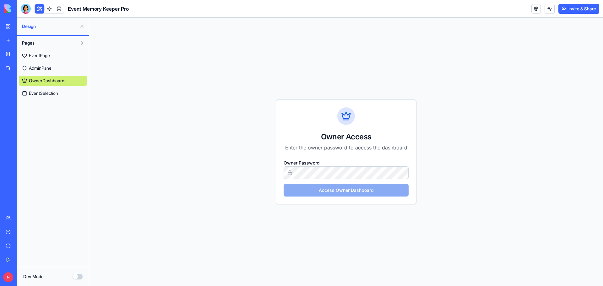
click at [49, 93] on span "EventSelection" at bounding box center [43, 93] width 29 height 6
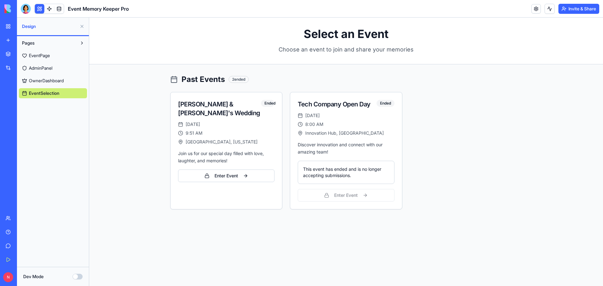
click at [82, 25] on button at bounding box center [82, 26] width 10 height 10
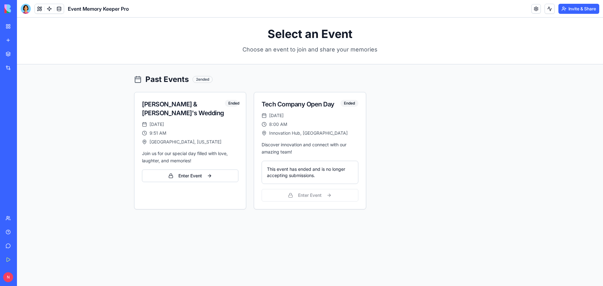
click at [84, 72] on div "Select an Event Choose an event to join and share your memories Past Events 2 e…" at bounding box center [310, 152] width 586 height 268
click at [46, 9] on link at bounding box center [49, 8] width 9 height 9
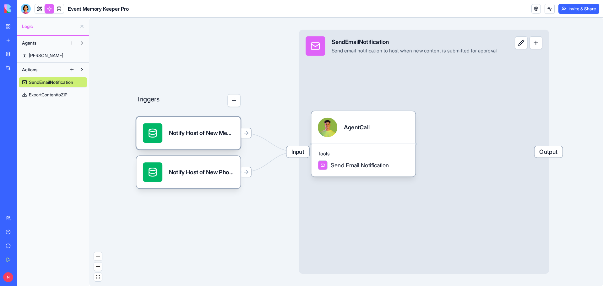
click at [201, 139] on div "Notify Host of New MessageTrigger" at bounding box center [201, 132] width 65 height 19
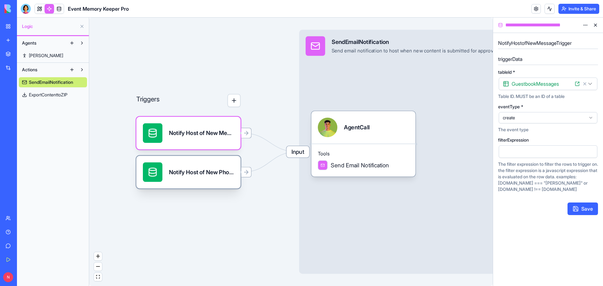
click at [197, 177] on div "Notify Host of New PhotoTrigger" at bounding box center [201, 171] width 65 height 19
click at [381, 168] on span "Send Email Notification" at bounding box center [359, 165] width 58 height 8
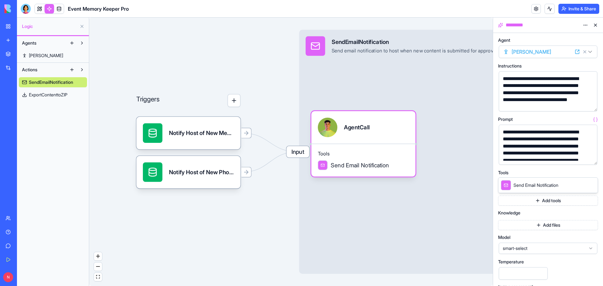
click at [582, 186] on icon at bounding box center [583, 184] width 5 height 5
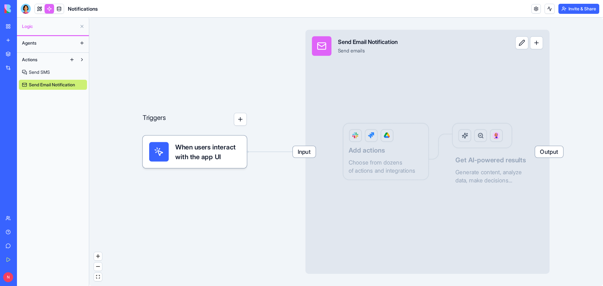
click at [391, 49] on div "Send emails" at bounding box center [368, 51] width 60 height 7
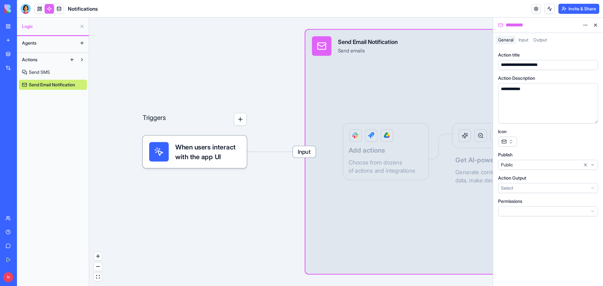
click at [45, 71] on span "Send SMS" at bounding box center [39, 72] width 21 height 6
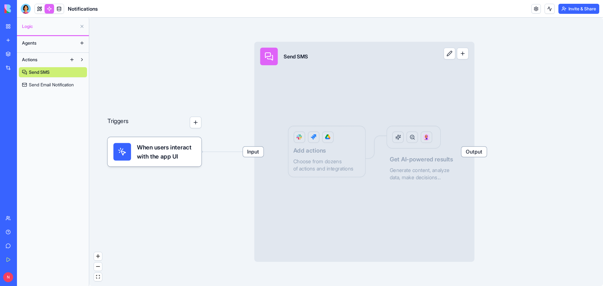
click at [49, 9] on link at bounding box center [49, 8] width 9 height 9
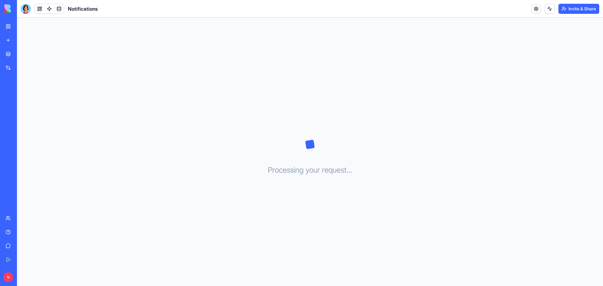
click at [49, 9] on link at bounding box center [49, 8] width 9 height 9
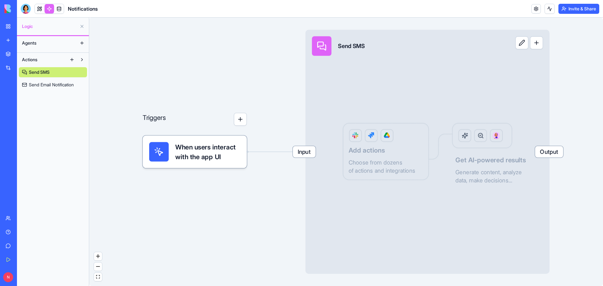
click at [8, 26] on link "My Workspace" at bounding box center [14, 26] width 25 height 13
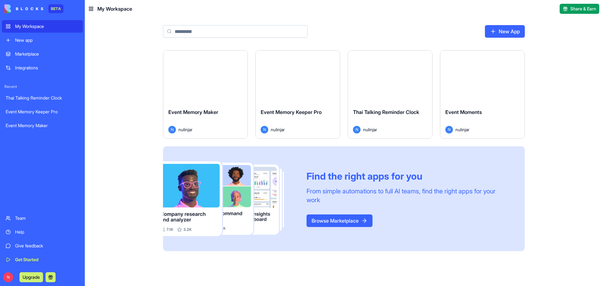
click at [40, 28] on div "My Workspace" at bounding box center [47, 26] width 64 height 6
click at [307, 75] on button "Launch" at bounding box center [297, 77] width 47 height 13
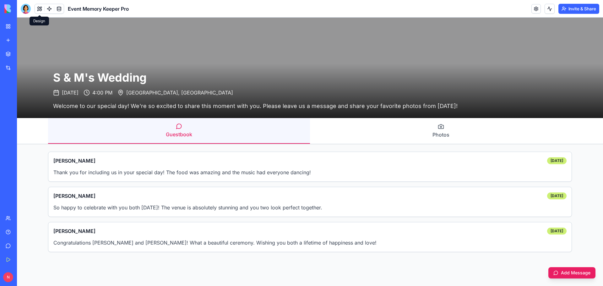
click at [37, 8] on button at bounding box center [39, 8] width 9 height 9
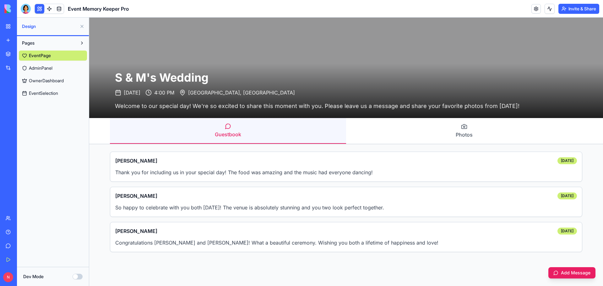
click at [39, 68] on span "AdminPanel" at bounding box center [41, 68] width 24 height 6
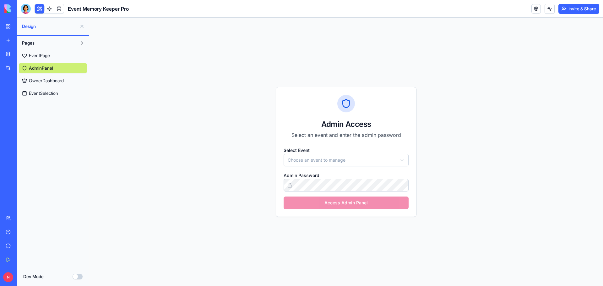
click at [44, 83] on span "OwnerDashboard" at bounding box center [46, 81] width 35 height 6
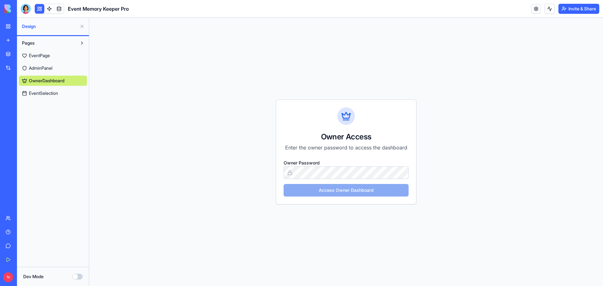
click at [46, 92] on span "EventSelection" at bounding box center [43, 93] width 29 height 6
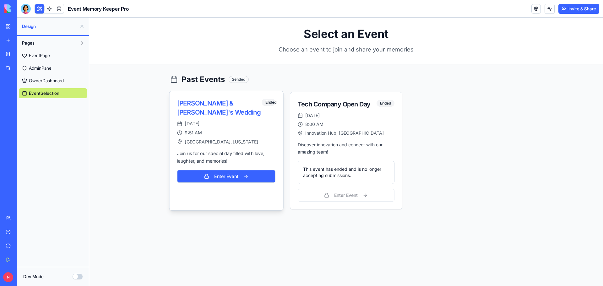
click at [223, 170] on button "Enter Event" at bounding box center [226, 176] width 98 height 13
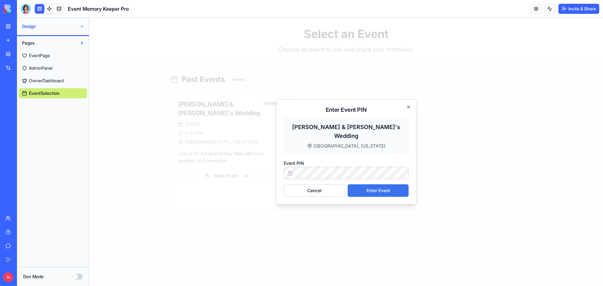
click at [373, 184] on button "Enter Event" at bounding box center [377, 190] width 61 height 13
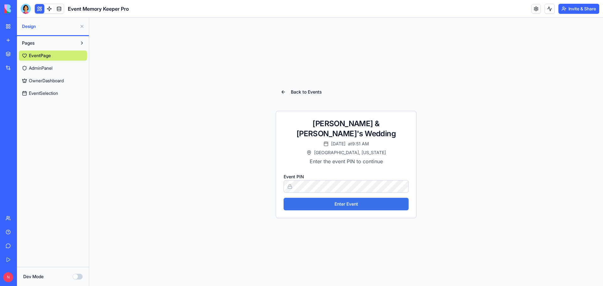
click at [351, 200] on button "Enter Event" at bounding box center [345, 204] width 125 height 13
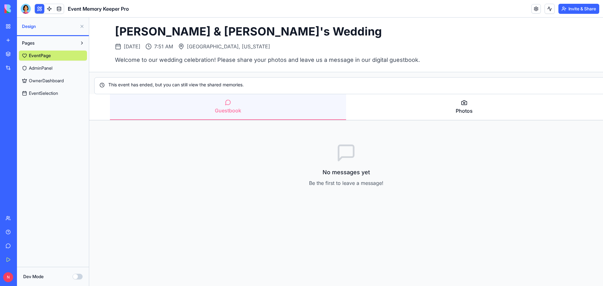
click at [460, 113] on button "Photos" at bounding box center [464, 107] width 236 height 26
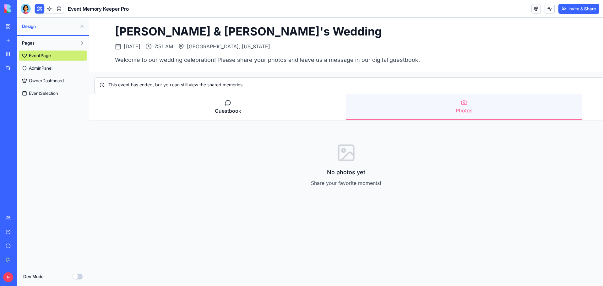
click at [225, 105] on icon at bounding box center [228, 102] width 6 height 6
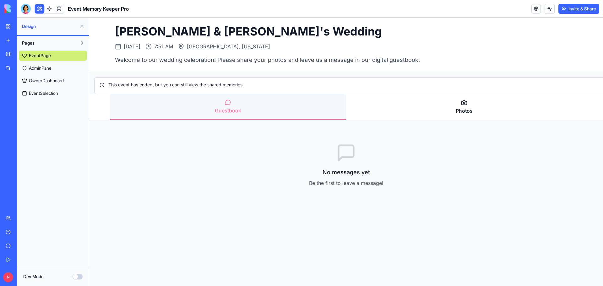
click at [412, 115] on button "Photos" at bounding box center [464, 107] width 236 height 26
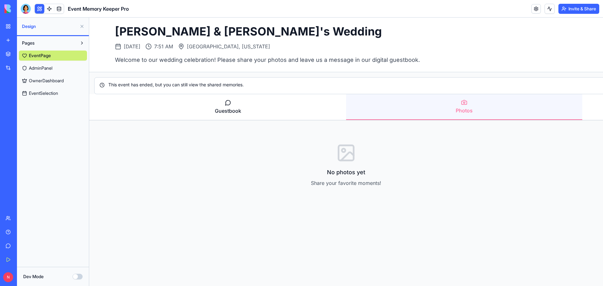
click at [205, 105] on button "Guestbook" at bounding box center [228, 107] width 236 height 26
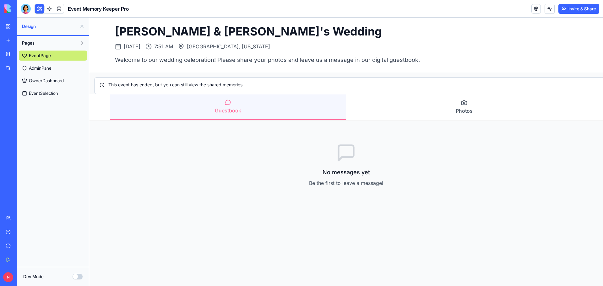
click at [43, 66] on span "AdminPanel" at bounding box center [41, 68] width 24 height 6
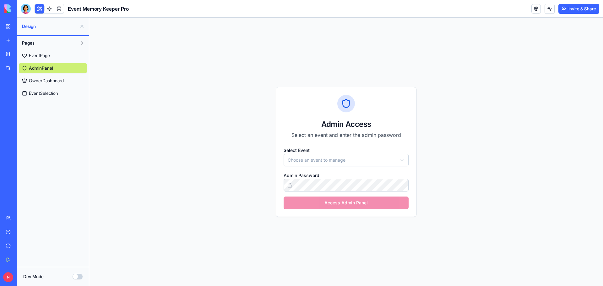
click at [46, 54] on span "EventPage" at bounding box center [39, 55] width 21 height 6
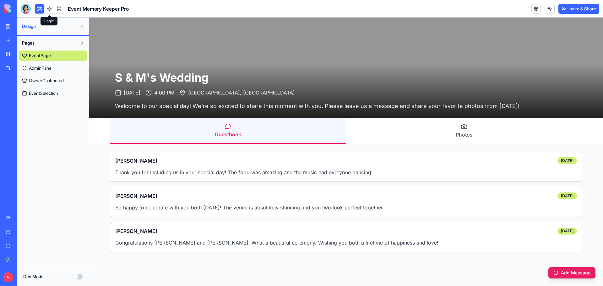
click at [50, 8] on link at bounding box center [49, 8] width 9 height 9
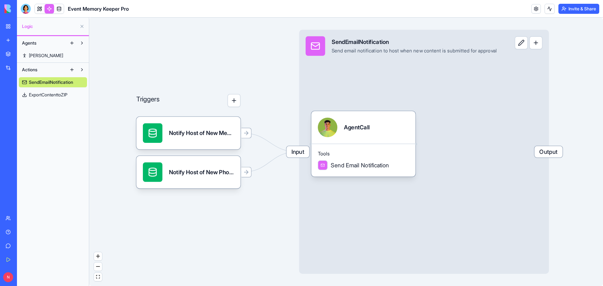
click at [36, 53] on span "[PERSON_NAME]" at bounding box center [46, 55] width 34 height 6
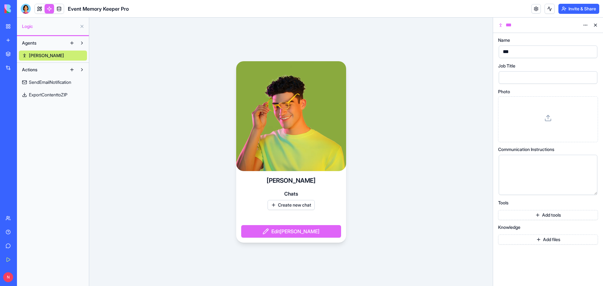
click at [35, 82] on span "SendEmailNotification" at bounding box center [50, 82] width 42 height 6
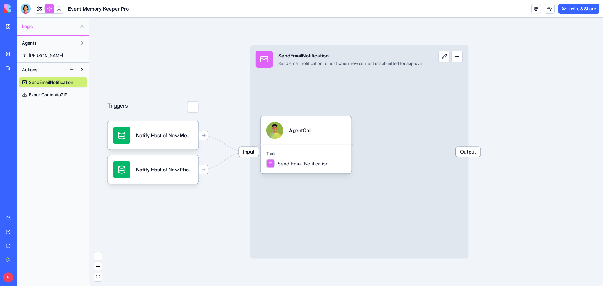
click at [55, 95] on span "ExportContenttoZIP" at bounding box center [48, 95] width 39 height 6
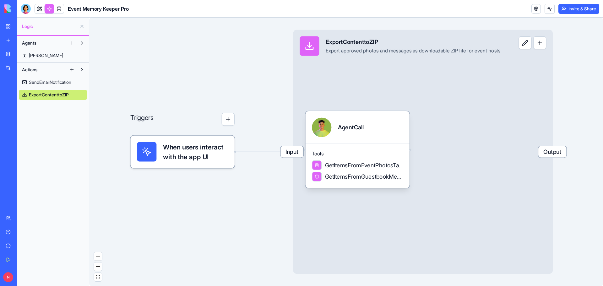
click at [47, 81] on span "SendEmailNotification" at bounding box center [50, 82] width 42 height 6
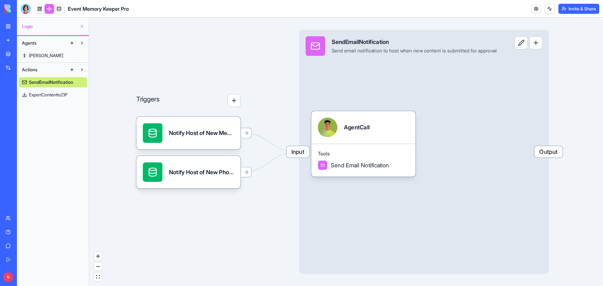
click at [48, 94] on span "ExportContenttoZIP" at bounding box center [48, 95] width 39 height 6
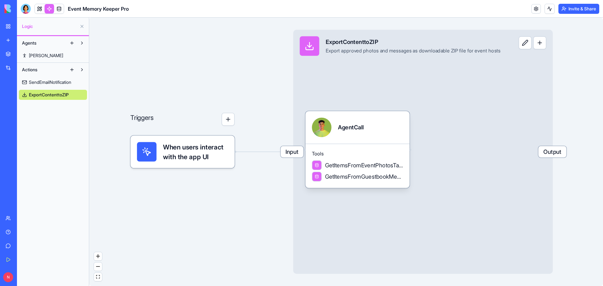
click at [499, 52] on div "Export approved photos and messages as downloadable ZIP file for event hosts" at bounding box center [412, 51] width 175 height 7
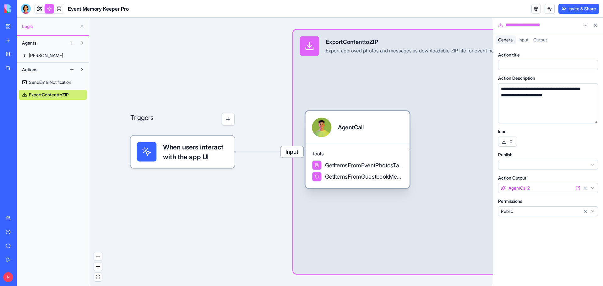
click at [368, 168] on span "GetItemsFromEventPhotosTable" at bounding box center [364, 165] width 78 height 8
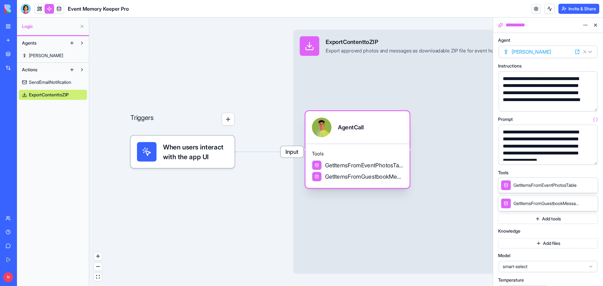
click at [376, 179] on span "GetItemsFromGuestbookMessagesTable" at bounding box center [364, 177] width 78 height 8
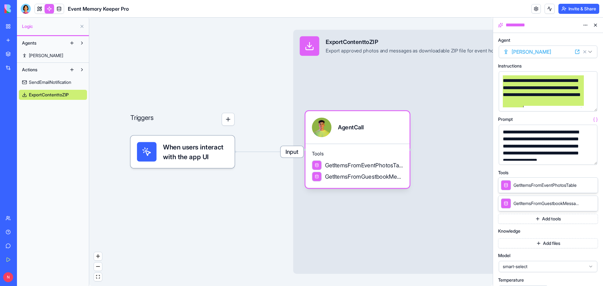
scroll to position [10, 0]
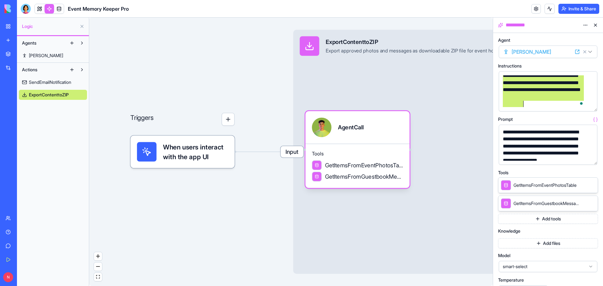
drag, startPoint x: 504, startPoint y: 79, endPoint x: 576, endPoint y: 107, distance: 77.8
click at [576, 107] on div "**********" at bounding box center [542, 86] width 83 height 42
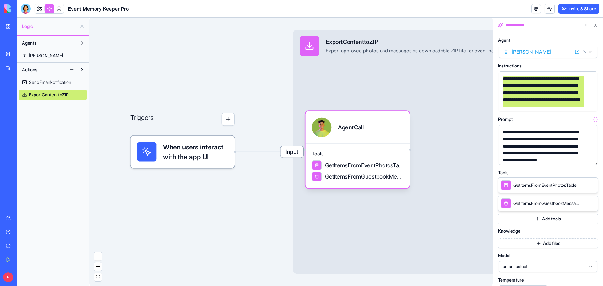
click at [60, 84] on span "SendEmailNotification" at bounding box center [50, 82] width 42 height 6
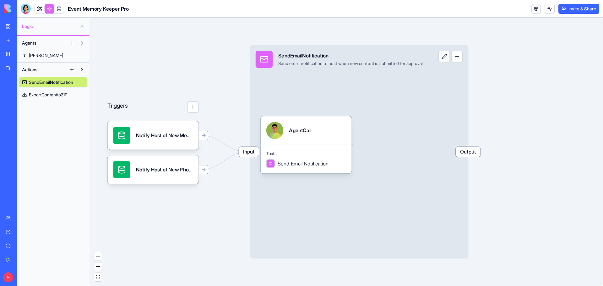
click at [54, 95] on span "ExportContenttoZIP" at bounding box center [48, 95] width 39 height 6
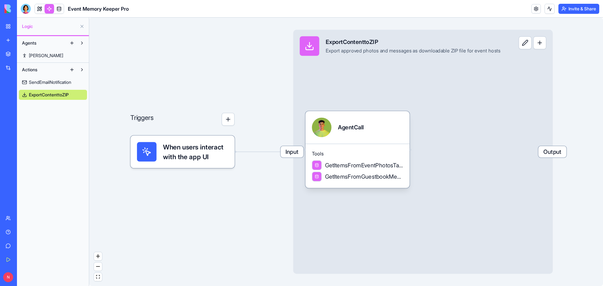
click at [8, 27] on link "My Workspace" at bounding box center [14, 26] width 25 height 13
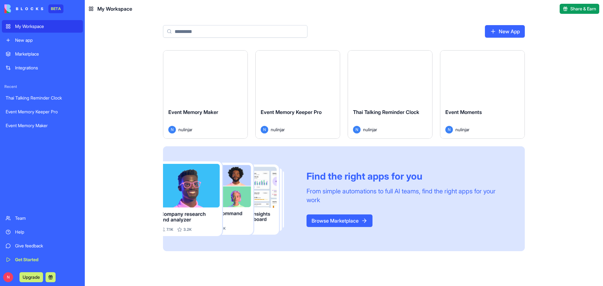
click at [127, 117] on div "Launch Event Memory Maker N nulinjar Launch Event Memory Keeper Pro N nulinjar …" at bounding box center [344, 168] width 518 height 236
click at [126, 199] on div "Launch Event Memory Maker N nulinjar Launch Event Memory Keeper Pro N nulinjar …" at bounding box center [344, 168] width 518 height 236
click at [29, 231] on div "Help" at bounding box center [47, 232] width 64 height 6
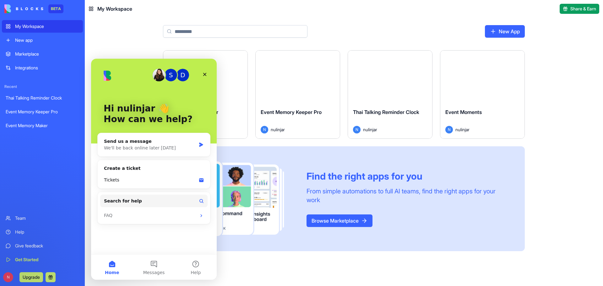
click at [567, 90] on div "Launch Event Memory Maker N nulinjar Launch Event Memory Keeper Pro N nulinjar …" at bounding box center [344, 168] width 518 height 236
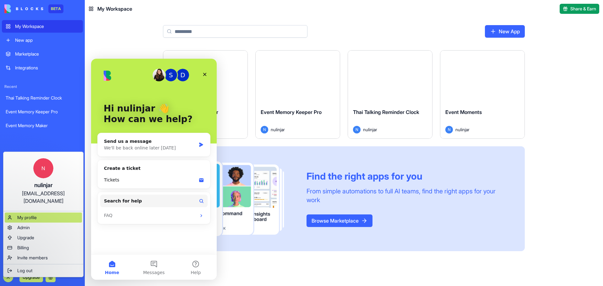
click at [46, 212] on div "My profile" at bounding box center [43, 217] width 77 height 10
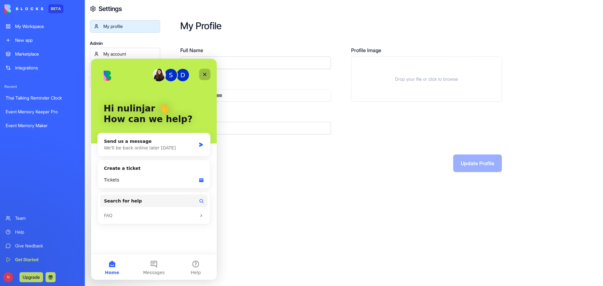
click at [207, 75] on icon "Close" at bounding box center [204, 74] width 5 height 5
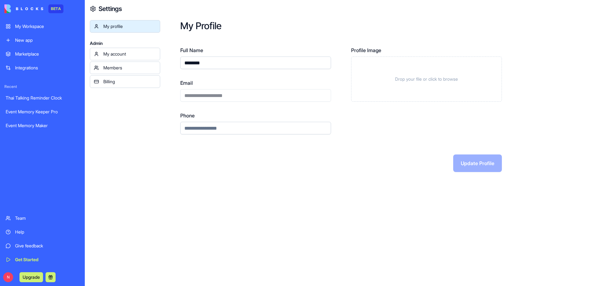
drag, startPoint x: 204, startPoint y: 62, endPoint x: 183, endPoint y: 62, distance: 21.7
click at [183, 62] on input "********" at bounding box center [255, 62] width 151 height 13
type input "*"
type input "*****"
click at [471, 162] on button "Update Profile" at bounding box center [477, 163] width 49 height 18
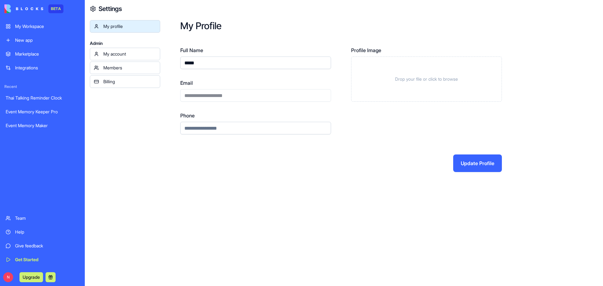
click at [469, 161] on button "Update Profile" at bounding box center [477, 163] width 49 height 18
click at [35, 24] on div "My Workspace" at bounding box center [47, 26] width 64 height 6
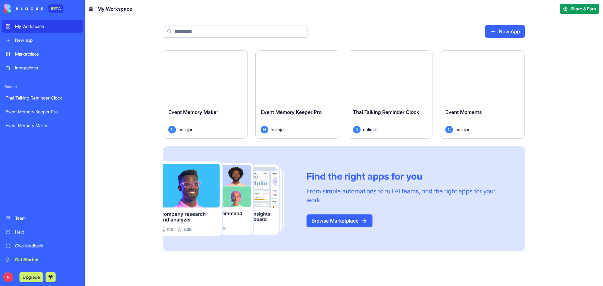
click at [27, 232] on div "Help" at bounding box center [47, 232] width 64 height 6
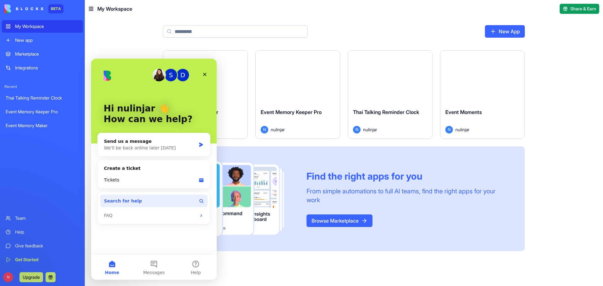
click at [126, 202] on span "Search for help" at bounding box center [123, 201] width 38 height 7
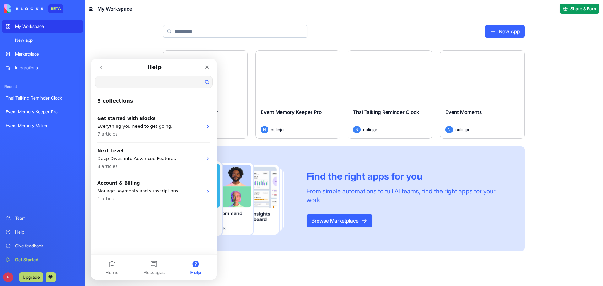
click at [134, 80] on input "Search for help" at bounding box center [153, 82] width 117 height 12
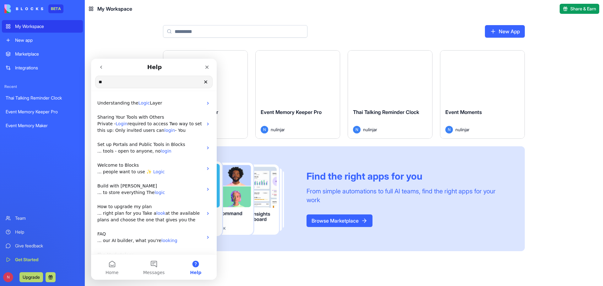
type input "*"
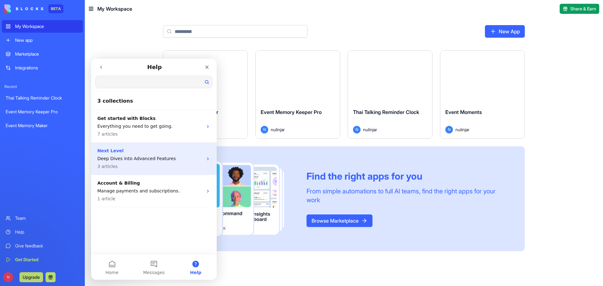
click at [189, 160] on p "Deep Dives into Advanced Features" at bounding box center [149, 158] width 105 height 7
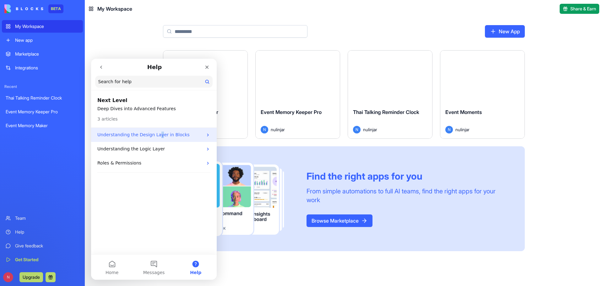
click at [155, 134] on p "Understanding the Design Layer in Blocks" at bounding box center [149, 135] width 105 height 7
